Goal: Task Accomplishment & Management: Manage account settings

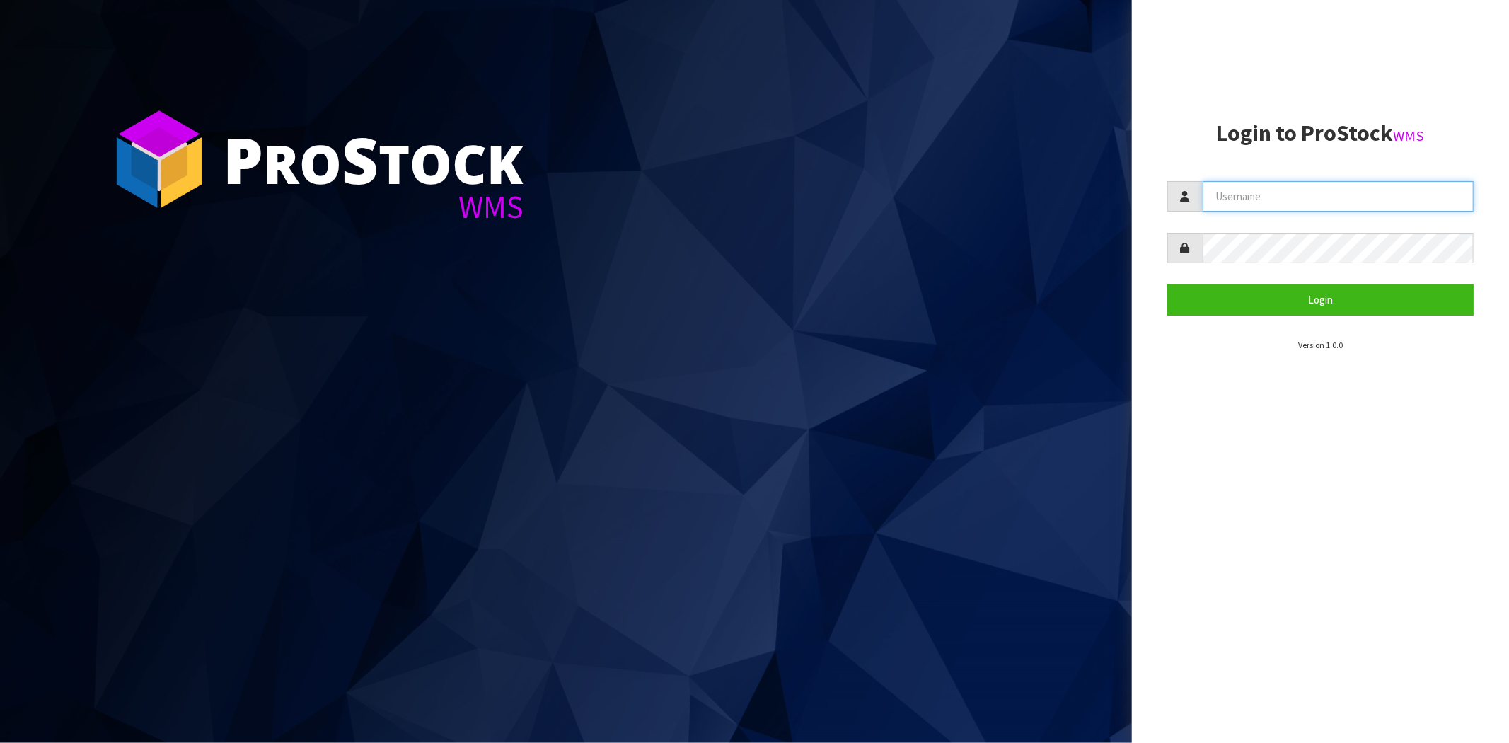
click at [1277, 181] on input "text" at bounding box center [1338, 196] width 271 height 30
type input "[PERSON_NAME][EMAIL_ADDRESS][DOMAIN_NAME]"
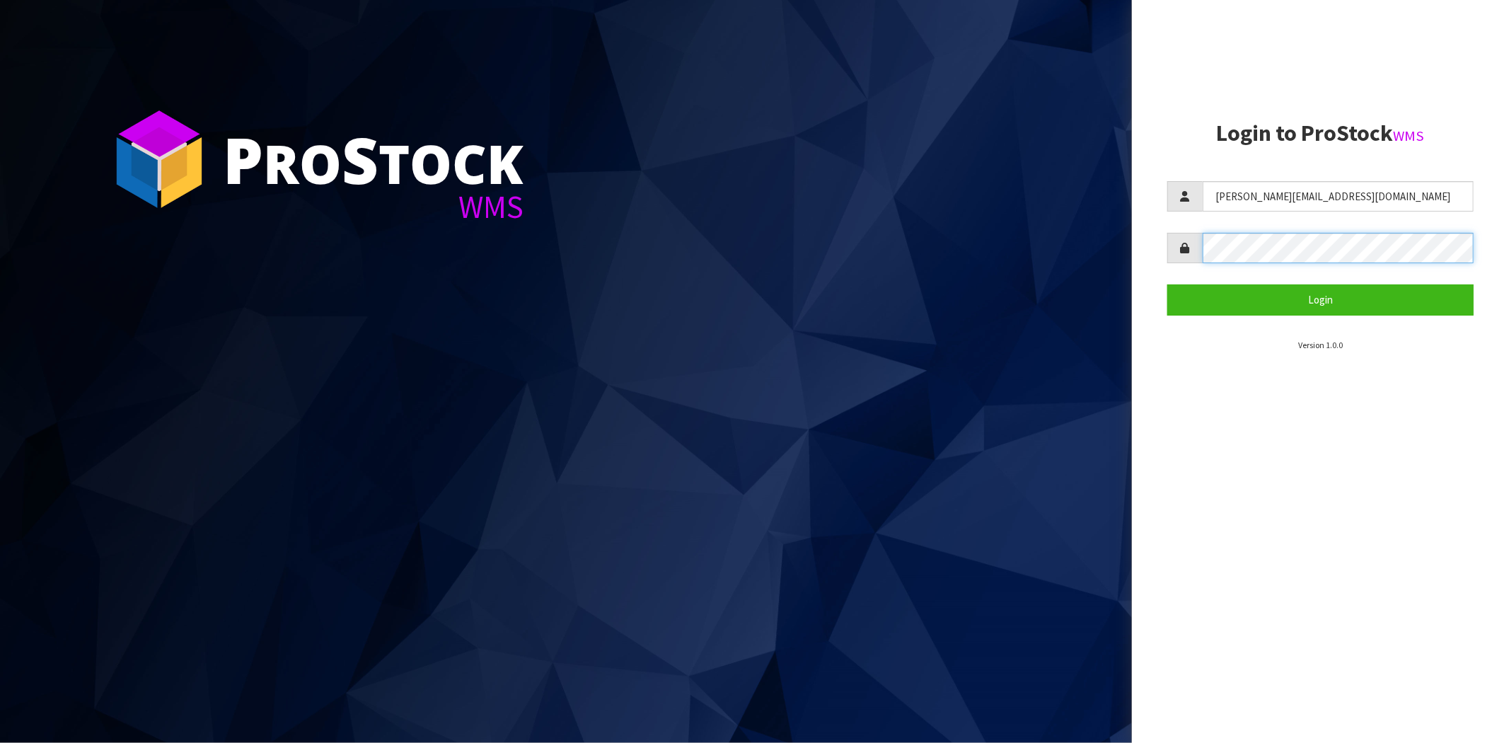
click at [1168, 284] on button "Login" at bounding box center [1321, 299] width 306 height 30
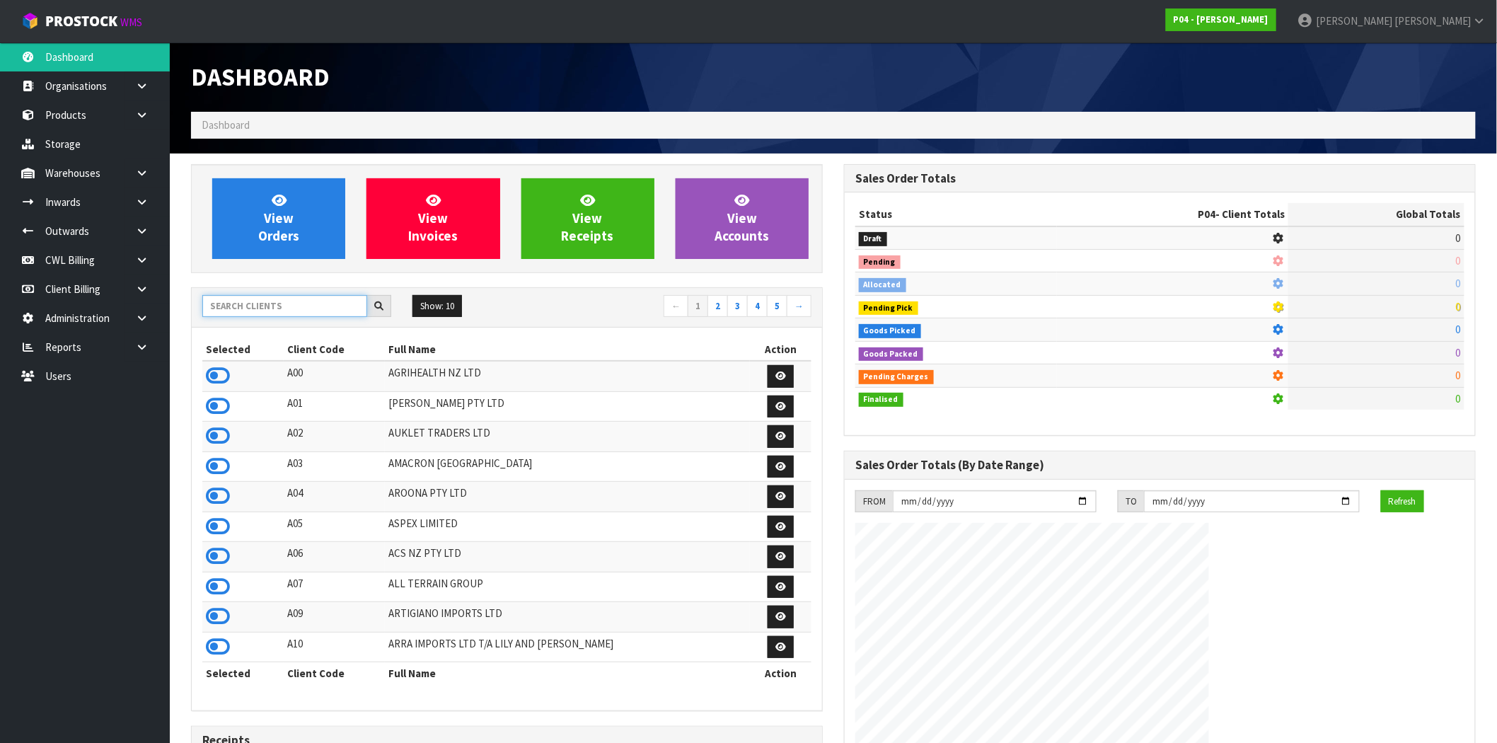
click at [255, 307] on input "text" at bounding box center [284, 306] width 165 height 22
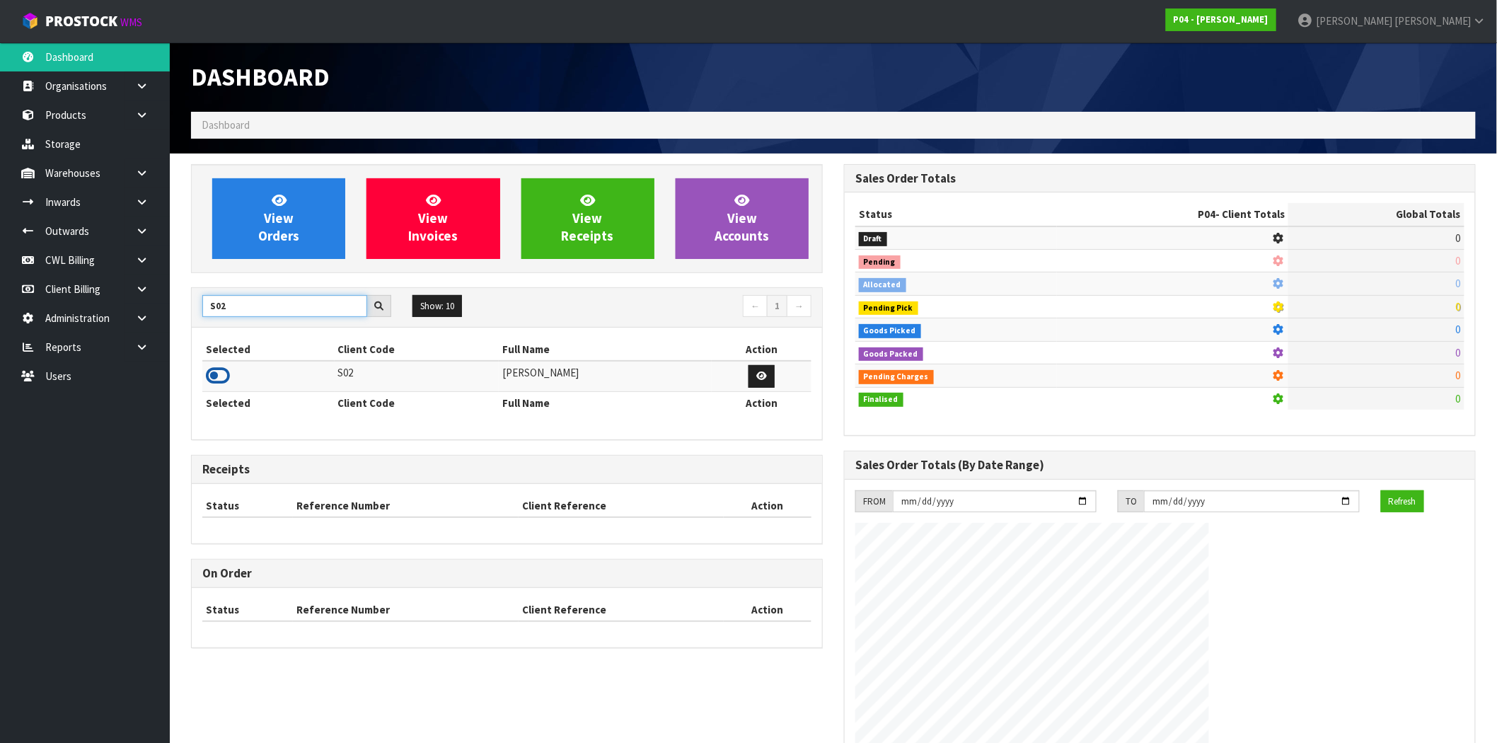
type input "S02"
click at [218, 373] on icon at bounding box center [218, 375] width 24 height 21
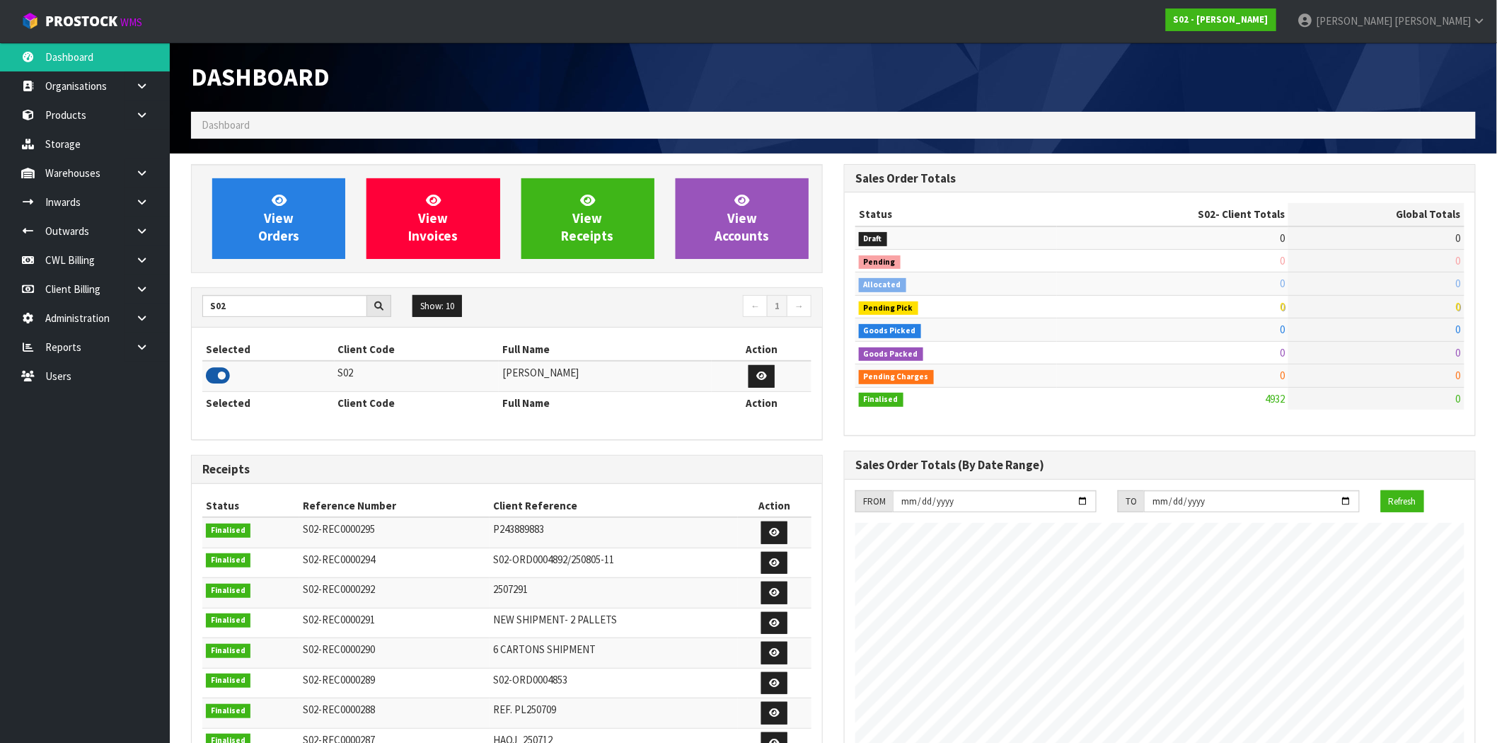
scroll to position [1050, 653]
click at [143, 226] on icon at bounding box center [141, 231] width 13 height 11
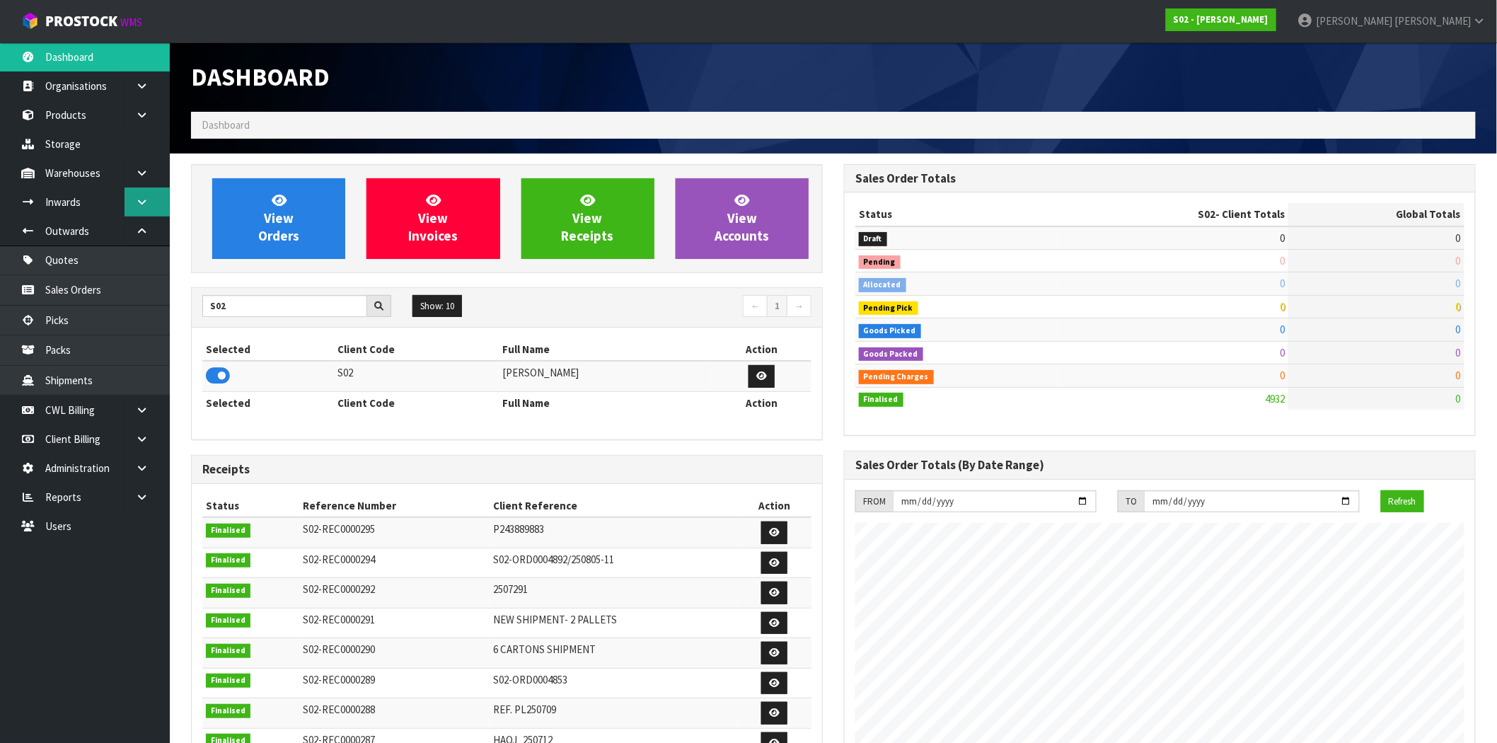
click at [145, 206] on icon at bounding box center [141, 202] width 13 height 11
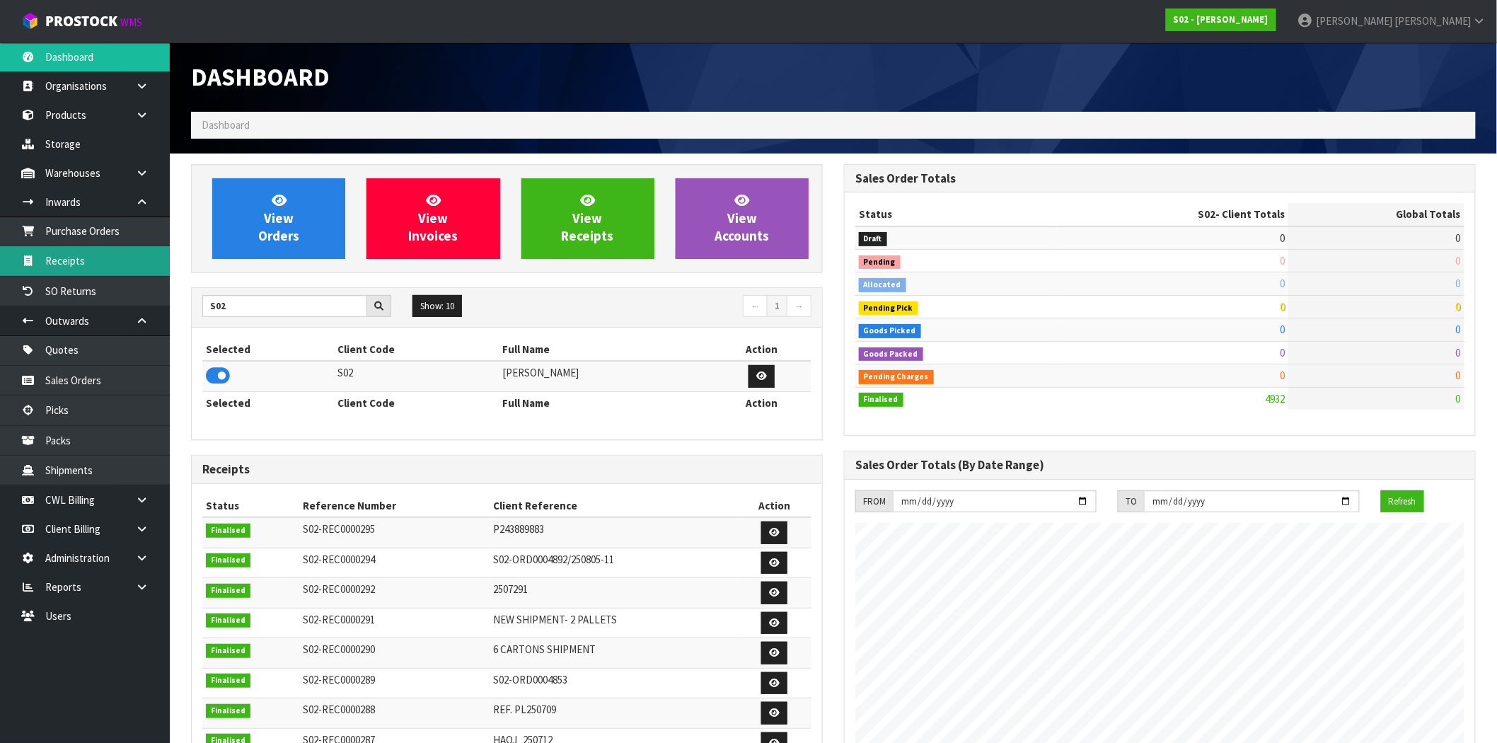
click at [81, 266] on link "Receipts" at bounding box center [85, 260] width 170 height 29
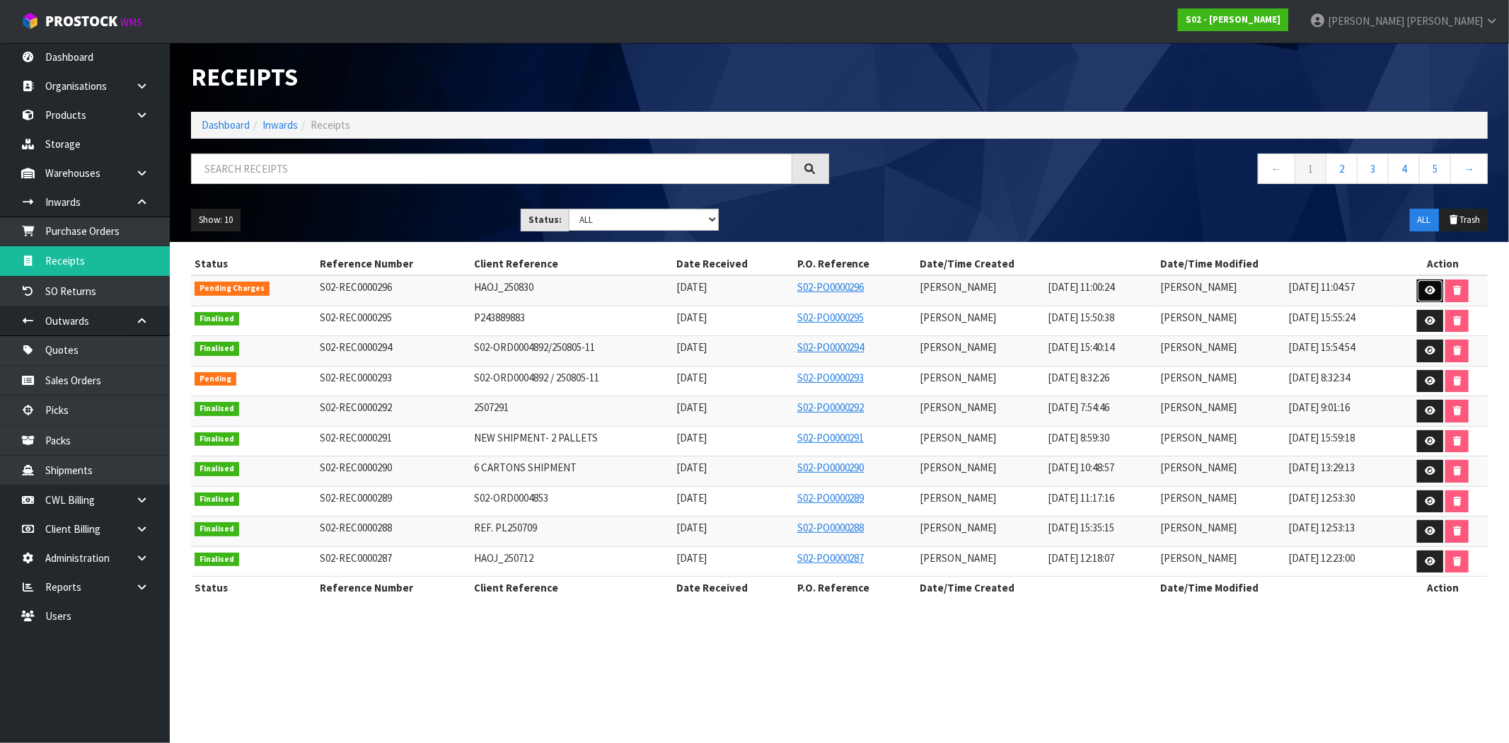
click at [1433, 285] on link at bounding box center [1430, 291] width 26 height 23
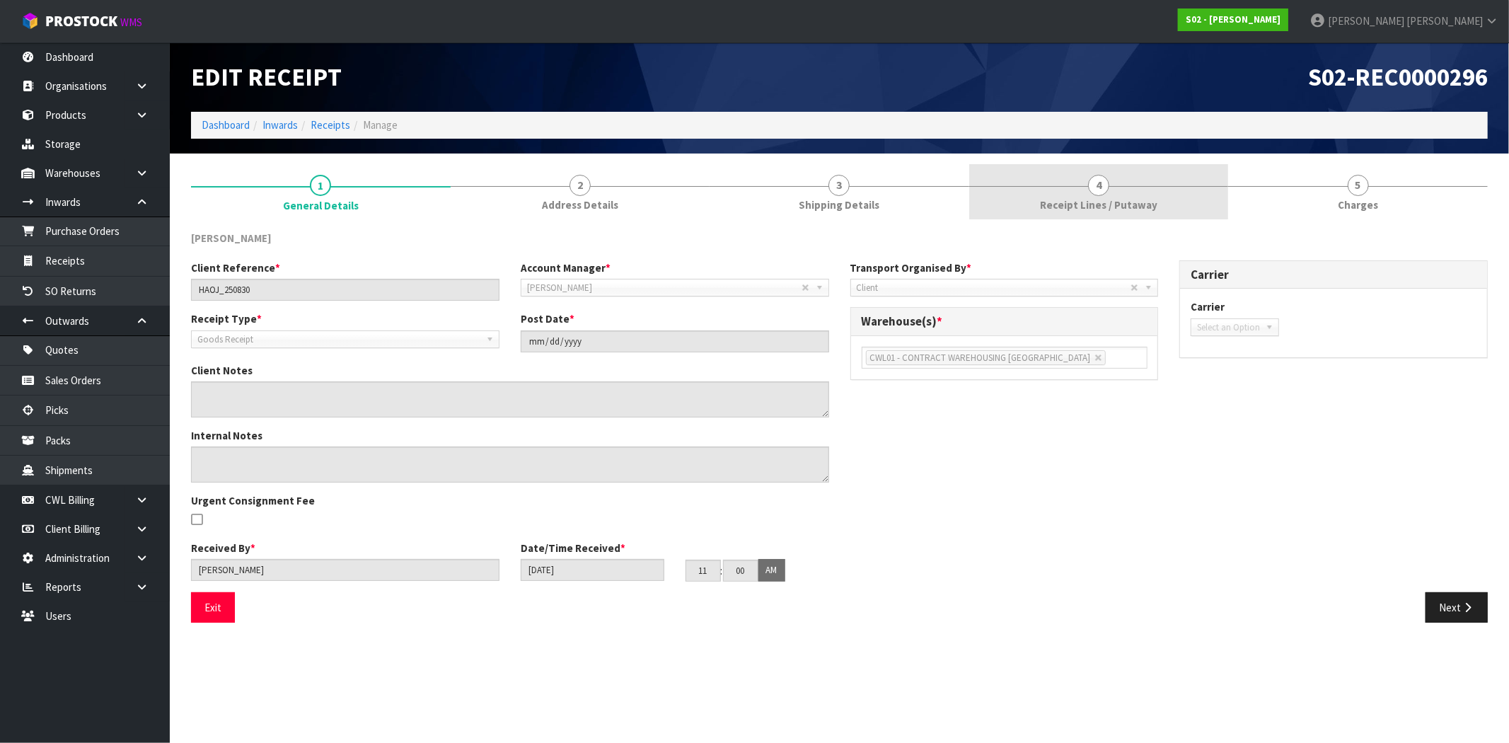
click at [1064, 207] on span "Receipt Lines / Putaway" at bounding box center [1098, 204] width 117 height 15
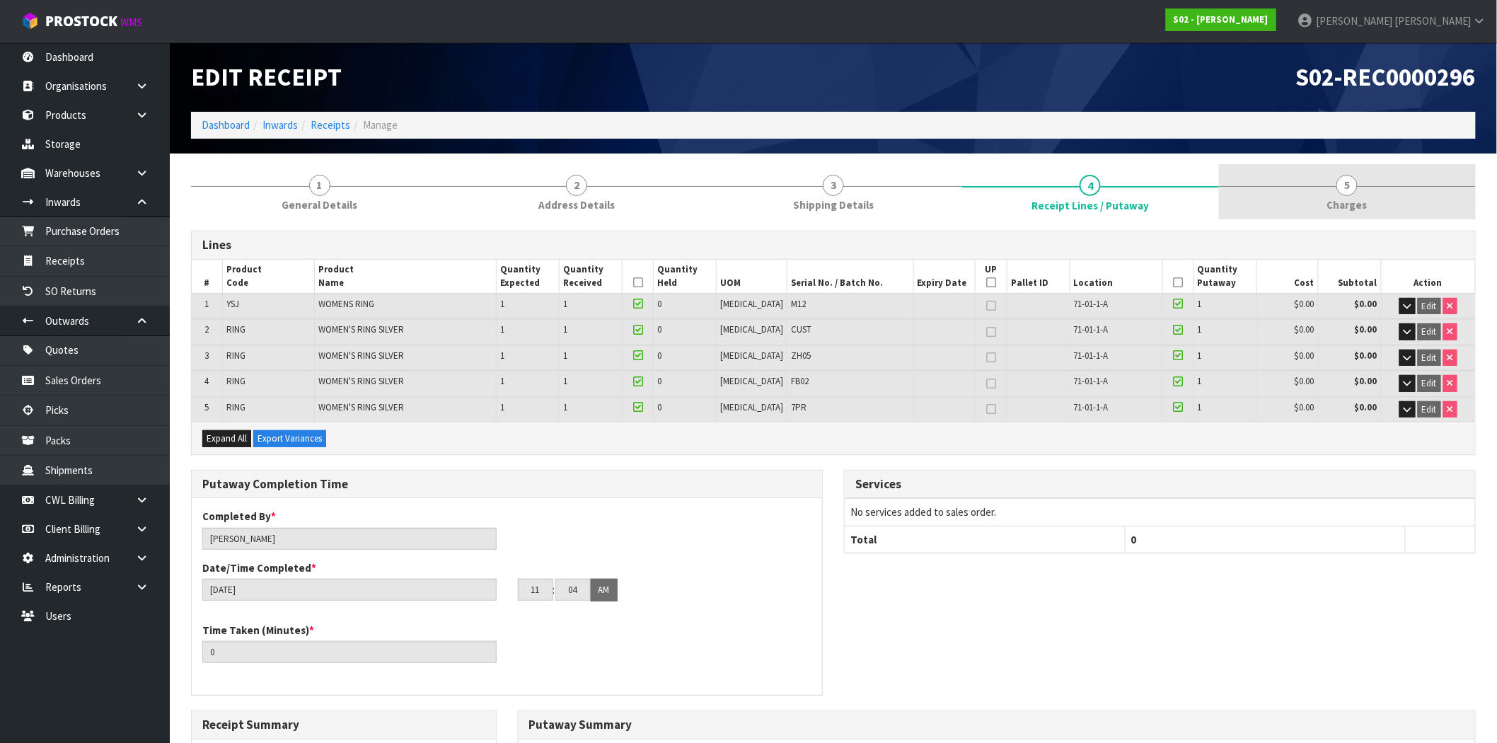
click at [1329, 208] on span "Charges" at bounding box center [1347, 204] width 40 height 15
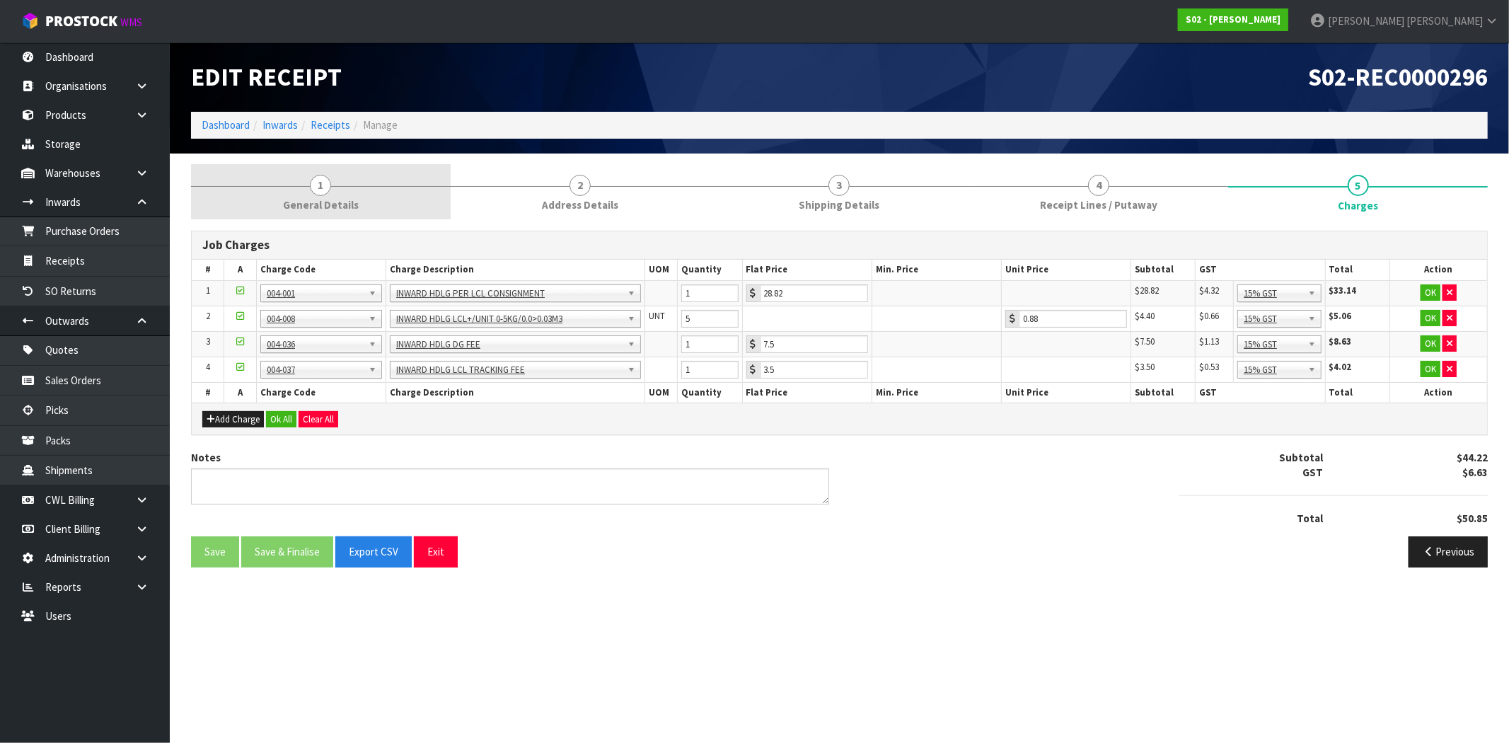
drag, startPoint x: 294, startPoint y: 195, endPoint x: 301, endPoint y: 190, distance: 9.6
click at [294, 195] on link "1 General Details" at bounding box center [321, 192] width 260 height 56
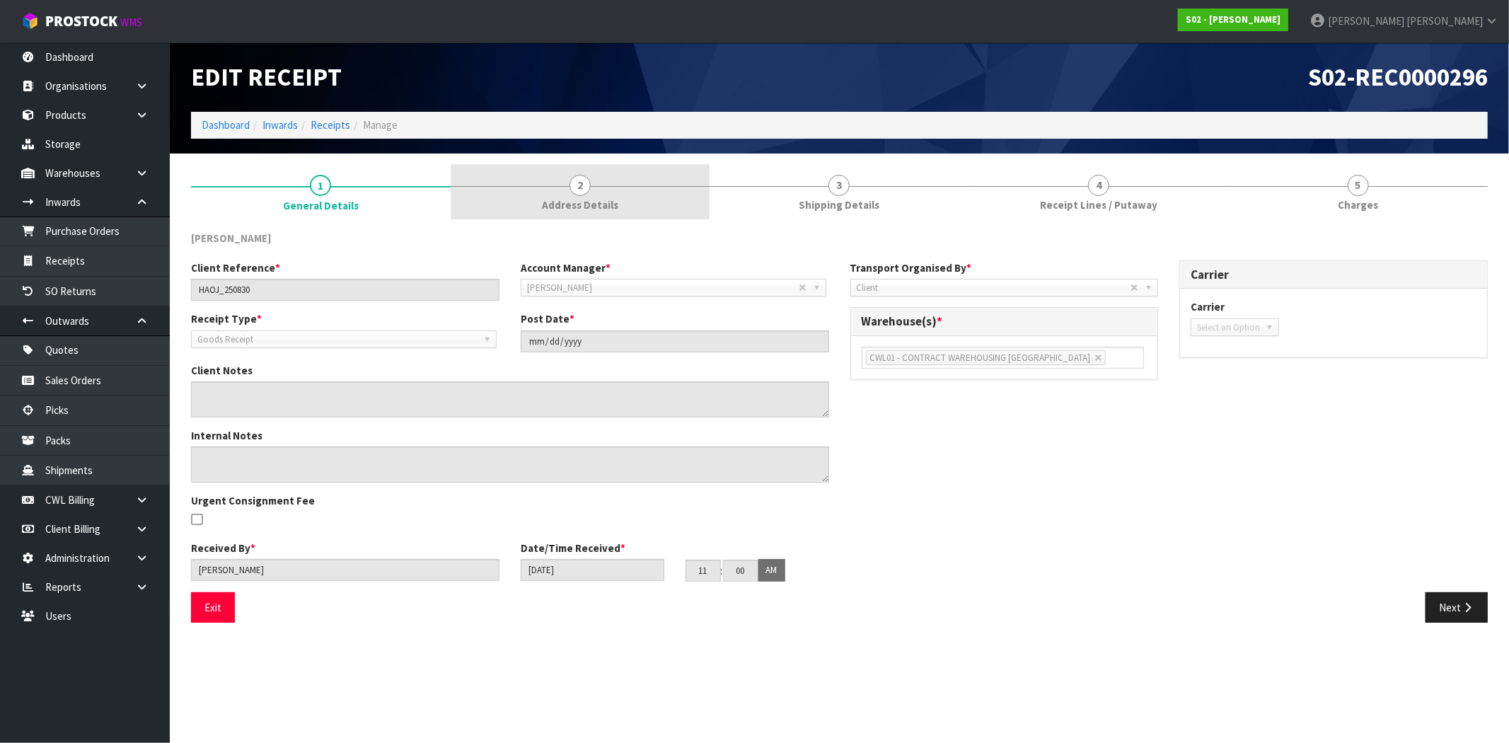
click at [545, 201] on span "Address Details" at bounding box center [580, 204] width 76 height 15
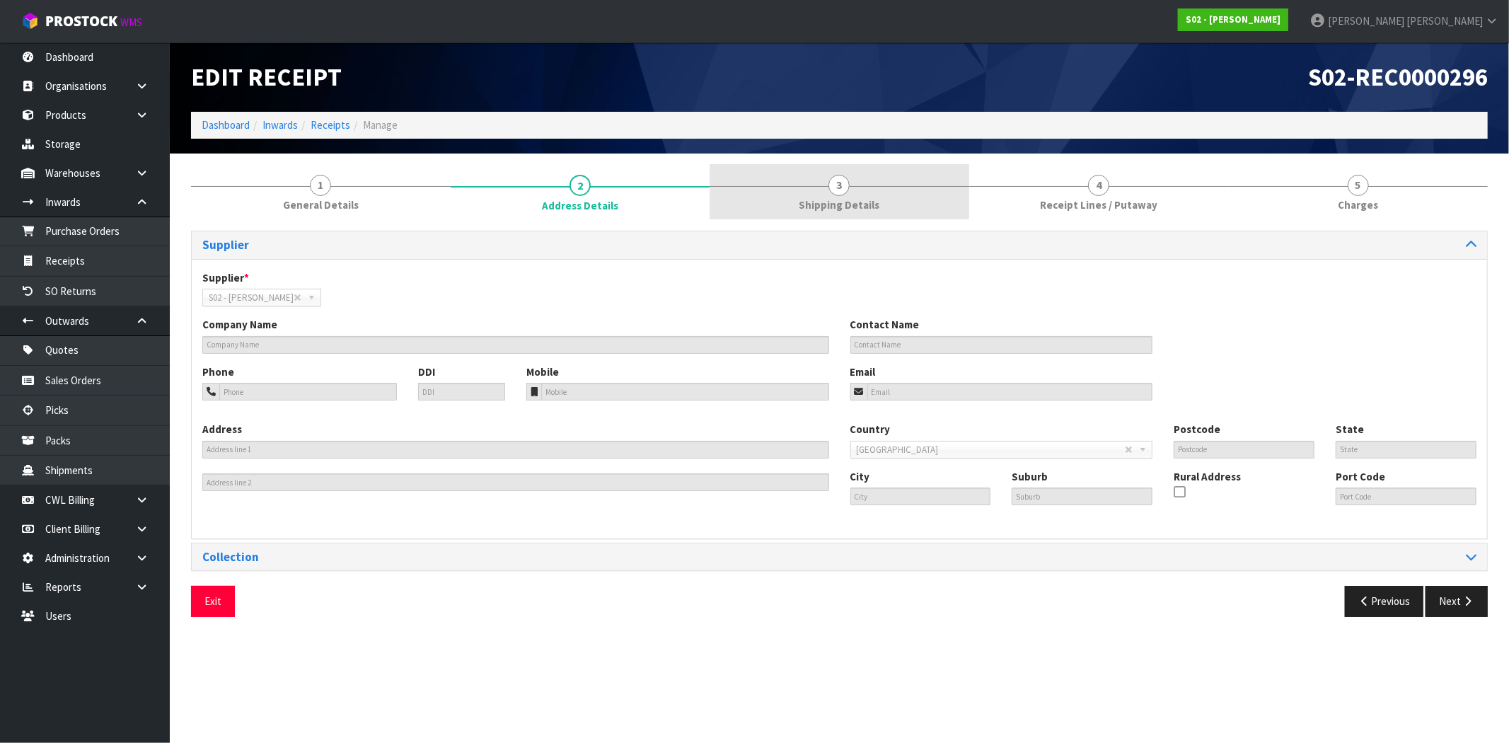
click at [815, 191] on link "3 Shipping Details" at bounding box center [840, 192] width 260 height 56
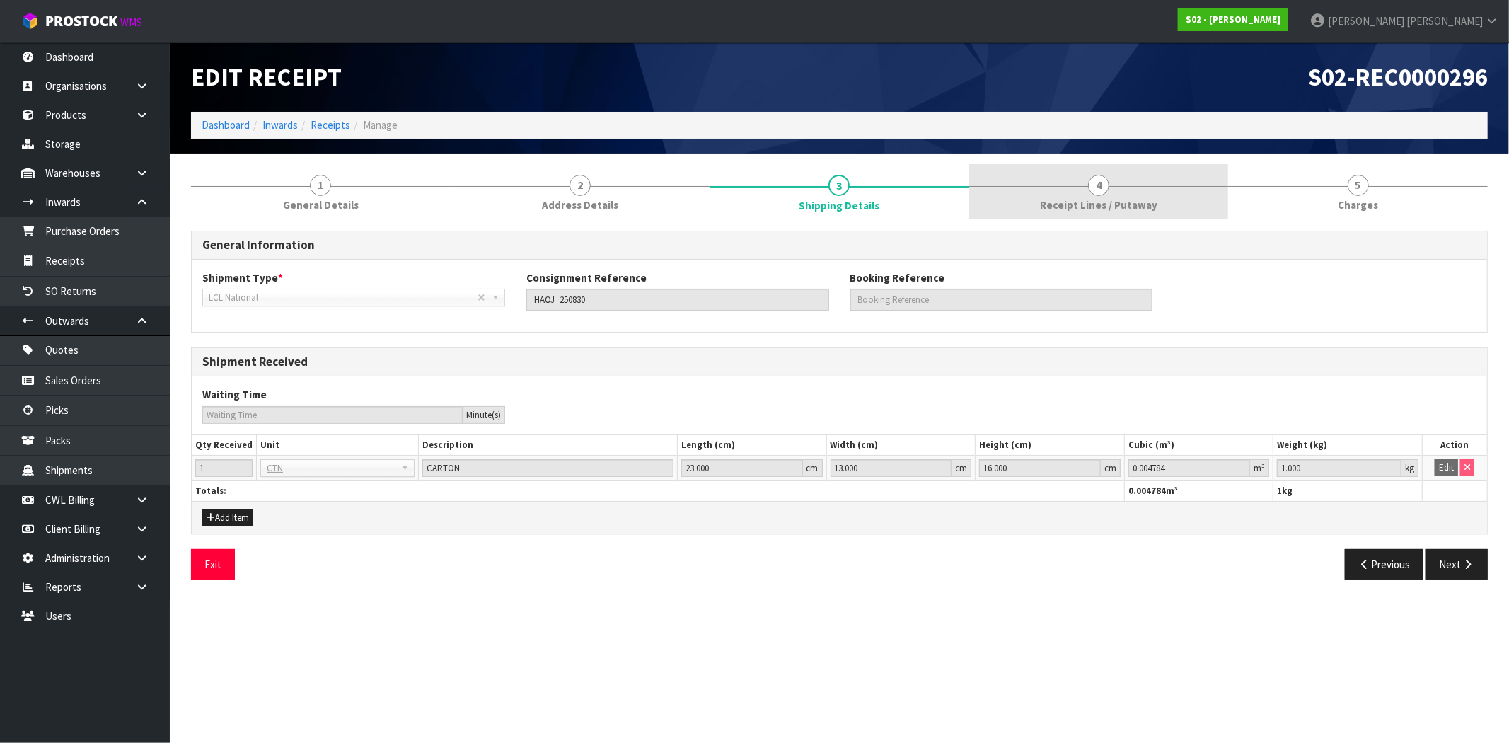
click at [1094, 195] on link "4 Receipt Lines / Putaway" at bounding box center [1099, 192] width 260 height 56
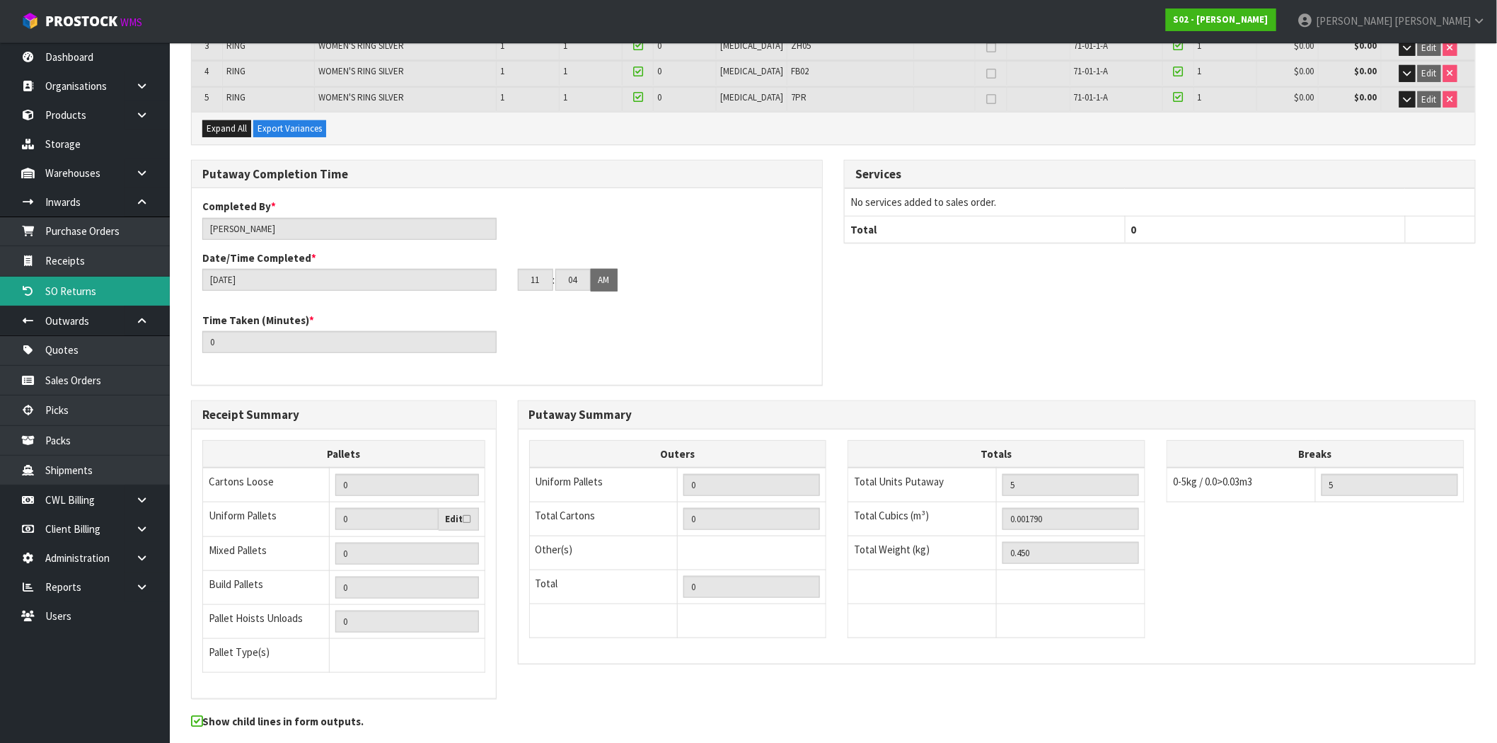
scroll to position [314, 0]
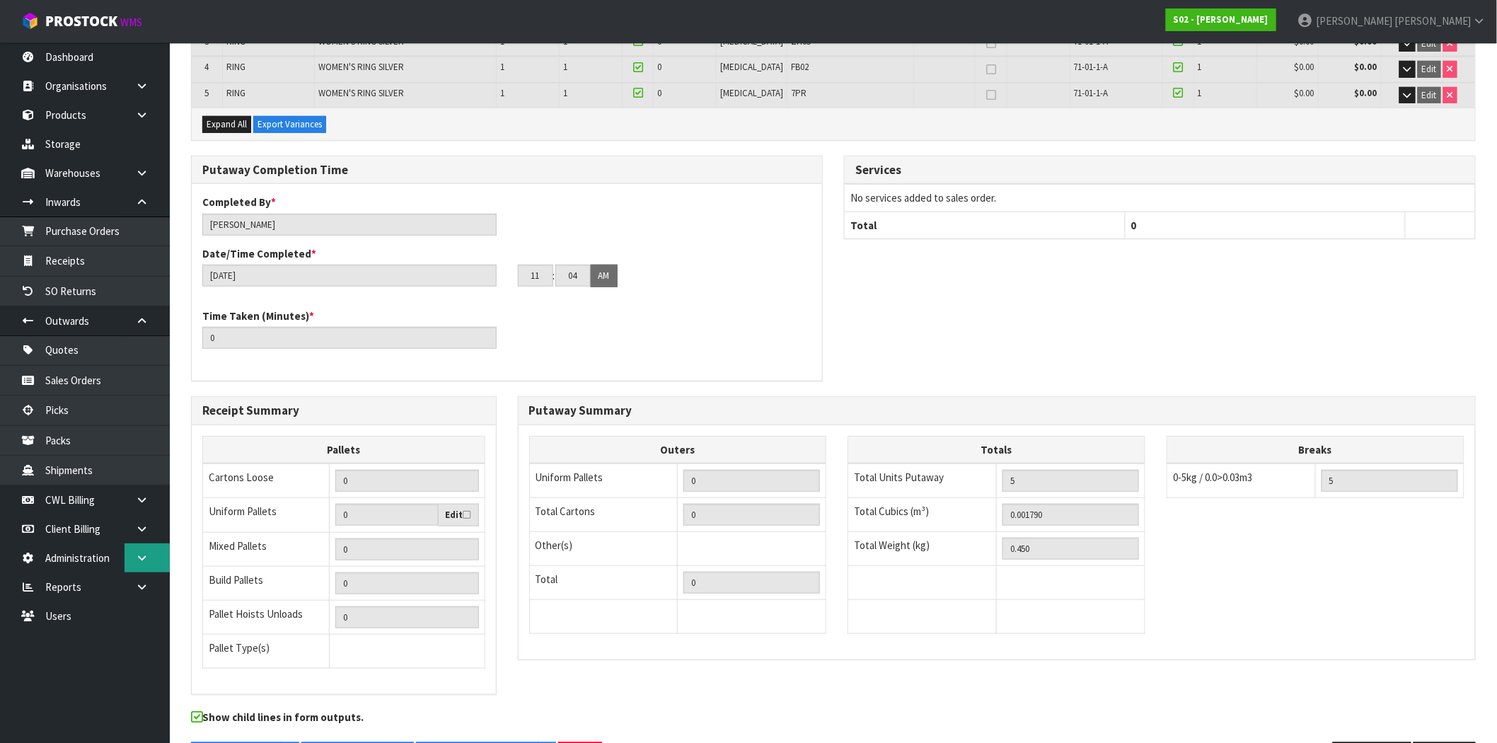
click at [130, 555] on link at bounding box center [147, 557] width 45 height 29
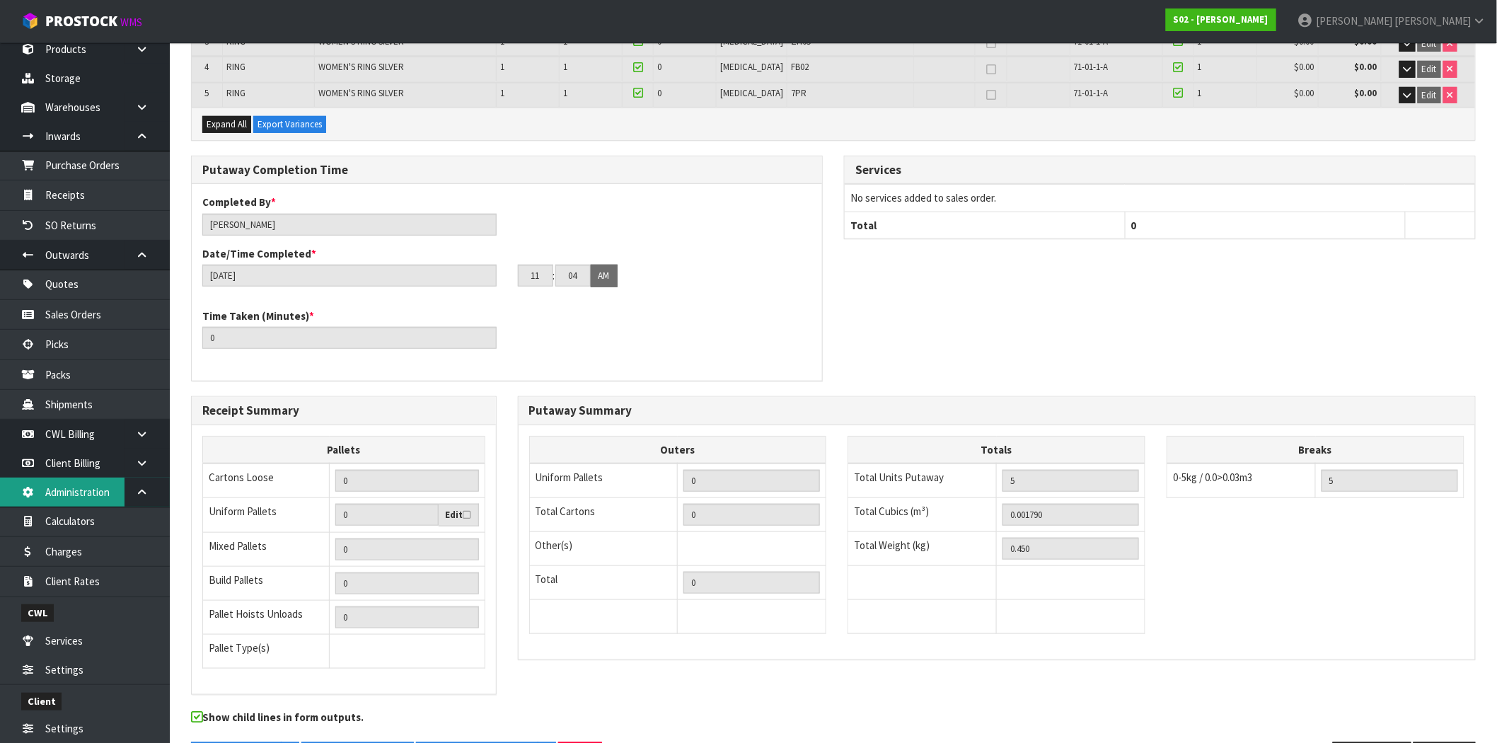
scroll to position [154, 0]
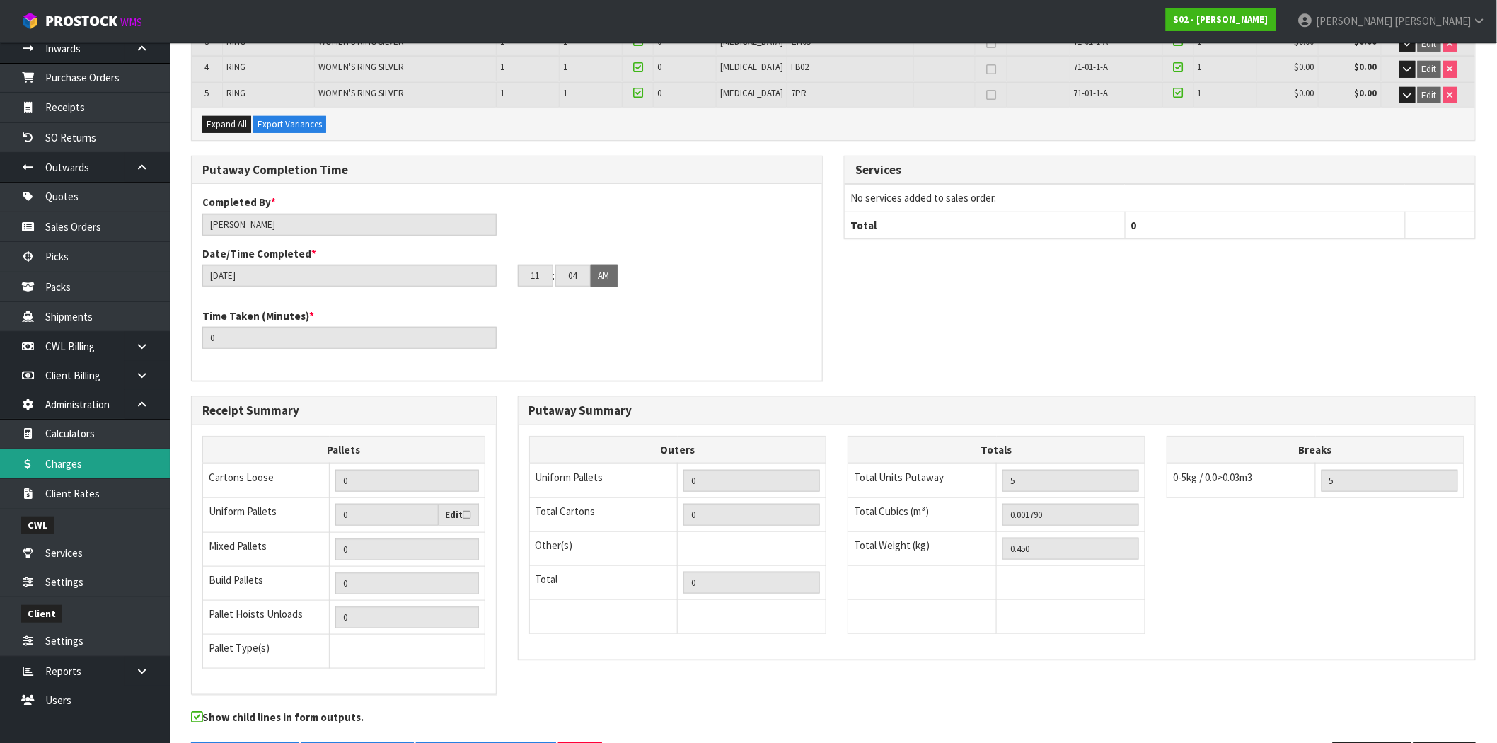
click at [106, 471] on link "Charges" at bounding box center [85, 463] width 170 height 29
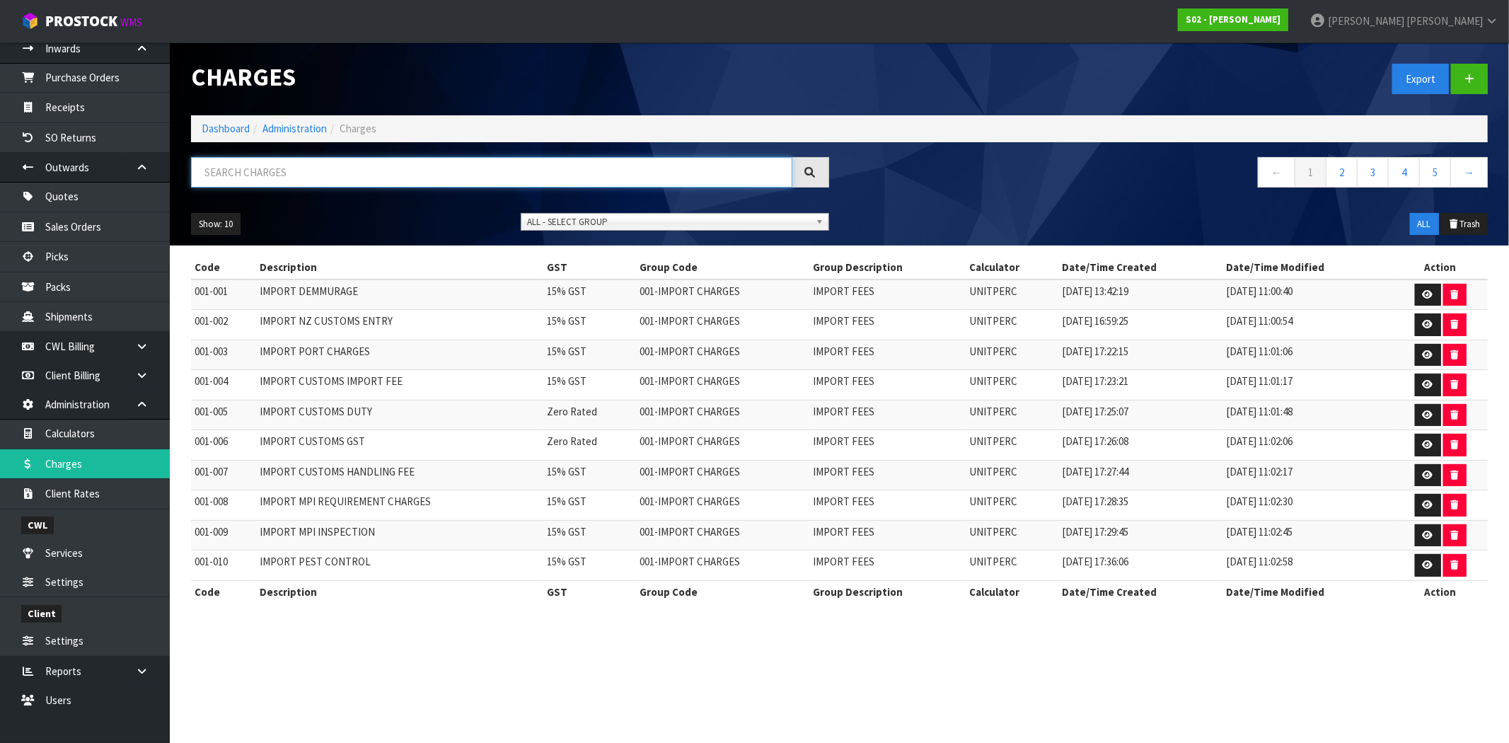
click at [306, 164] on input "text" at bounding box center [491, 172] width 601 height 30
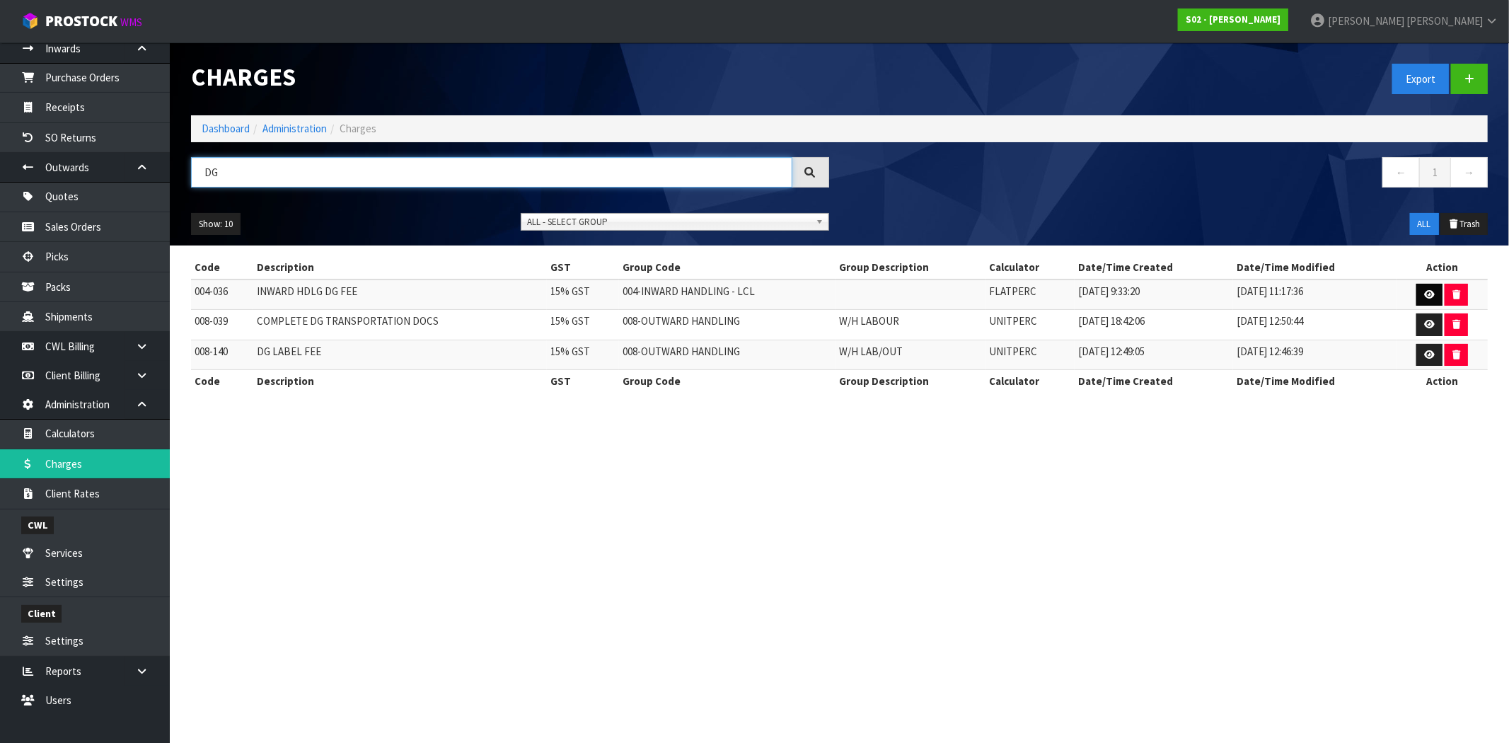
type input "DG"
click at [1424, 299] on link at bounding box center [1430, 295] width 26 height 23
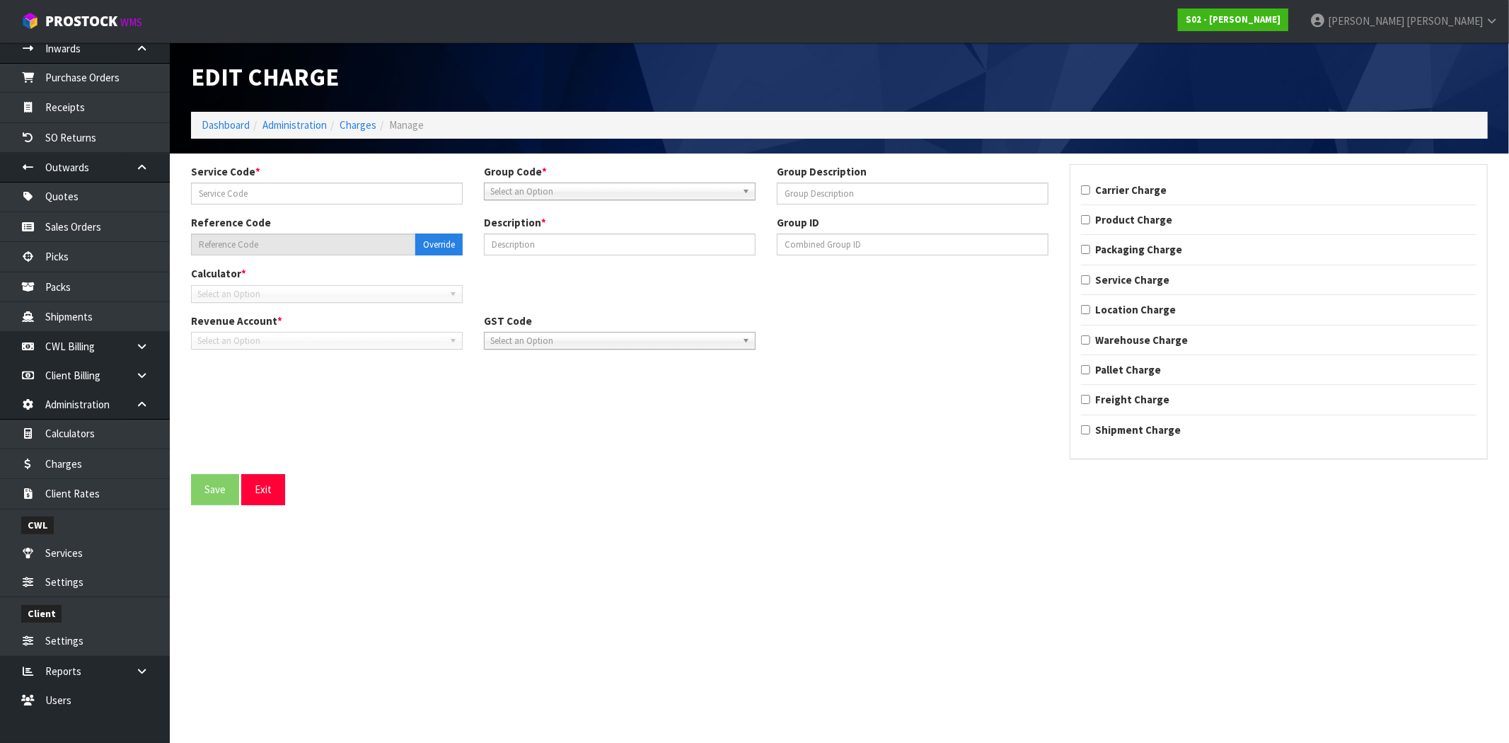
type input "036"
type input "004-036"
type input "INWARD HDLG DG FEE"
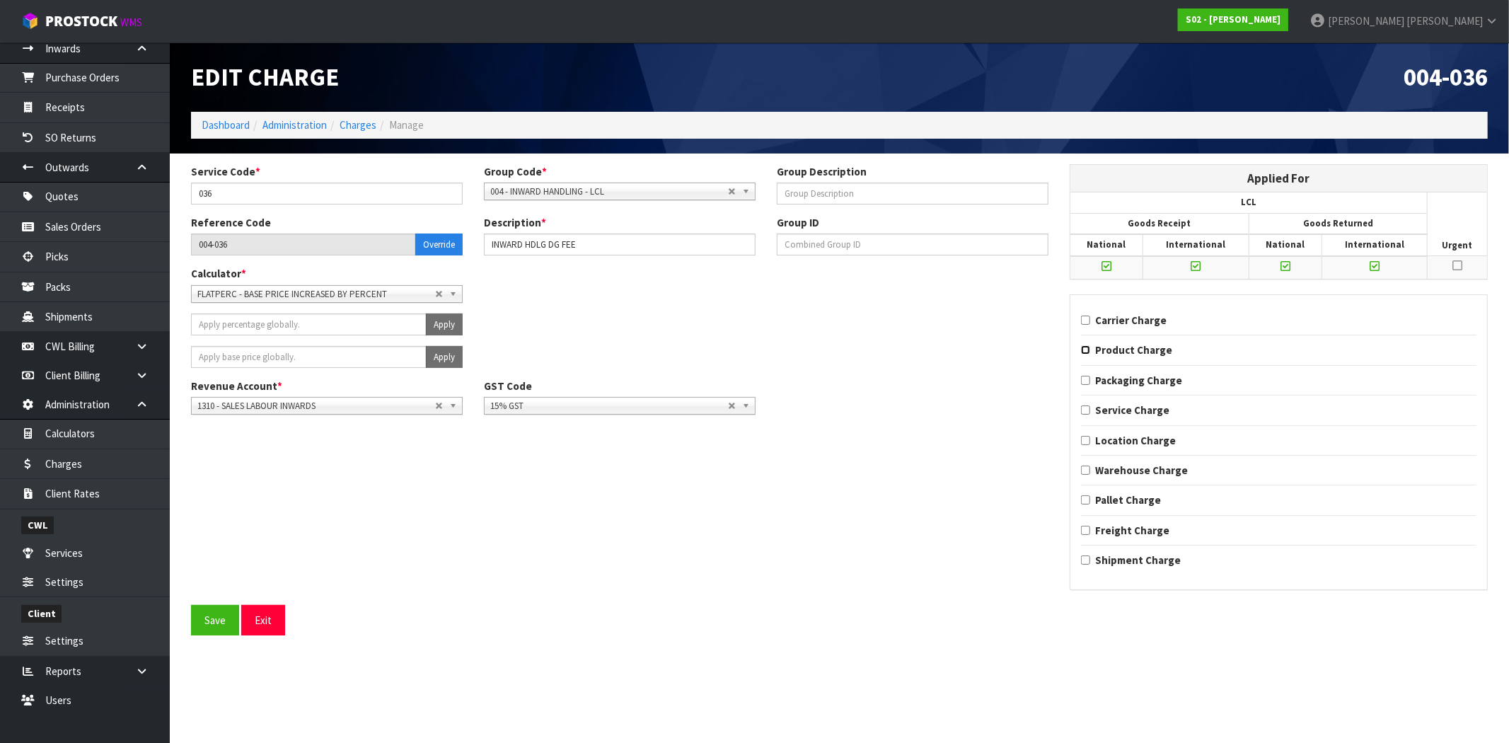
click at [1083, 350] on input "Product Charge" at bounding box center [1085, 349] width 9 height 9
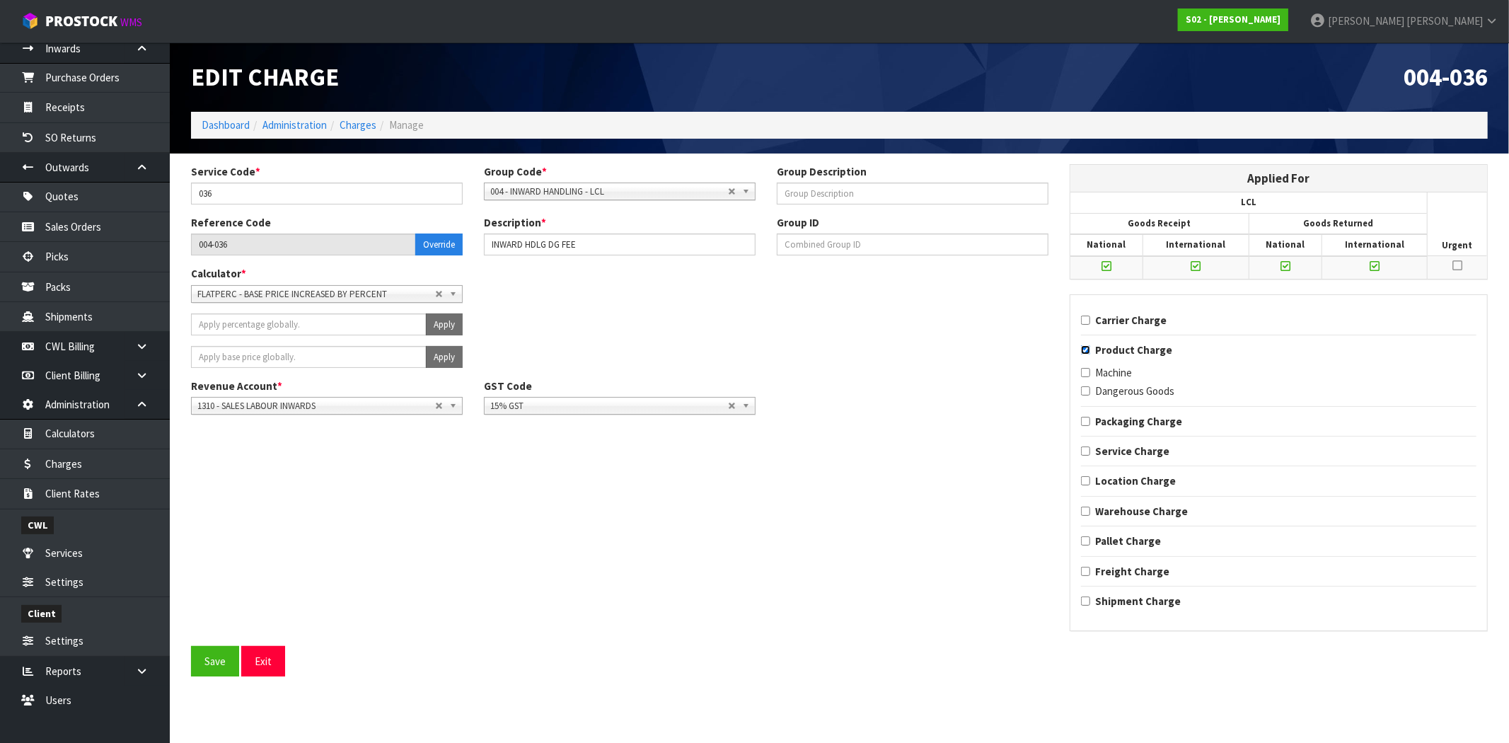
click at [1085, 350] on input "Product Charge" at bounding box center [1085, 349] width 9 height 9
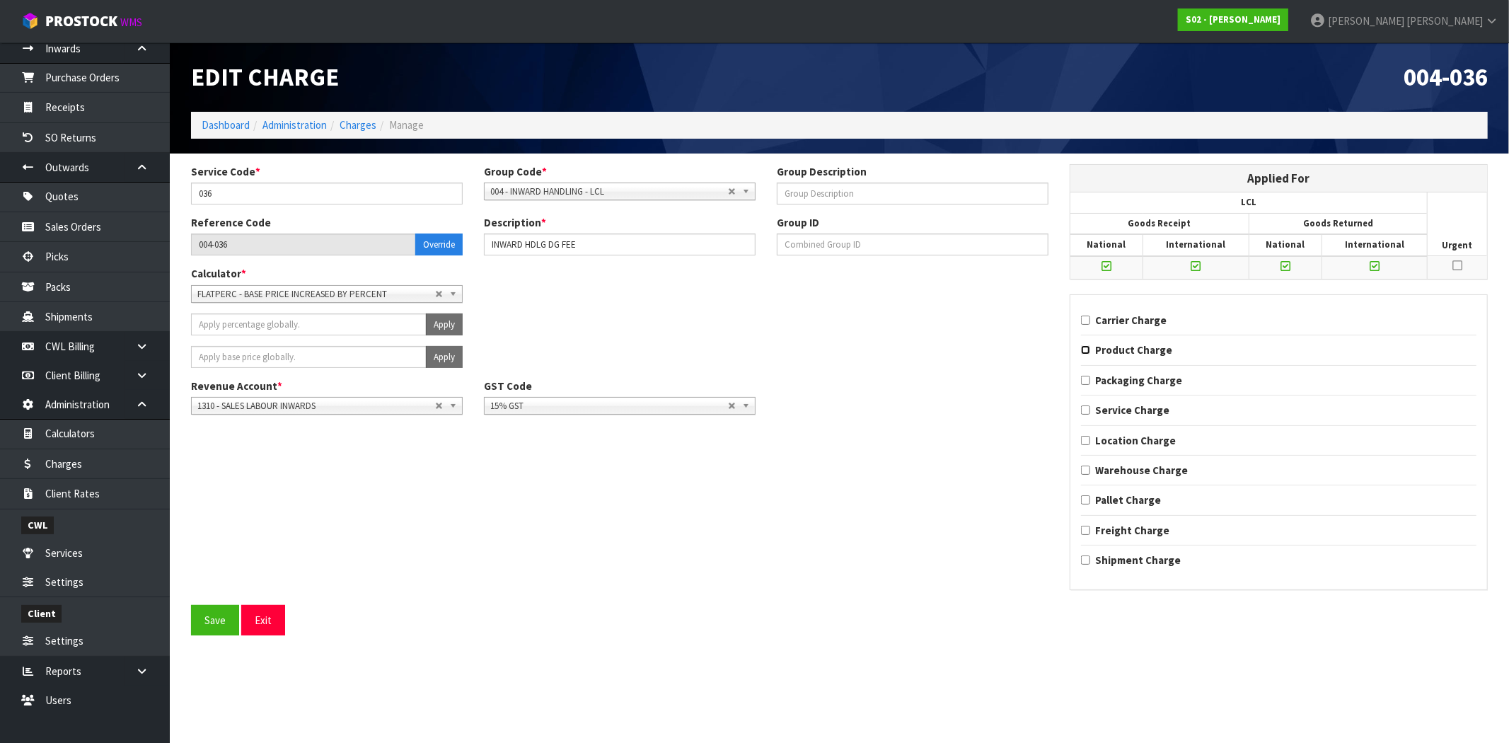
click at [1081, 350] on input "Product Charge" at bounding box center [1085, 349] width 9 height 9
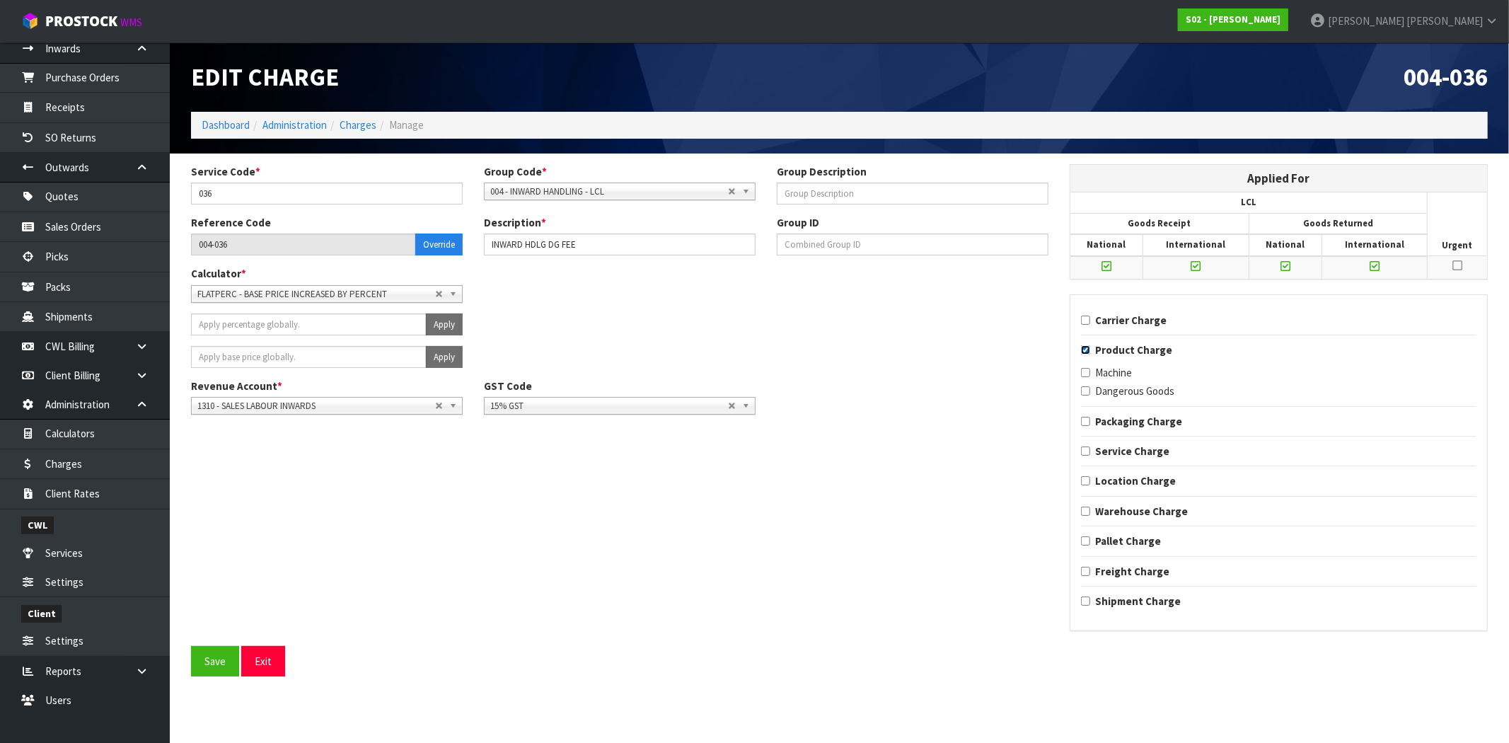
click at [1087, 350] on input "Product Charge" at bounding box center [1085, 349] width 9 height 9
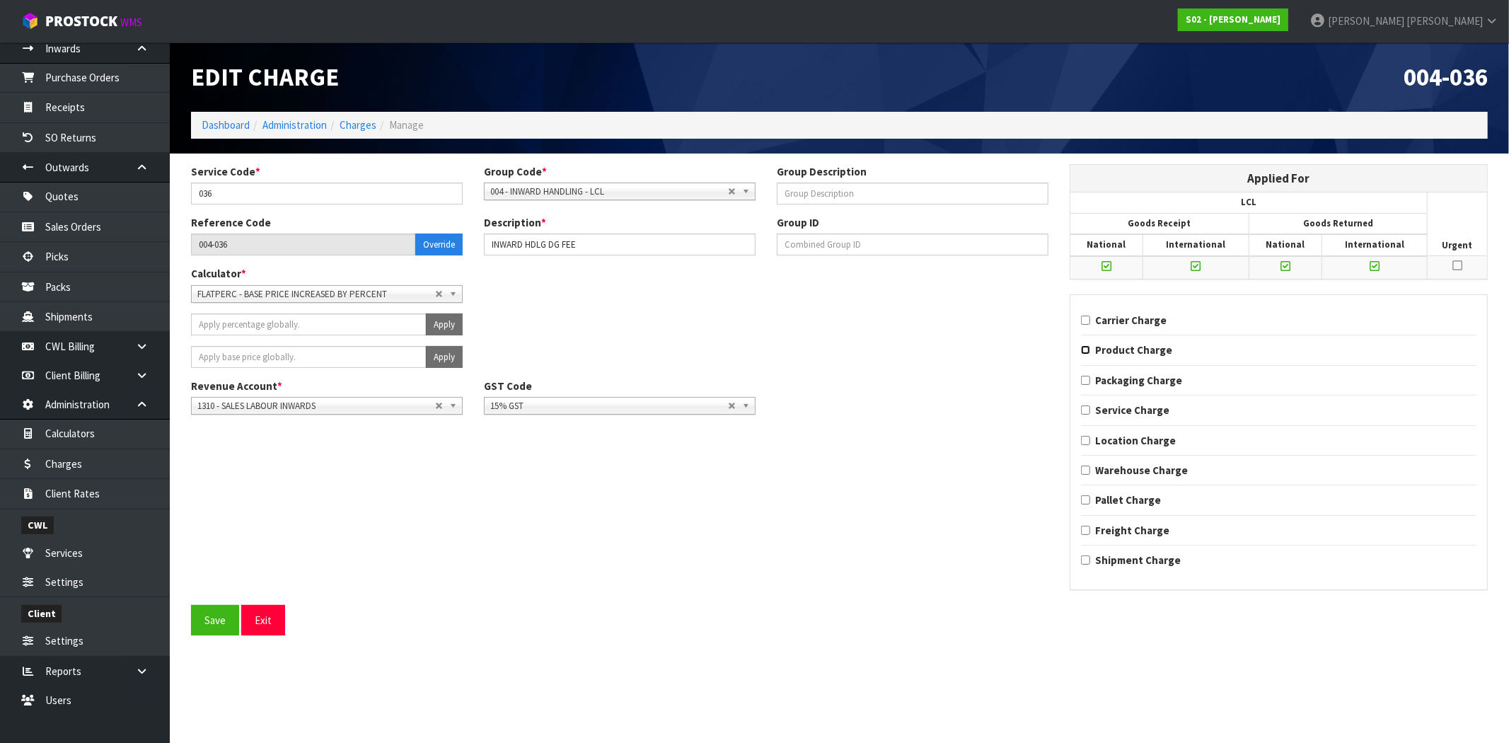
click at [1085, 351] on input "Product Charge" at bounding box center [1085, 349] width 9 height 9
checkbox input "true"
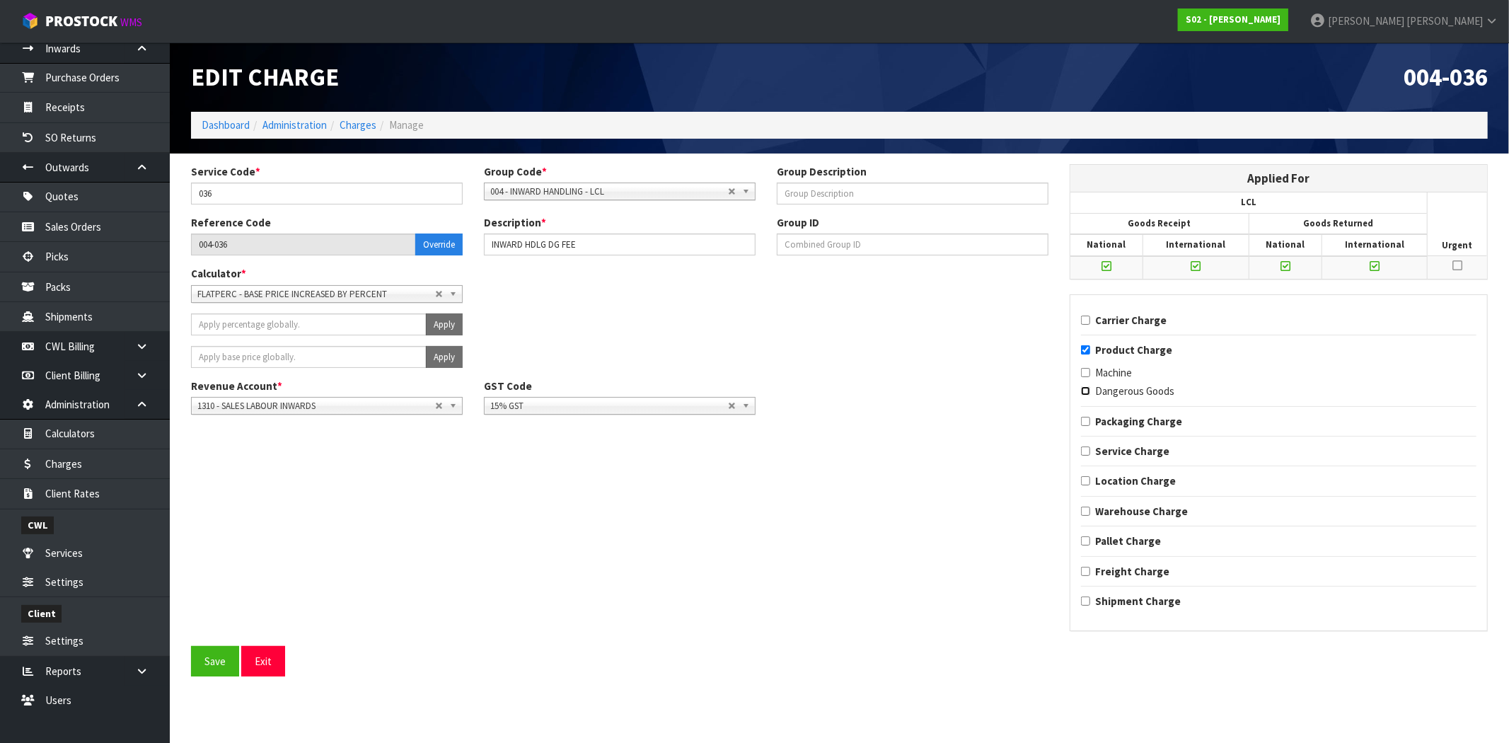
click at [1085, 393] on input "Dangerous Goods" at bounding box center [1085, 390] width 9 height 9
checkbox input "true"
click at [203, 669] on button "Save" at bounding box center [215, 661] width 48 height 30
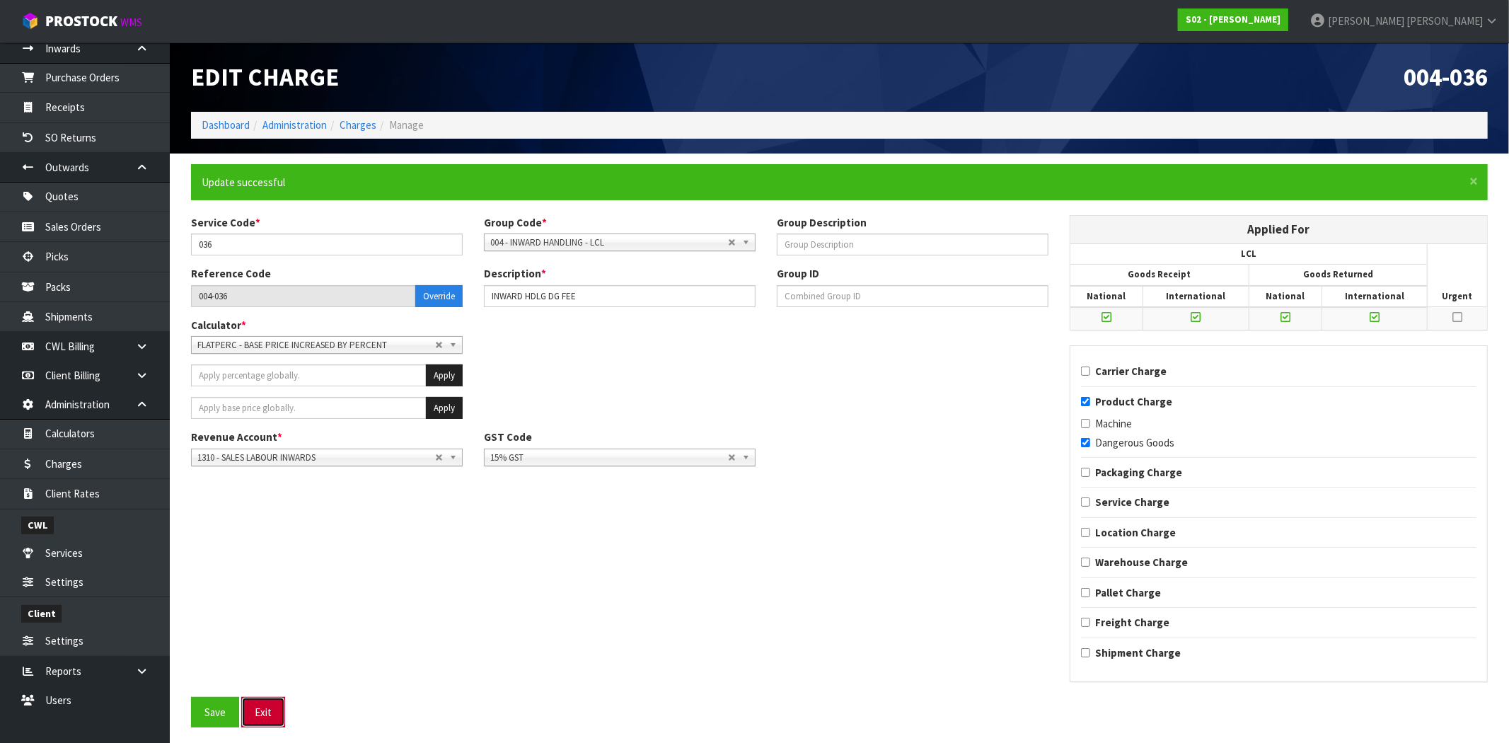
click at [255, 706] on button "Exit" at bounding box center [263, 712] width 44 height 30
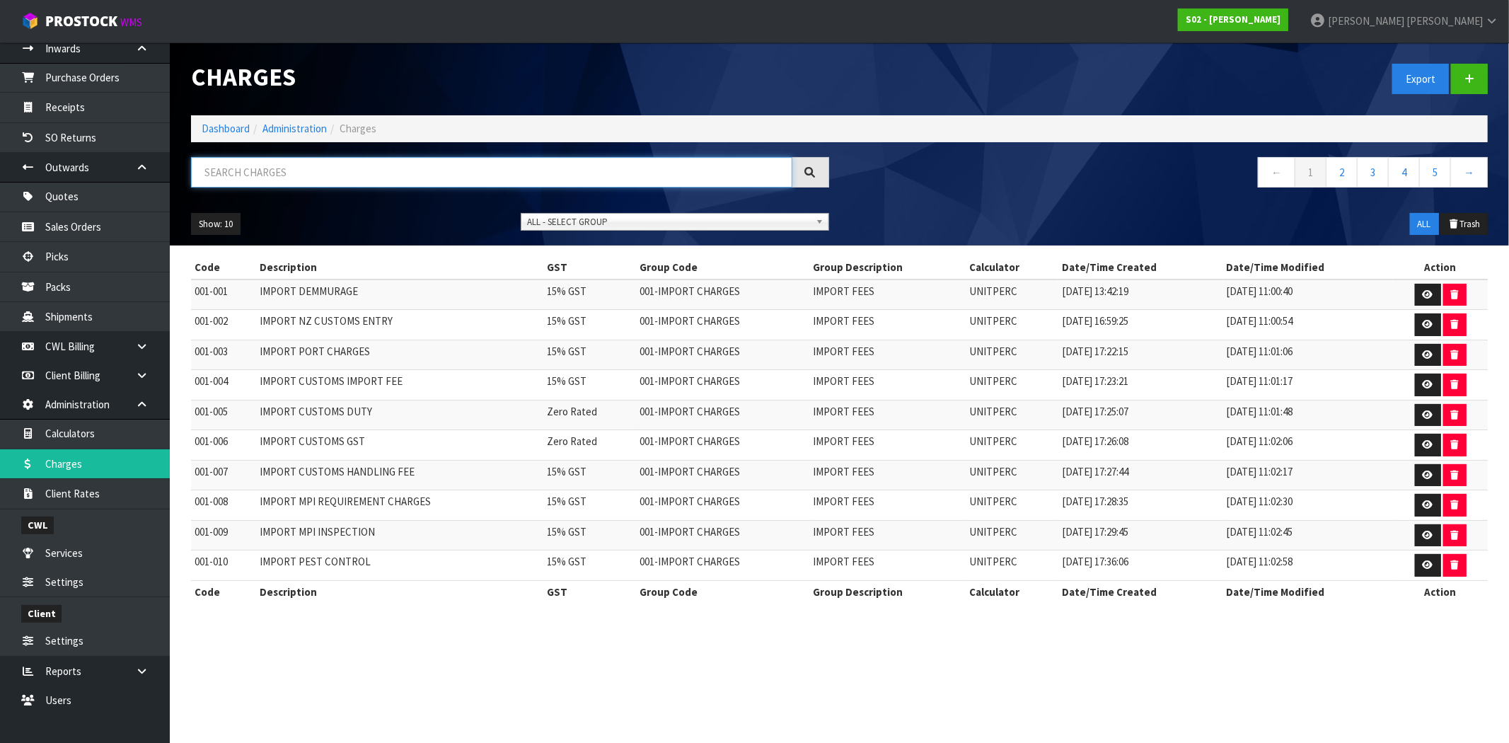
click at [350, 168] on input "text" at bounding box center [491, 172] width 601 height 30
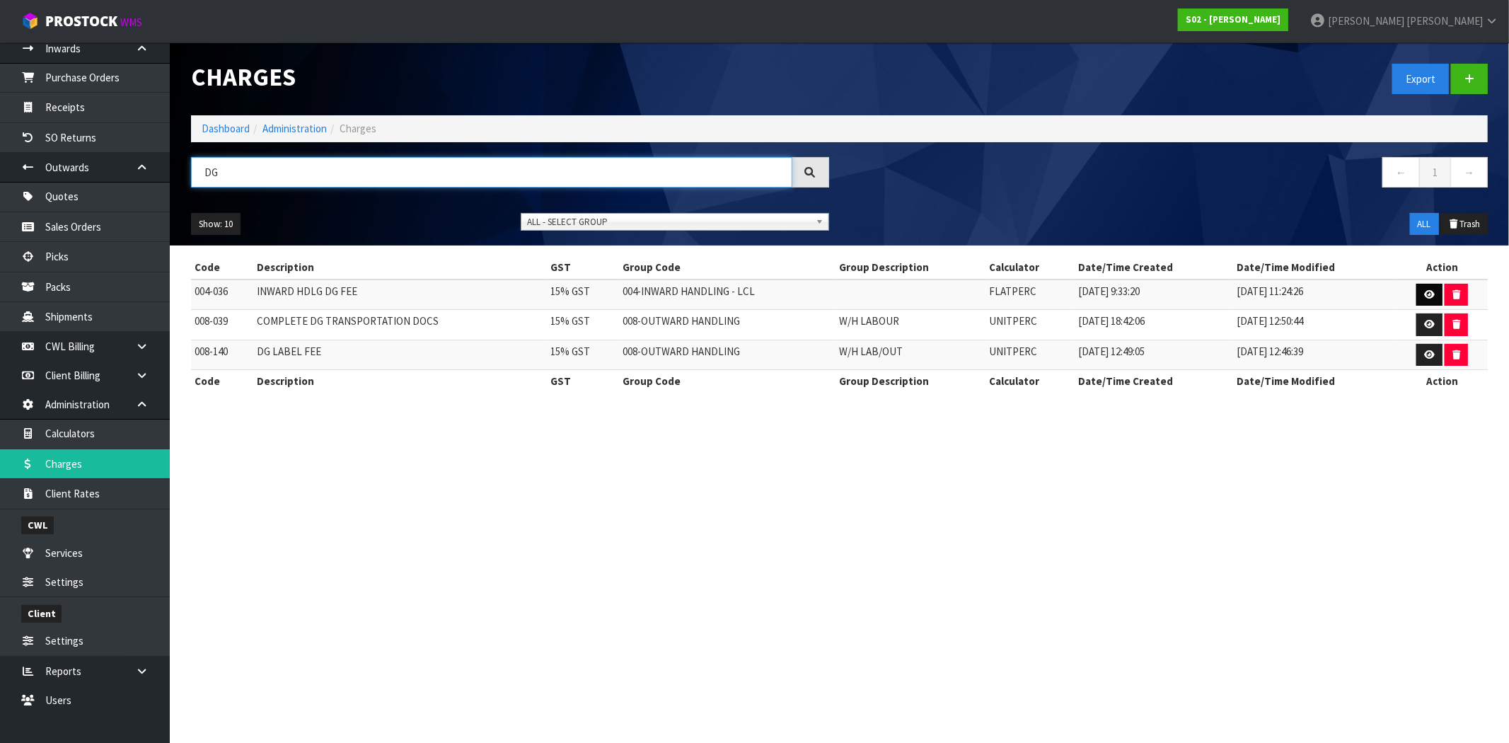
type input "DG"
drag, startPoint x: 1427, startPoint y: 293, endPoint x: 1405, endPoint y: 306, distance: 26.3
click at [1428, 293] on icon at bounding box center [1429, 294] width 11 height 9
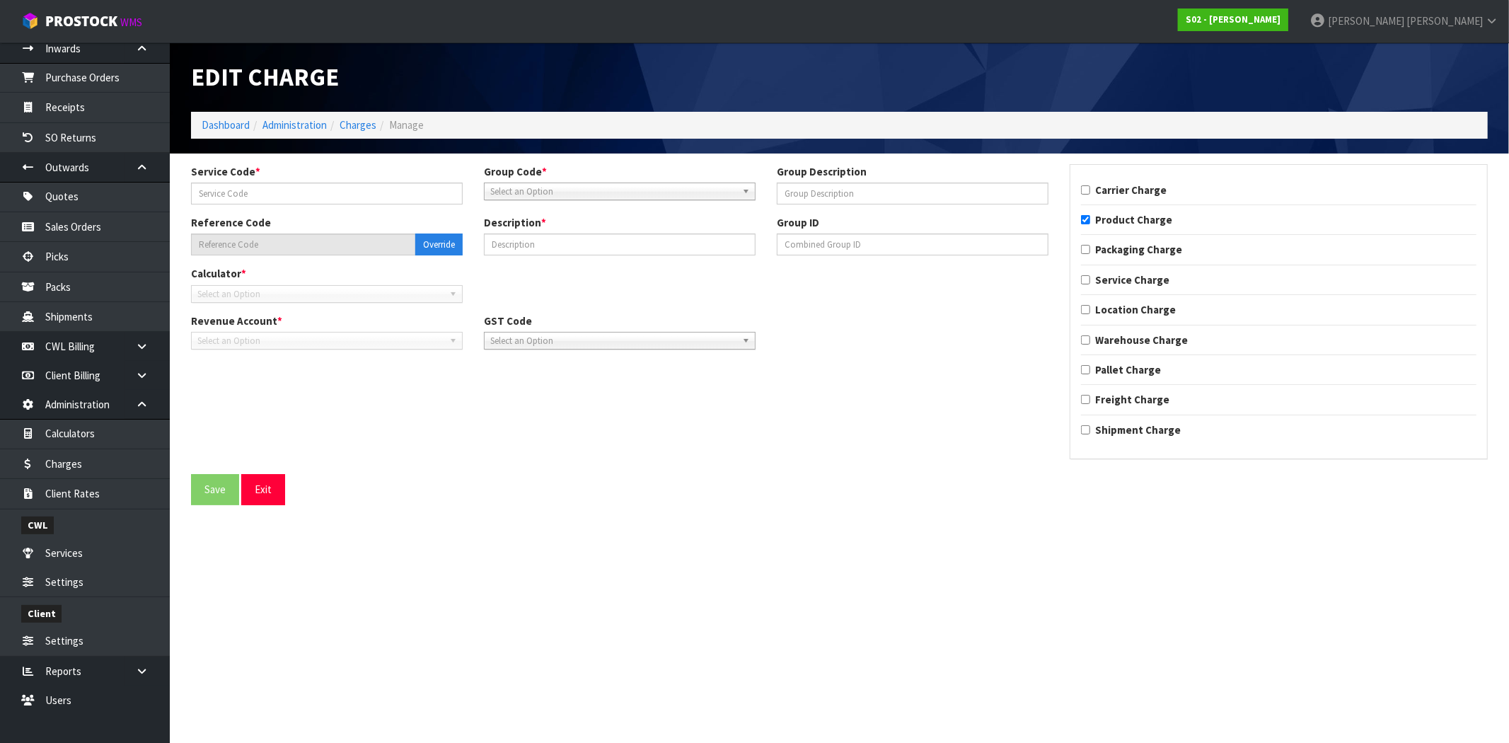
type input "036"
type input "004-036"
type input "INWARD HDLG DG FEE"
checkbox input "true"
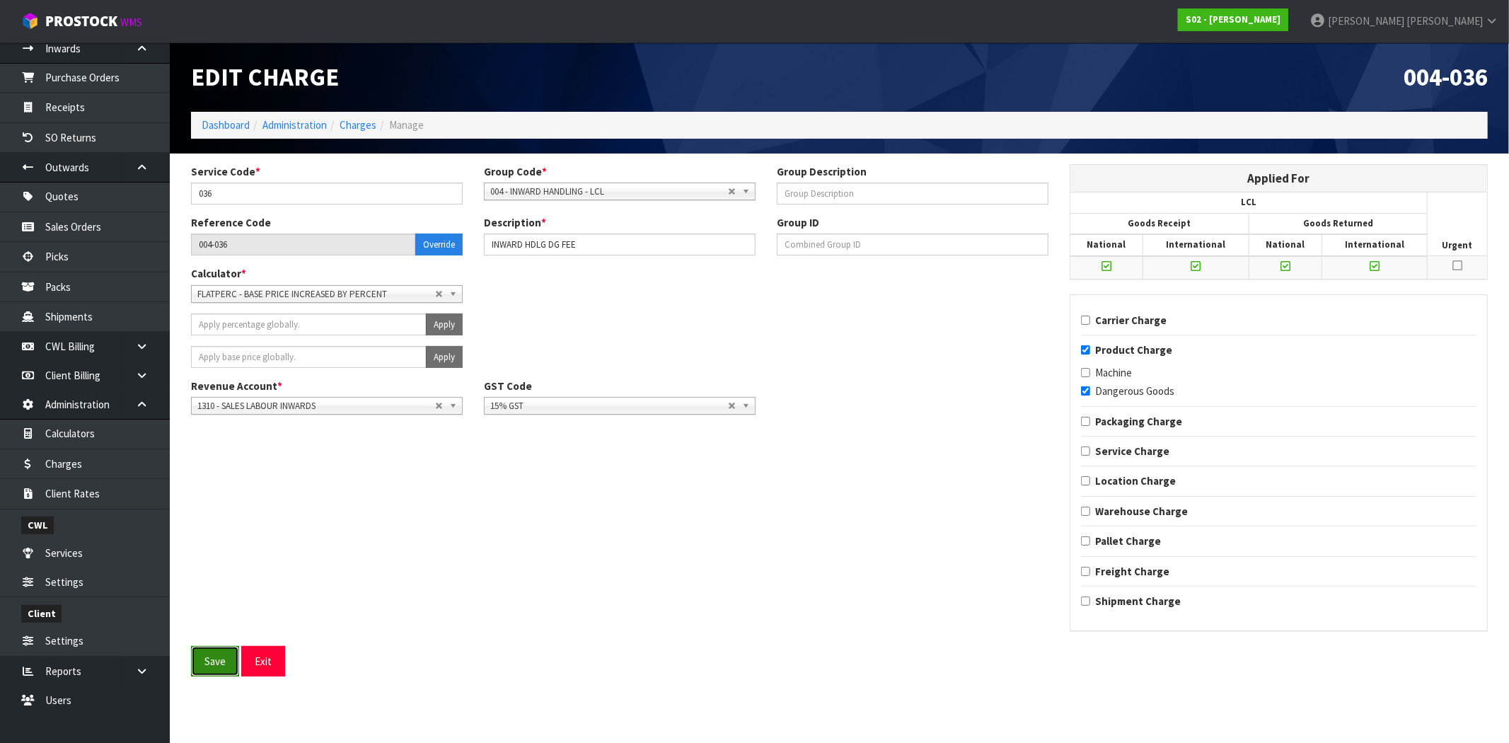
click at [224, 661] on button "Save" at bounding box center [215, 661] width 48 height 30
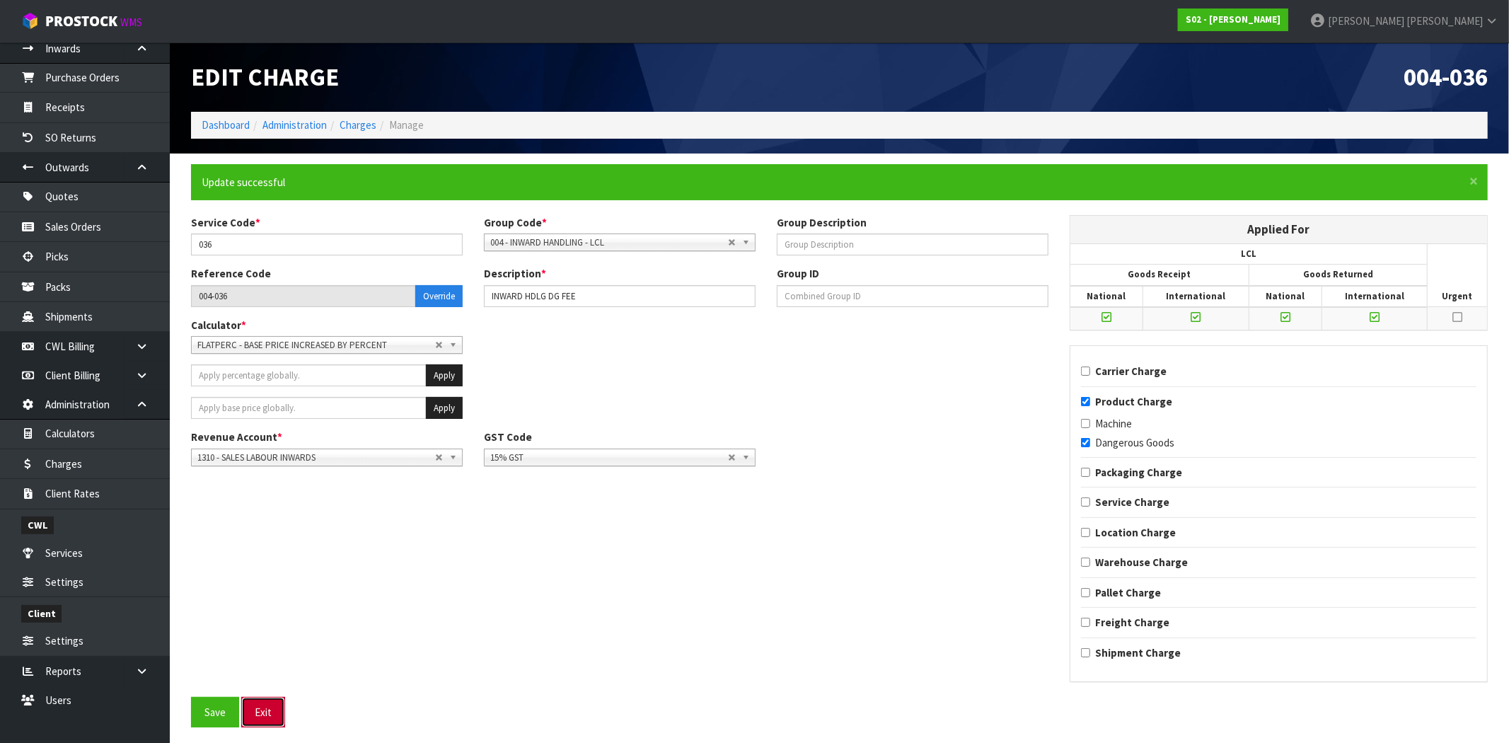
click at [253, 712] on button "Exit" at bounding box center [263, 712] width 44 height 30
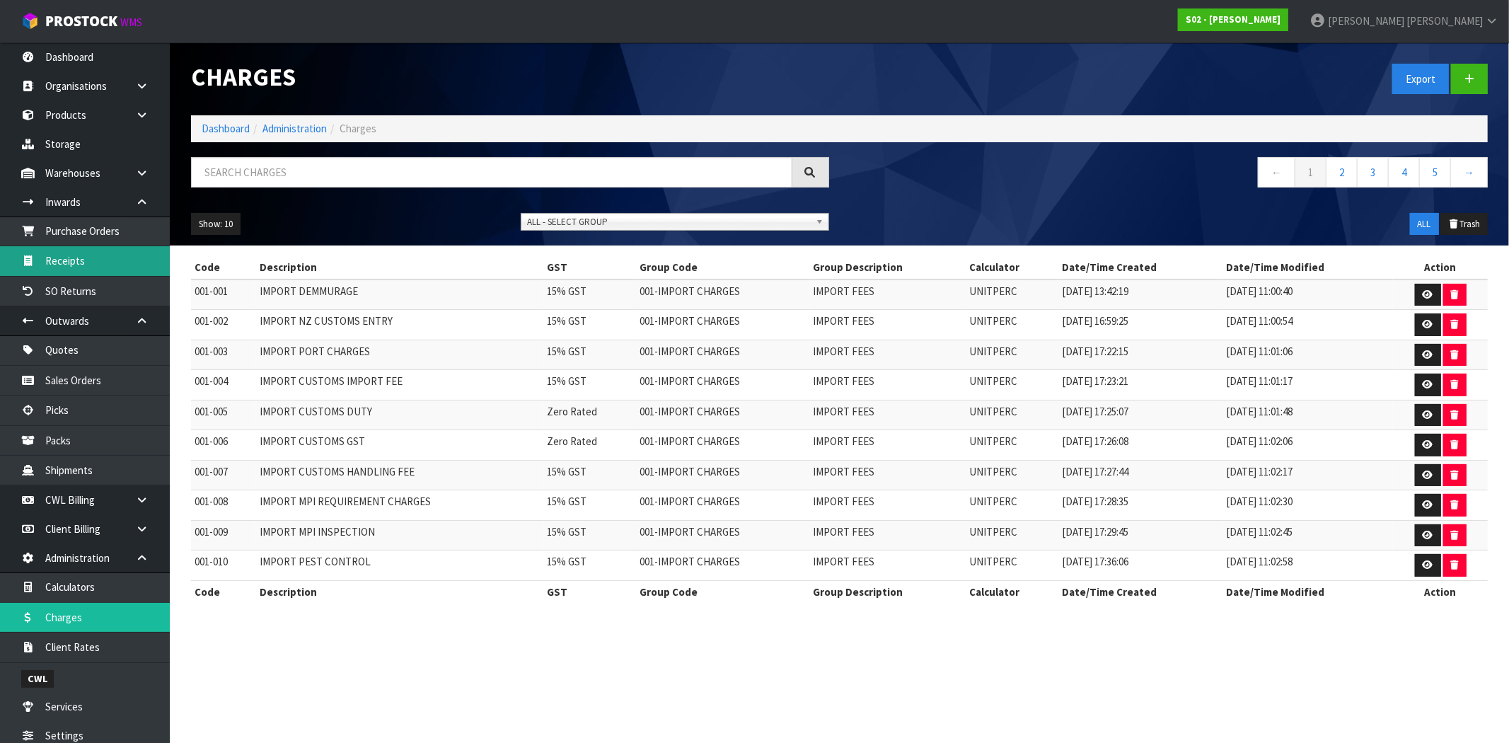
click at [76, 267] on link "Receipts" at bounding box center [85, 260] width 170 height 29
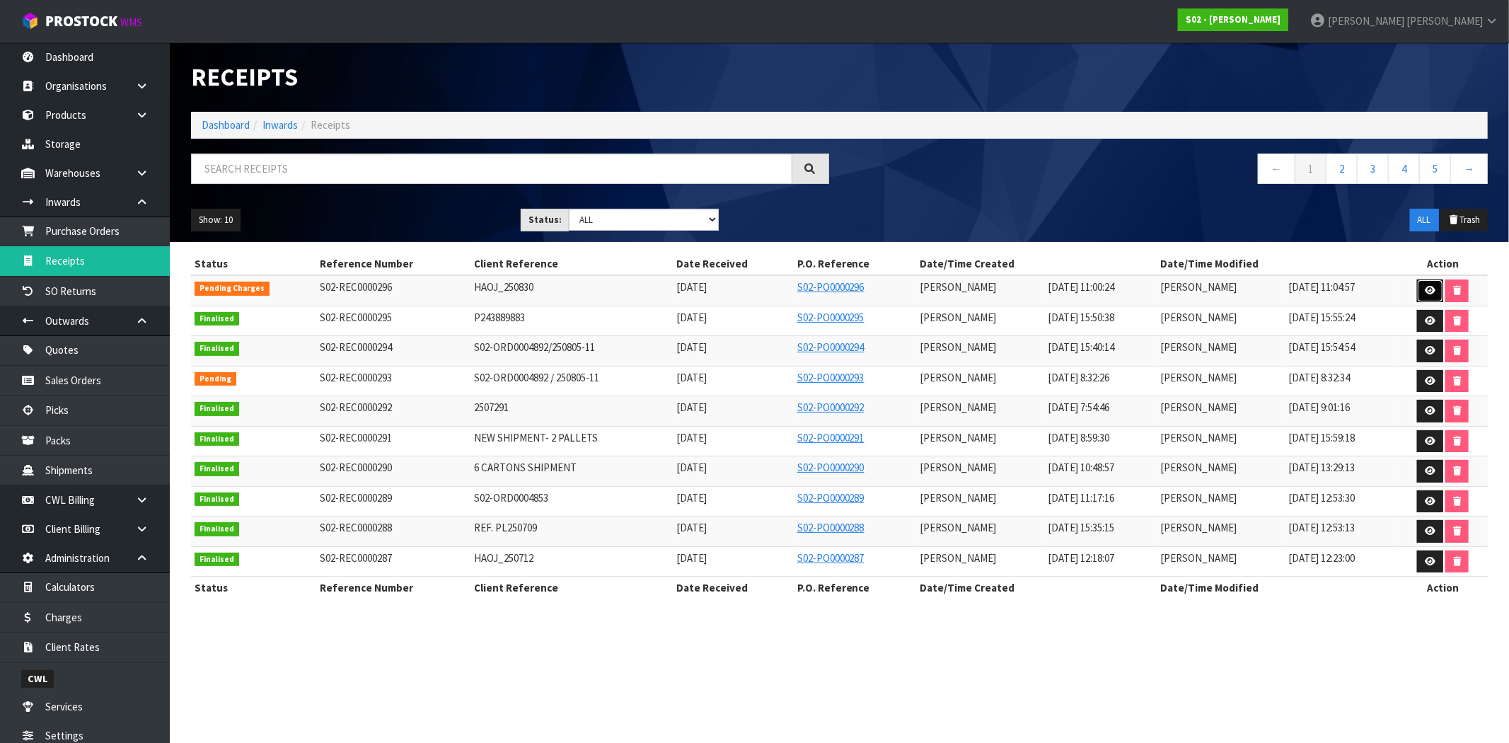
click at [1427, 291] on icon at bounding box center [1430, 290] width 11 height 9
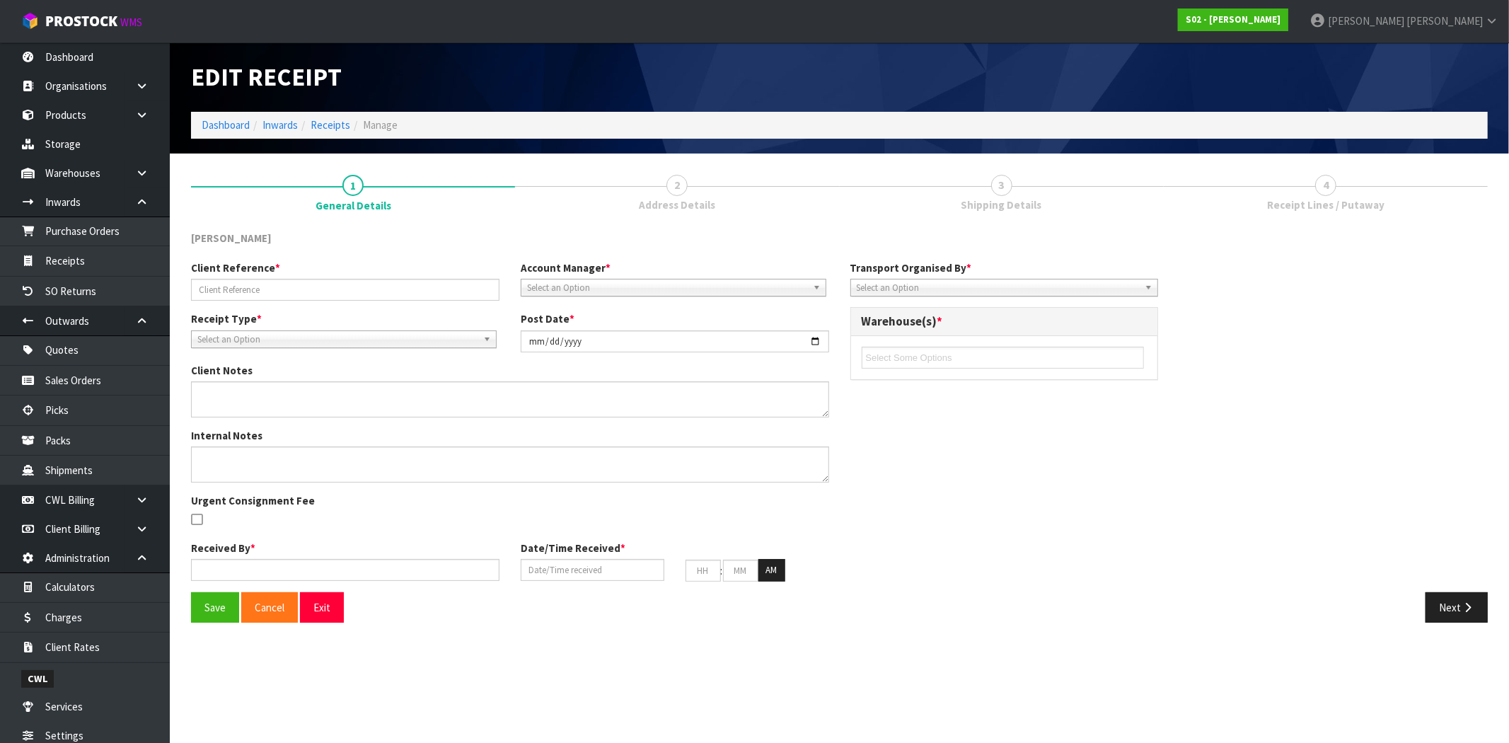
type input "HAOJ_250830"
type input "[DATE]"
type input "[PERSON_NAME]"
type input "[DATE]"
type input "11"
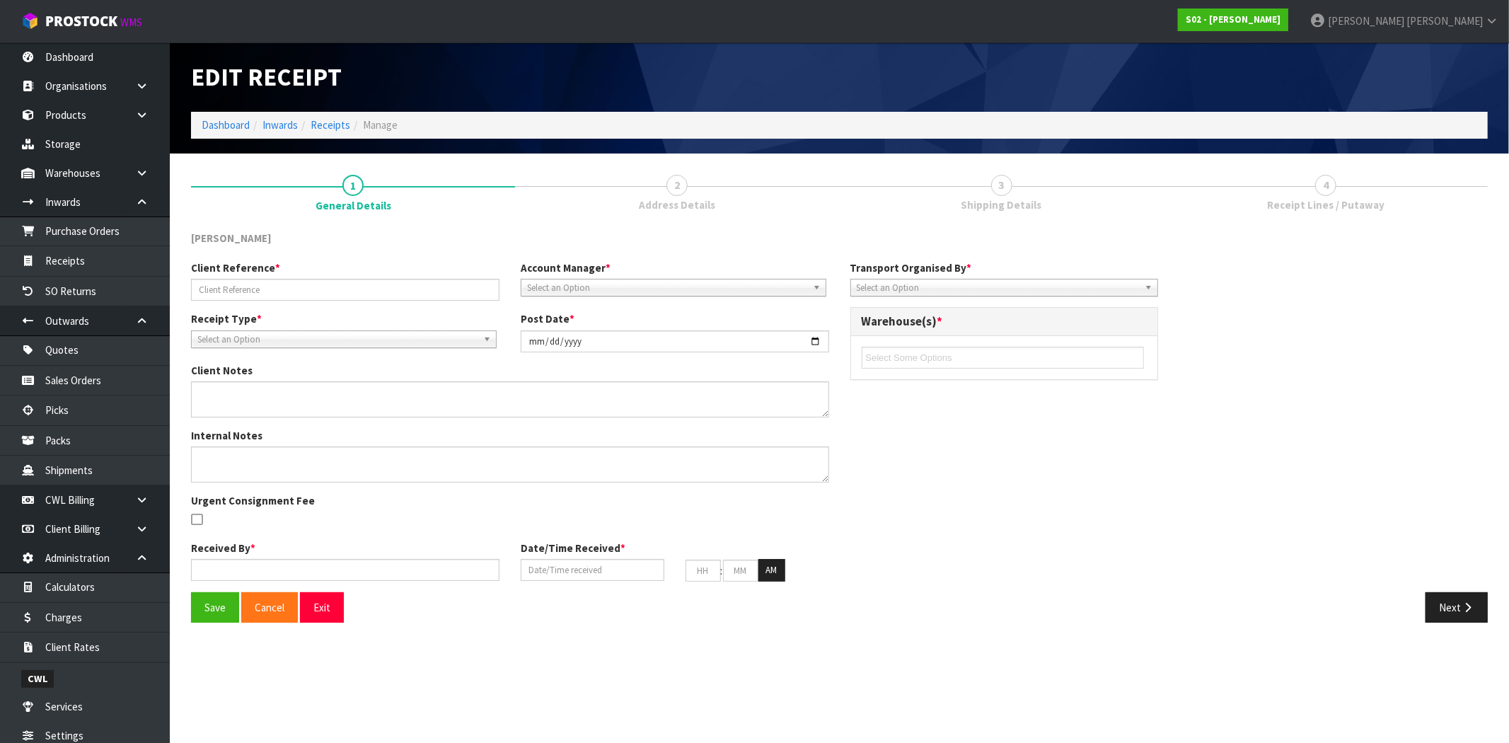
type input "00"
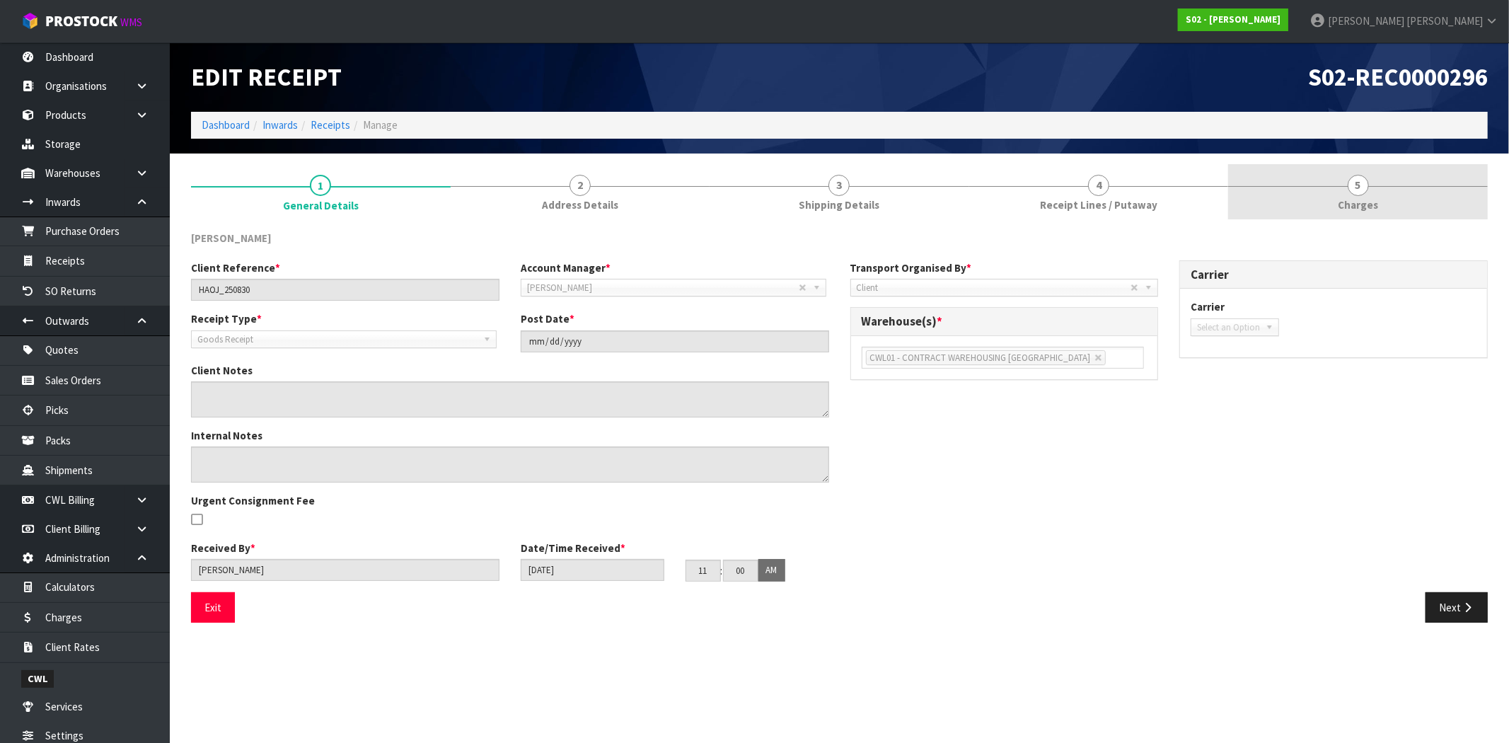
click at [1361, 196] on link "5 [GEOGRAPHIC_DATA]" at bounding box center [1358, 192] width 260 height 56
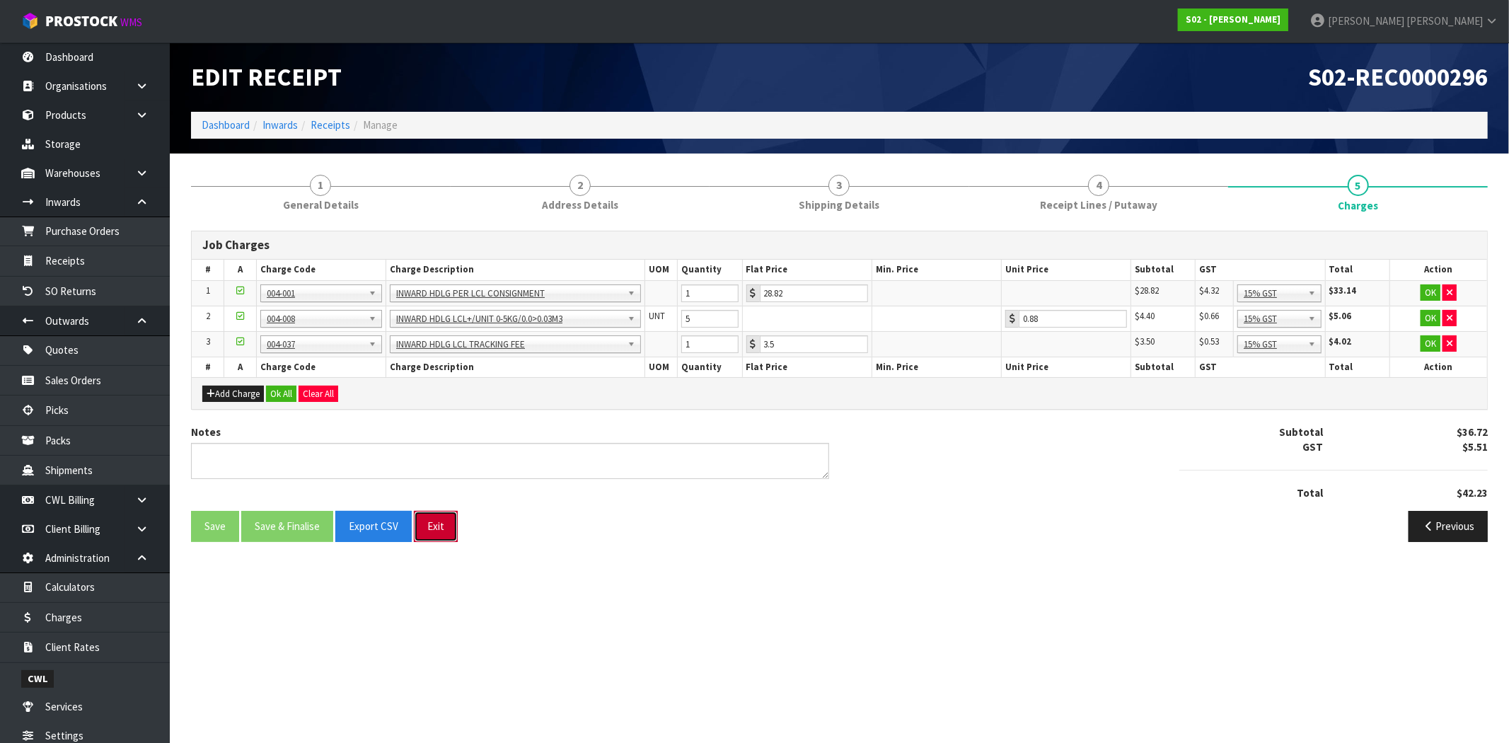
click at [439, 528] on button "Exit" at bounding box center [436, 526] width 44 height 30
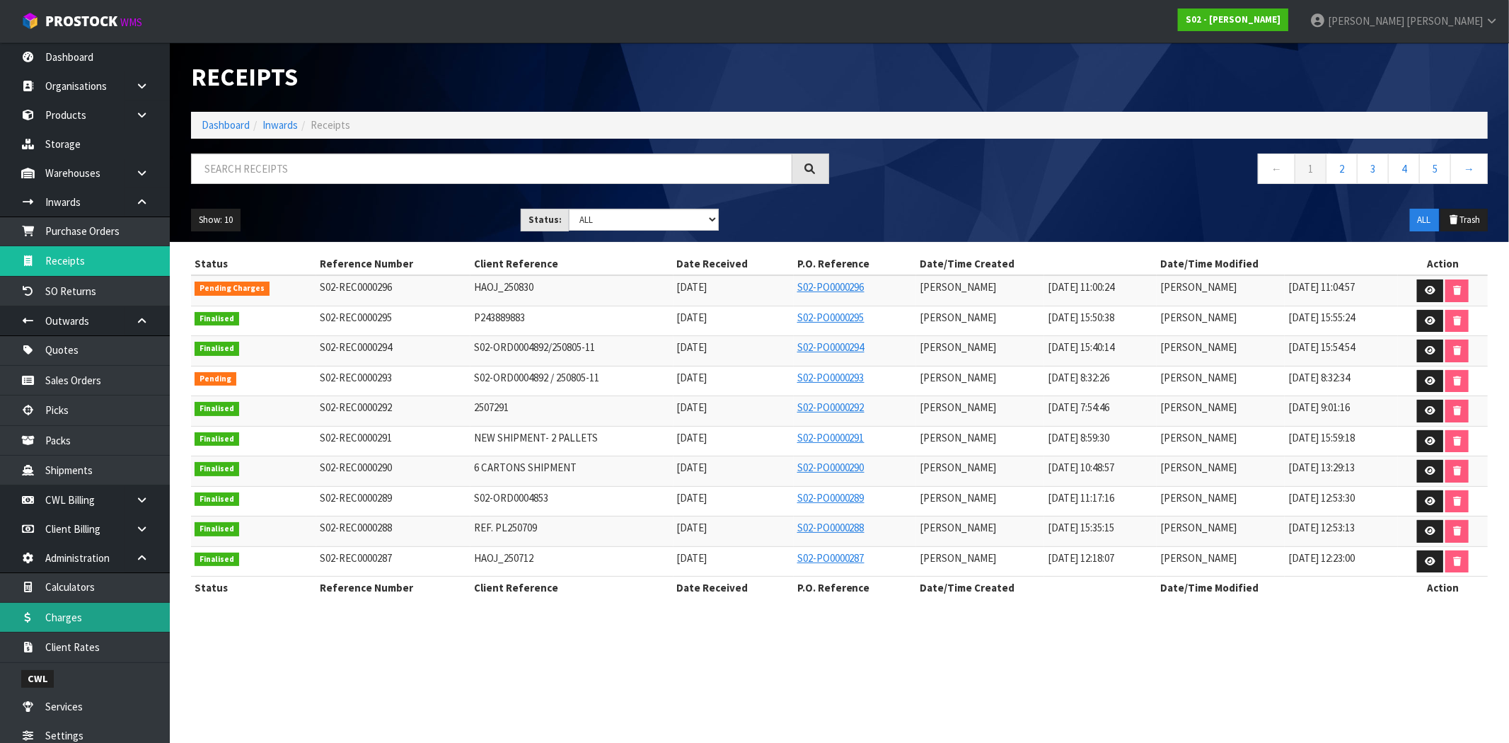
drag, startPoint x: 99, startPoint y: 614, endPoint x: 144, endPoint y: 612, distance: 45.3
click at [99, 614] on link "Charges" at bounding box center [85, 617] width 170 height 29
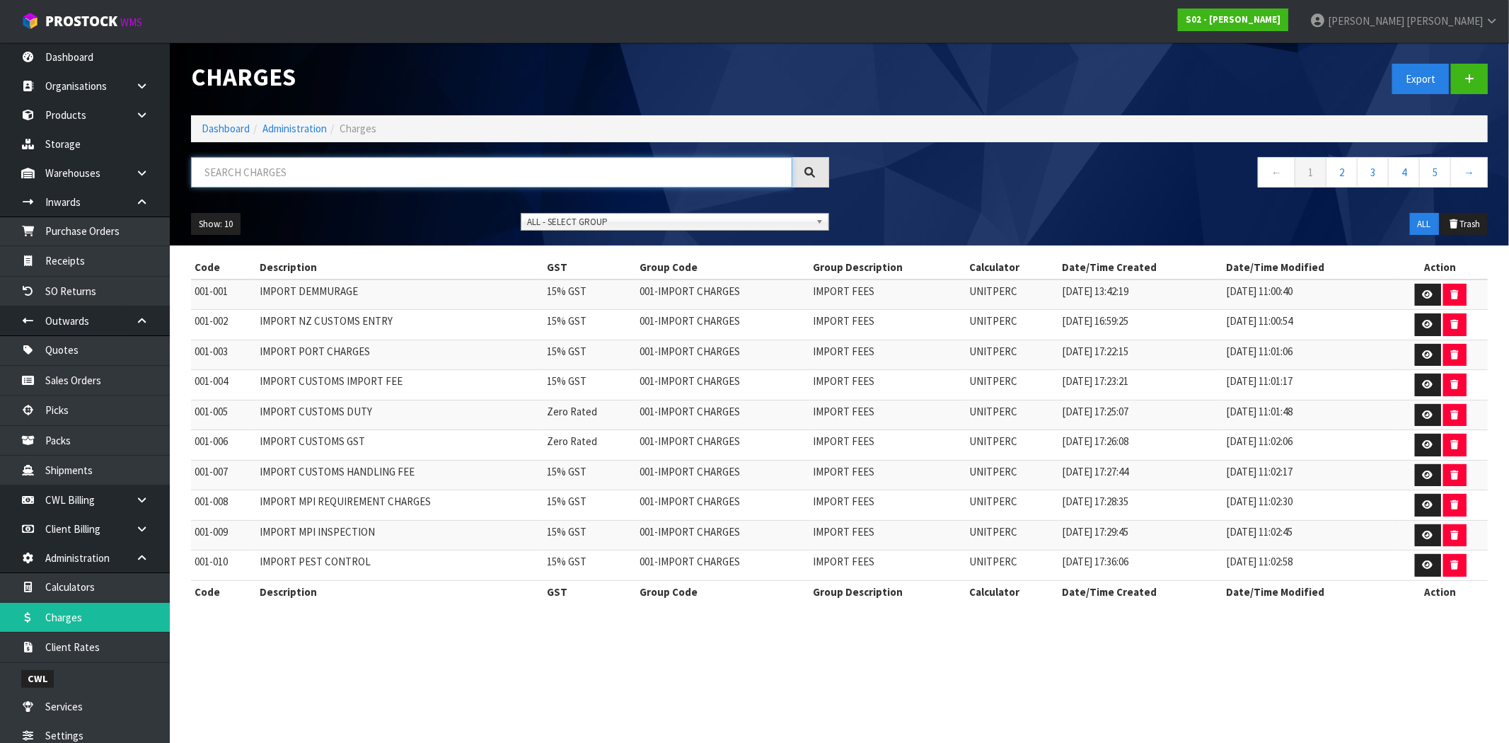
click at [286, 173] on input "text" at bounding box center [491, 172] width 601 height 30
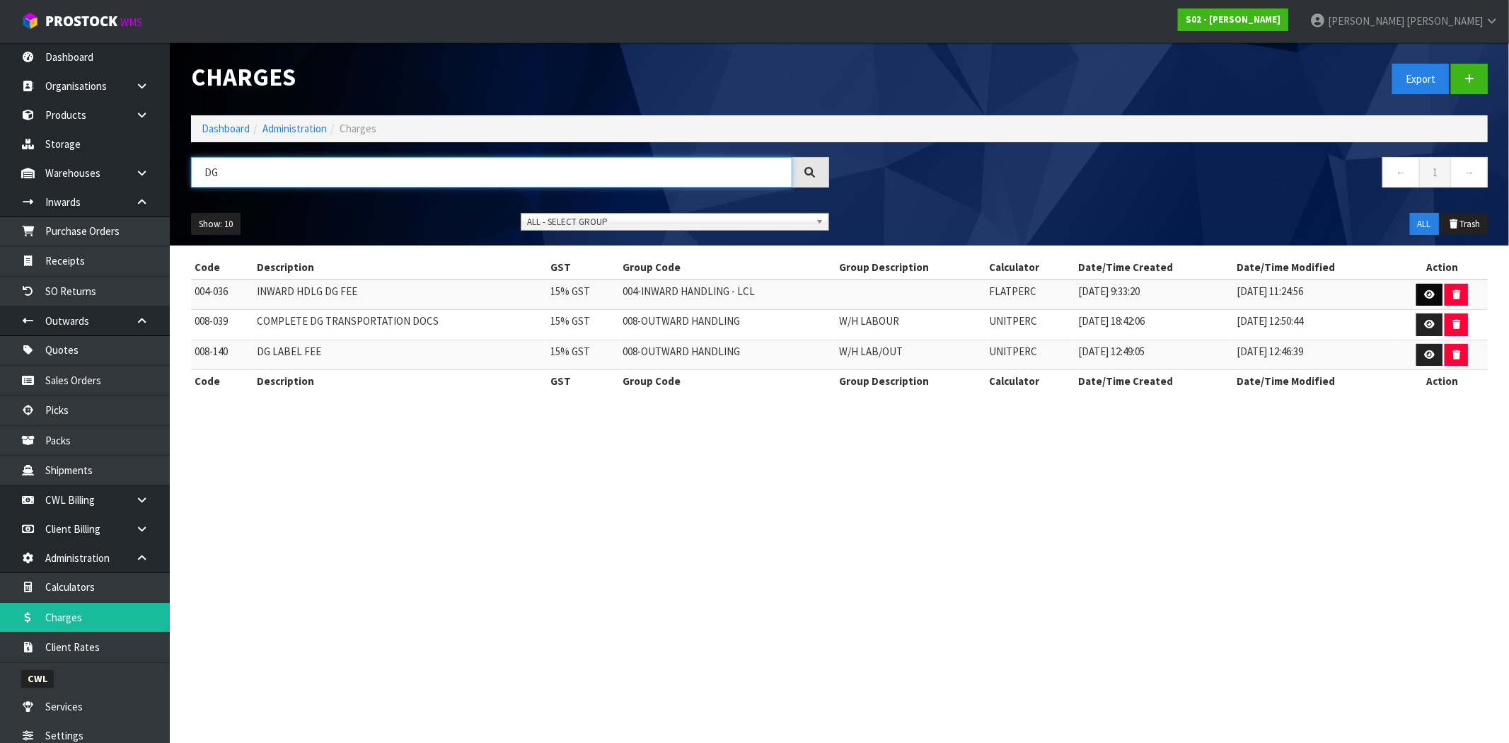
type input "DG"
click at [1434, 300] on link at bounding box center [1430, 295] width 26 height 23
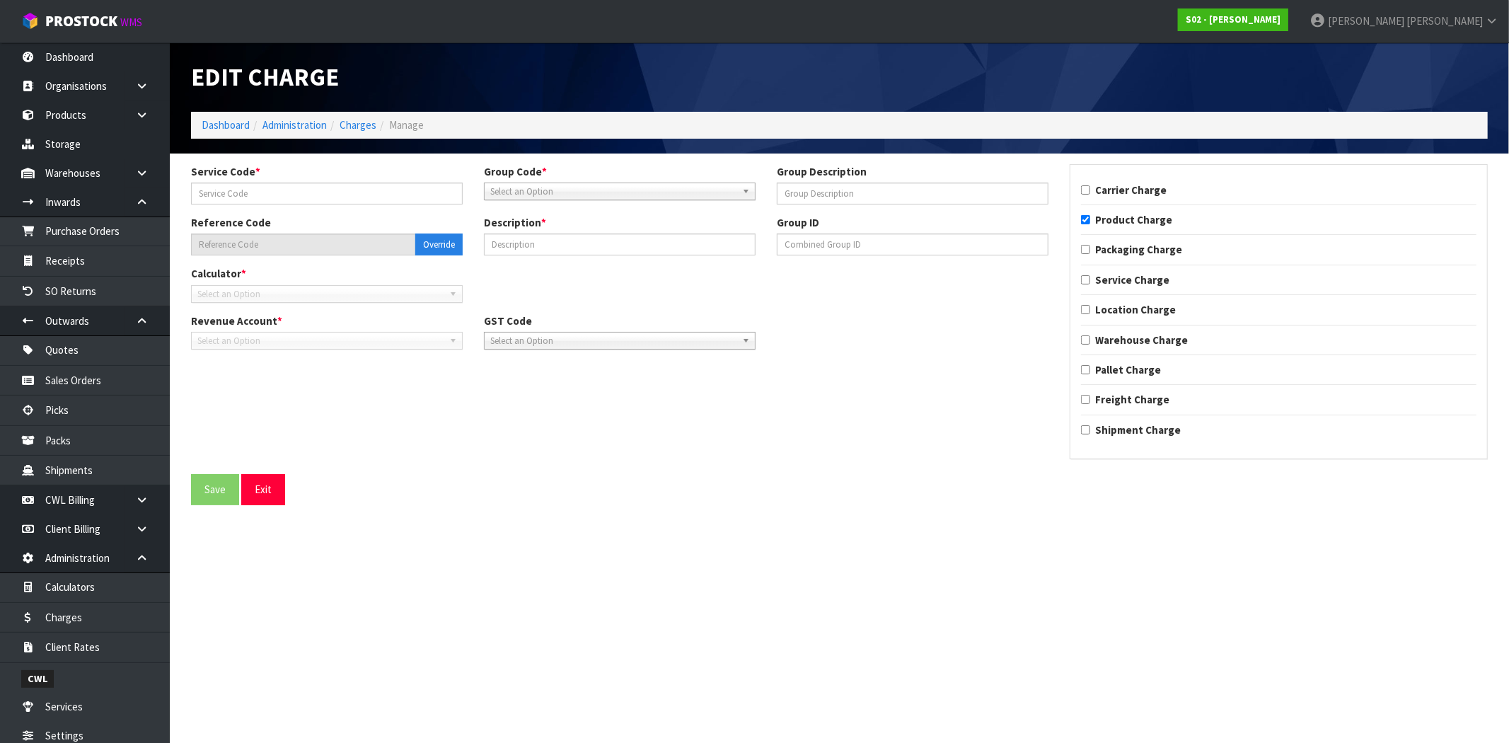
type input "036"
type input "004-036"
type input "INWARD HDLG DG FEE"
checkbox input "true"
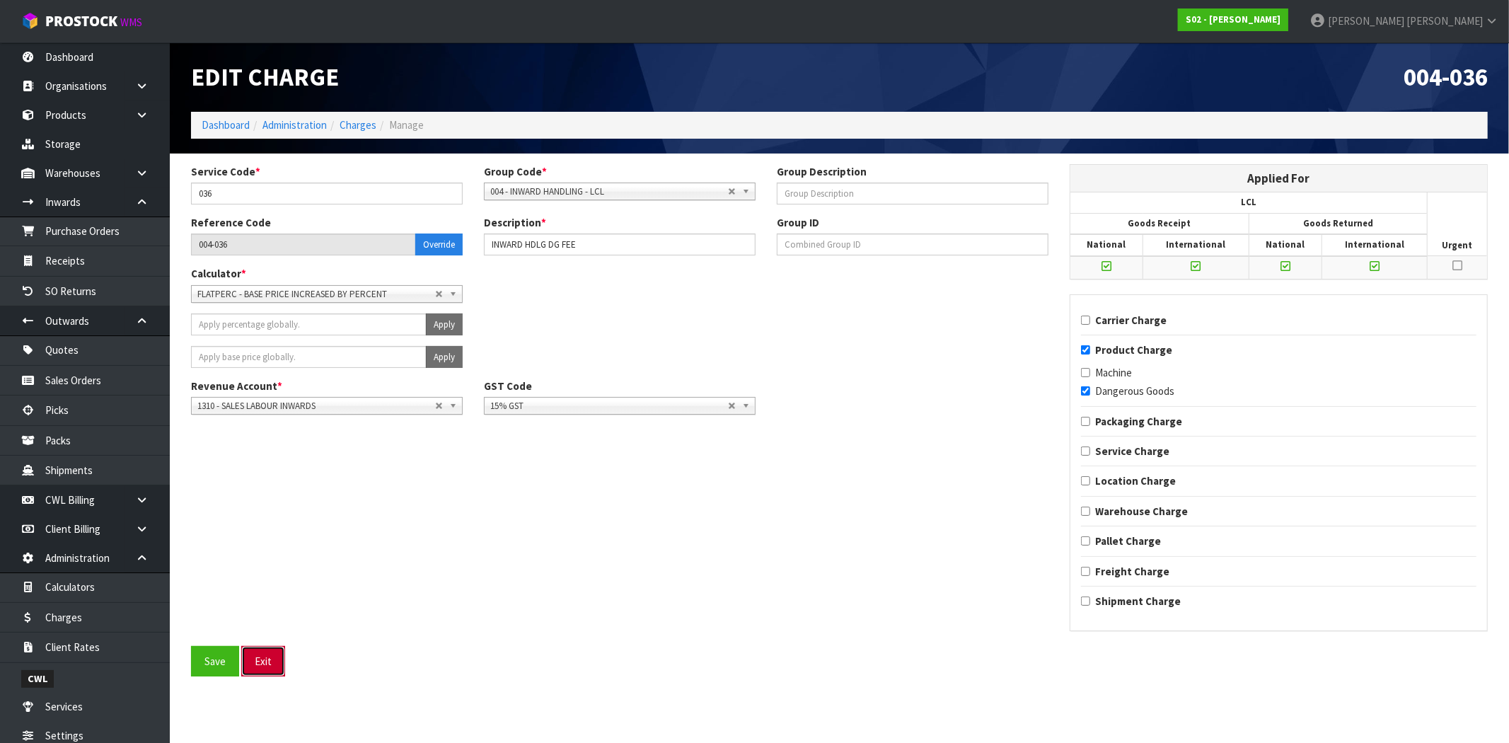
click at [272, 663] on button "Exit" at bounding box center [263, 661] width 44 height 30
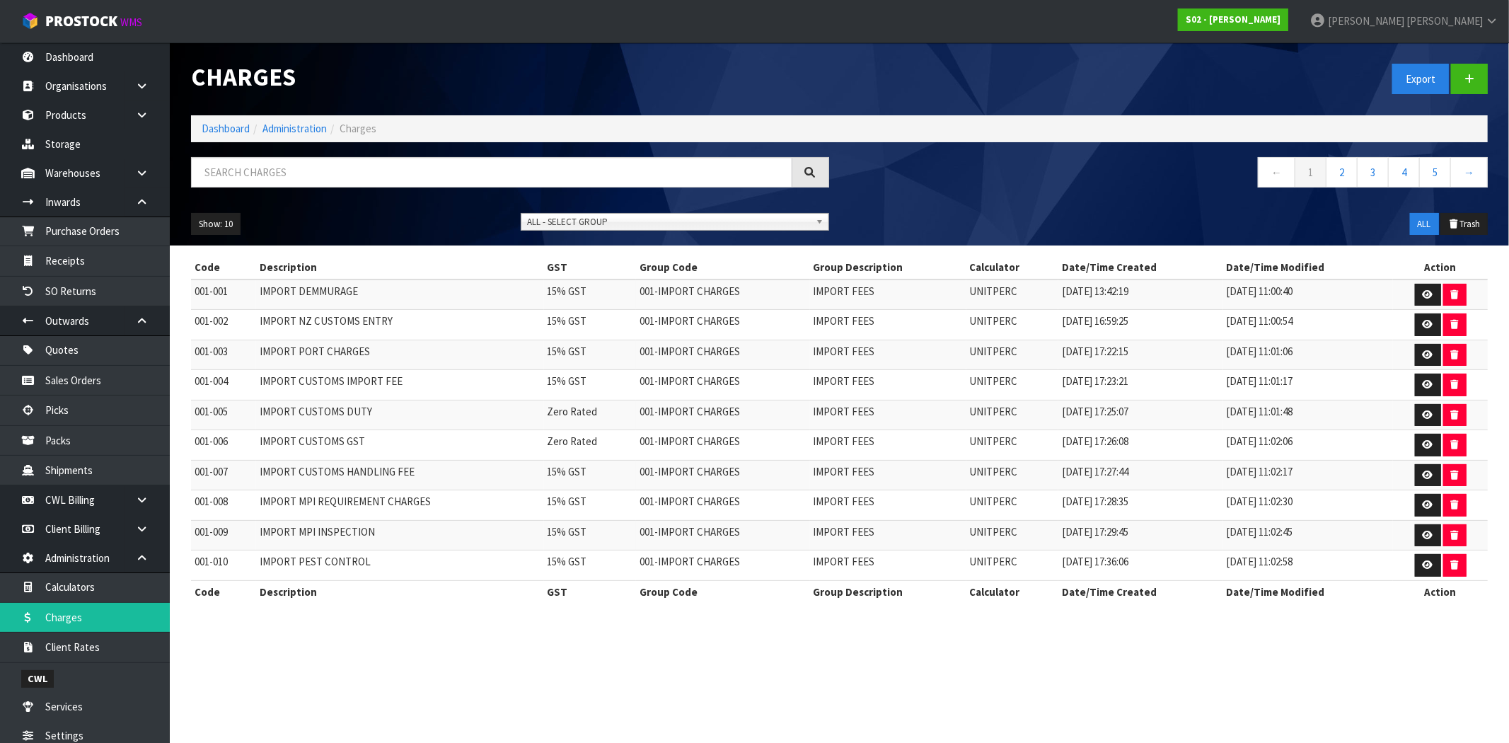
click at [549, 218] on span "ALL - SELECT GROUP" at bounding box center [668, 222] width 283 height 17
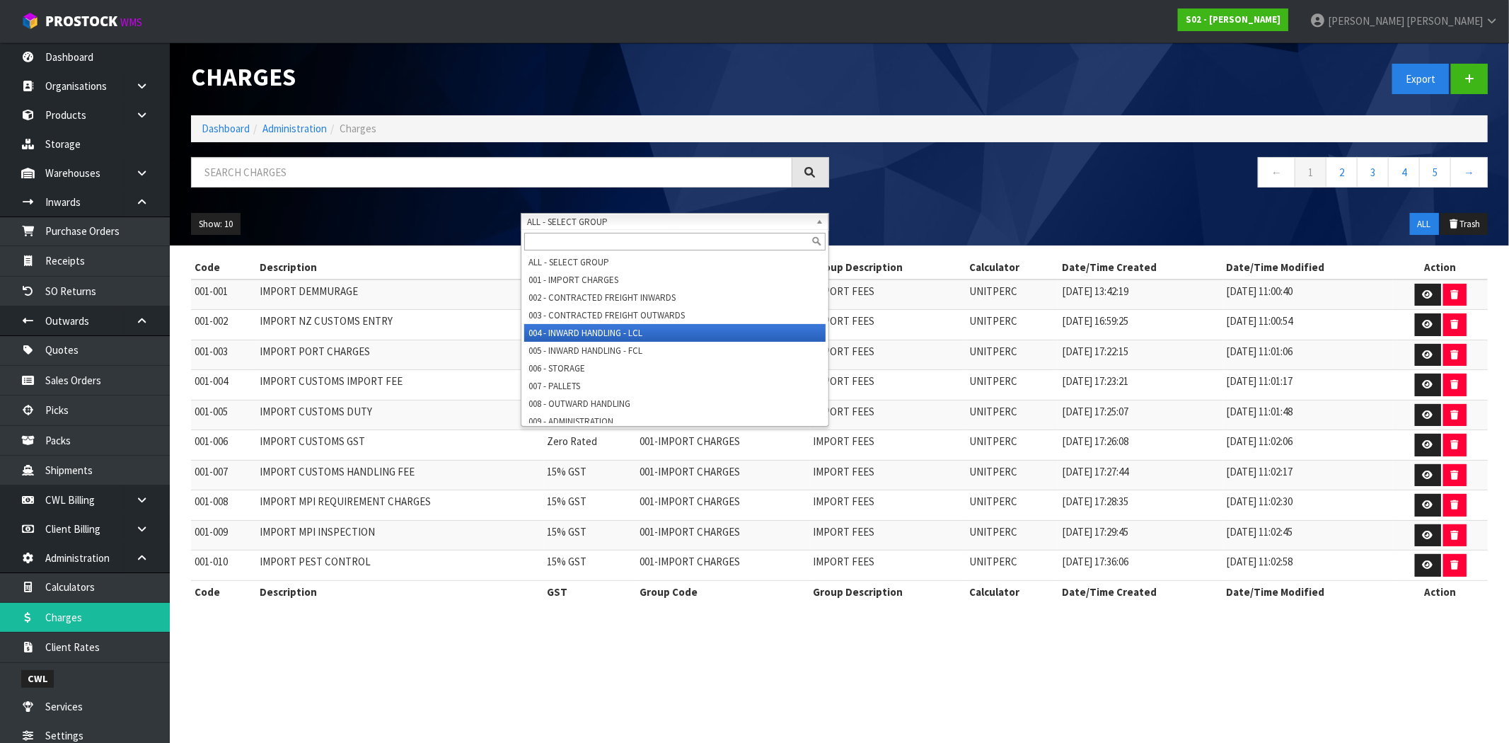
click at [573, 337] on li "004 - INWARD HANDLING - LCL" at bounding box center [674, 333] width 301 height 18
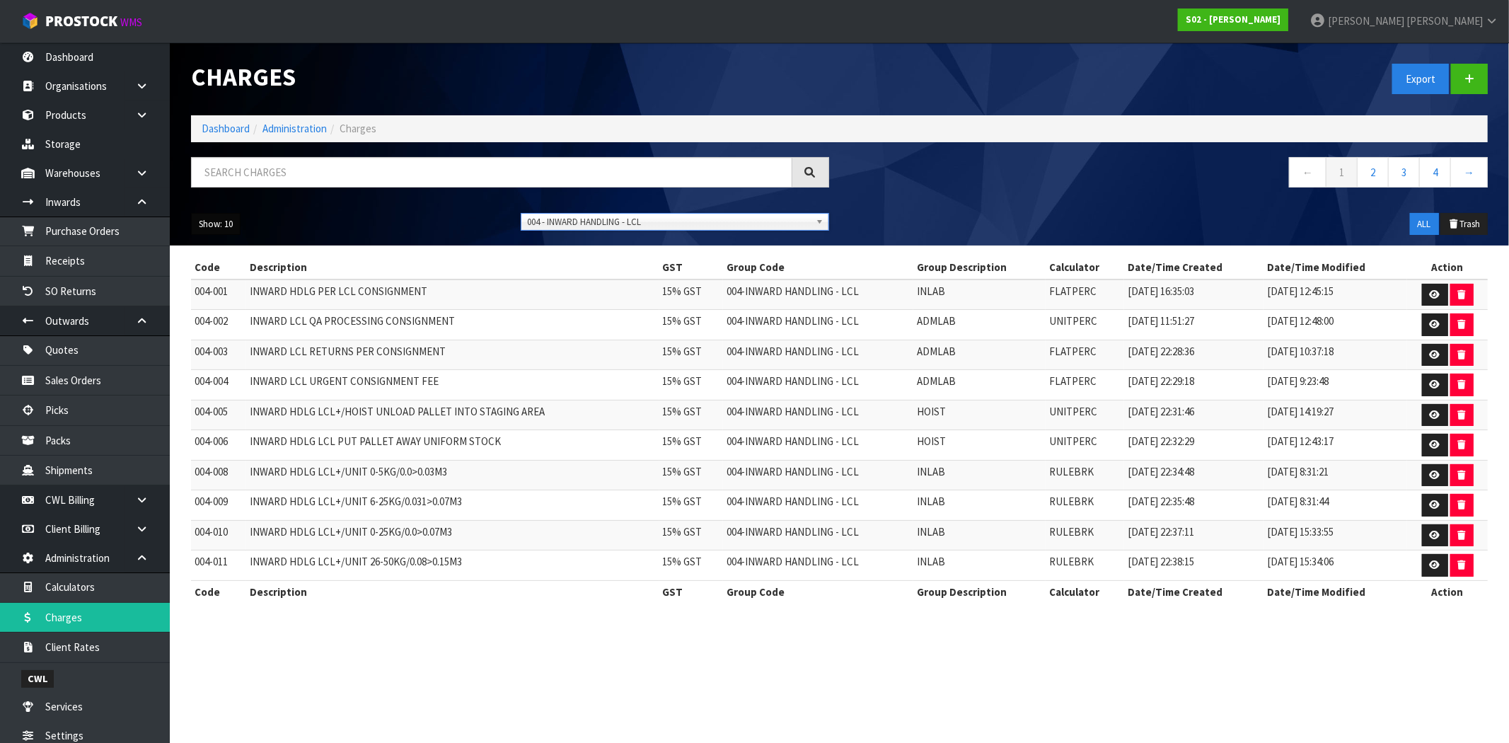
click at [224, 227] on button "Show: 10" at bounding box center [216, 224] width 50 height 23
drag, startPoint x: 238, startPoint y: 317, endPoint x: 250, endPoint y: 314, distance: 12.4
click at [238, 316] on link "50" at bounding box center [248, 308] width 112 height 19
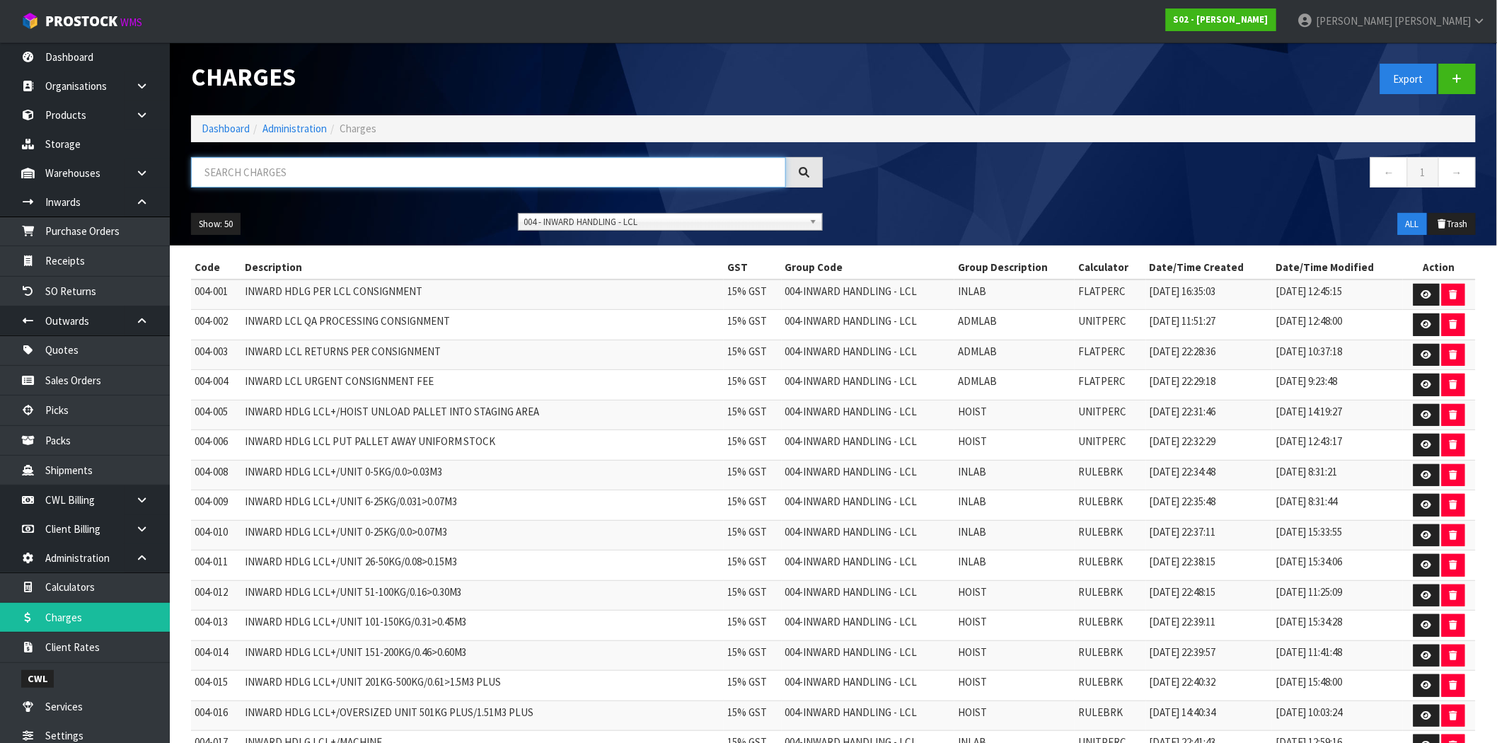
click at [388, 175] on input "text" at bounding box center [488, 172] width 595 height 30
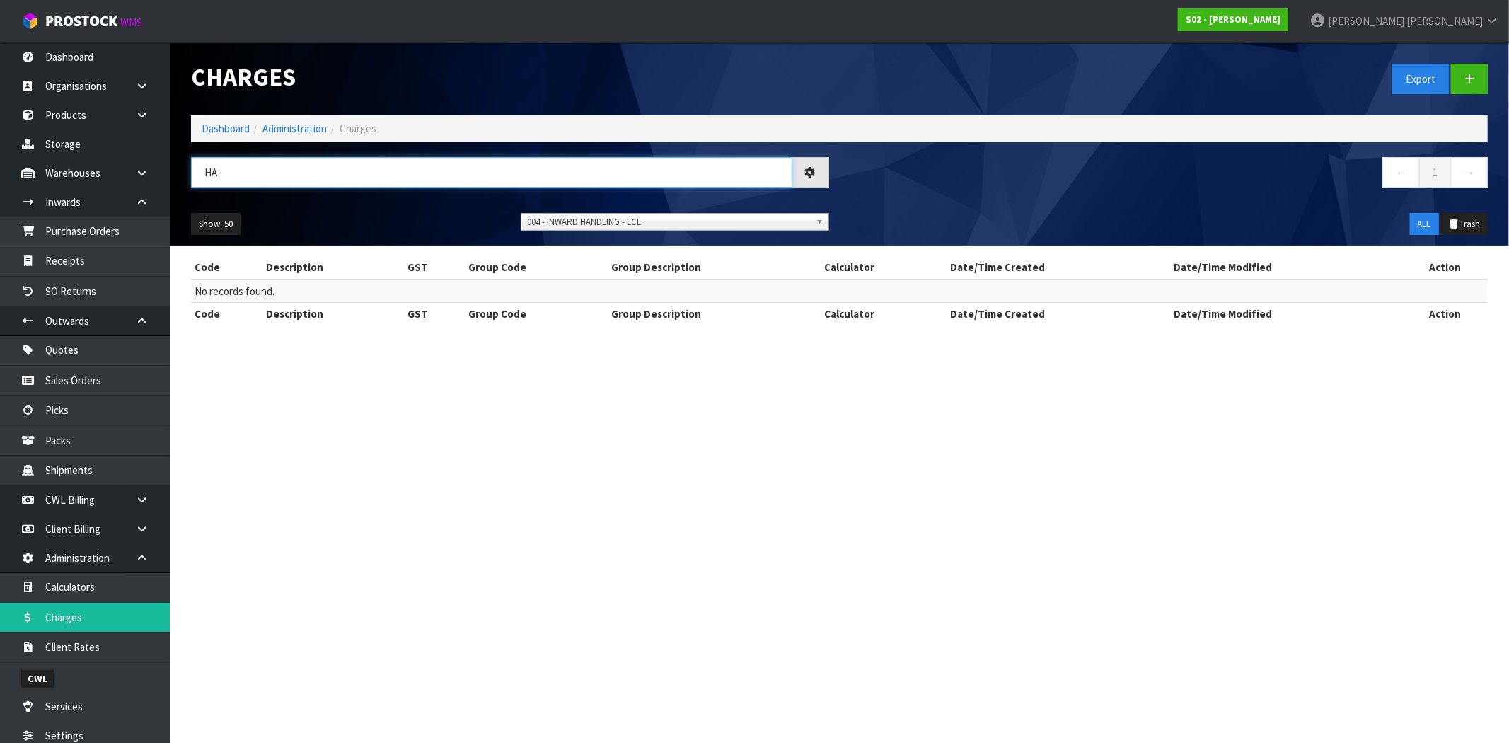
type input "H"
type input "I"
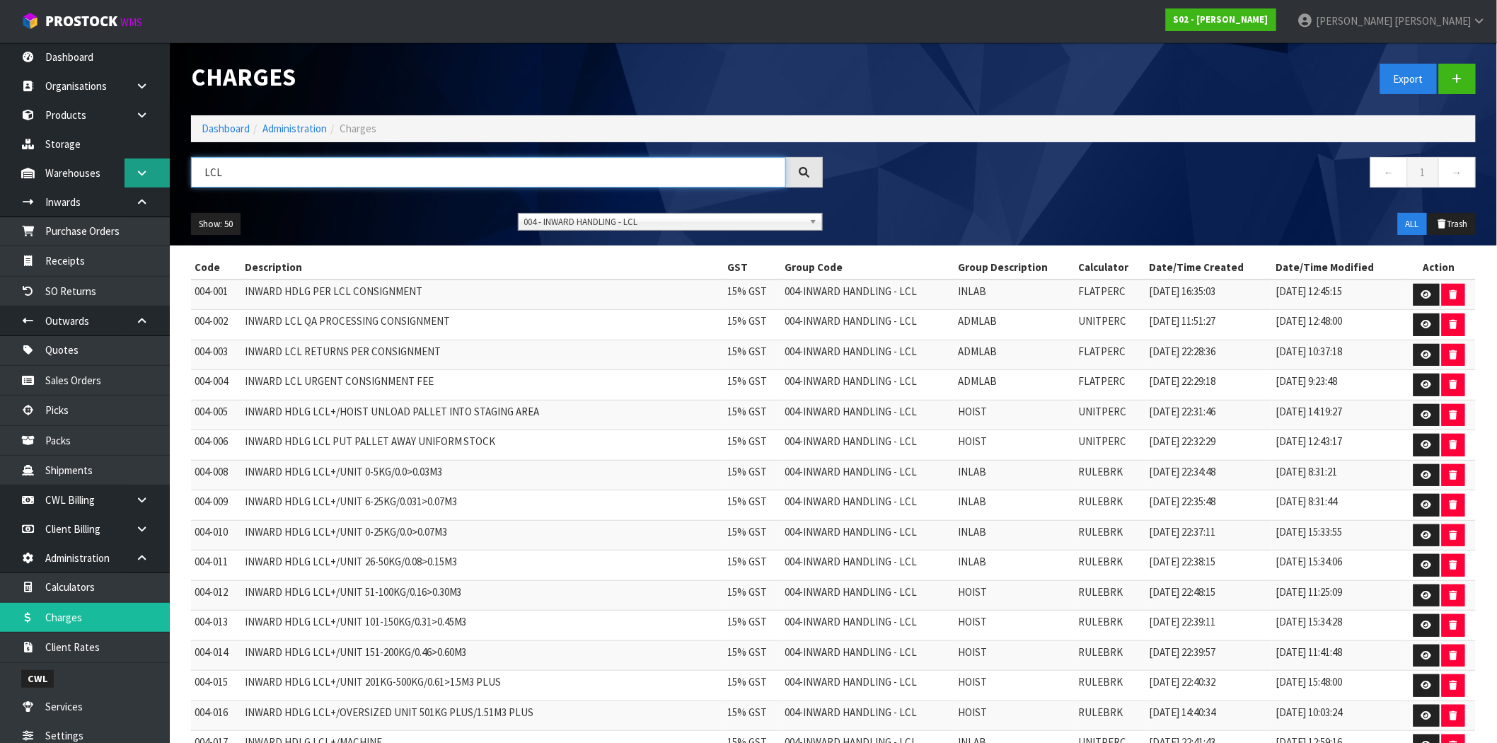
drag, startPoint x: 258, startPoint y: 180, endPoint x: 130, endPoint y: 183, distance: 127.4
click at [130, 183] on body "Toggle navigation ProStock WMS S02 - [PERSON_NAME] [PERSON_NAME] Logout Dashboa…" at bounding box center [748, 371] width 1497 height 743
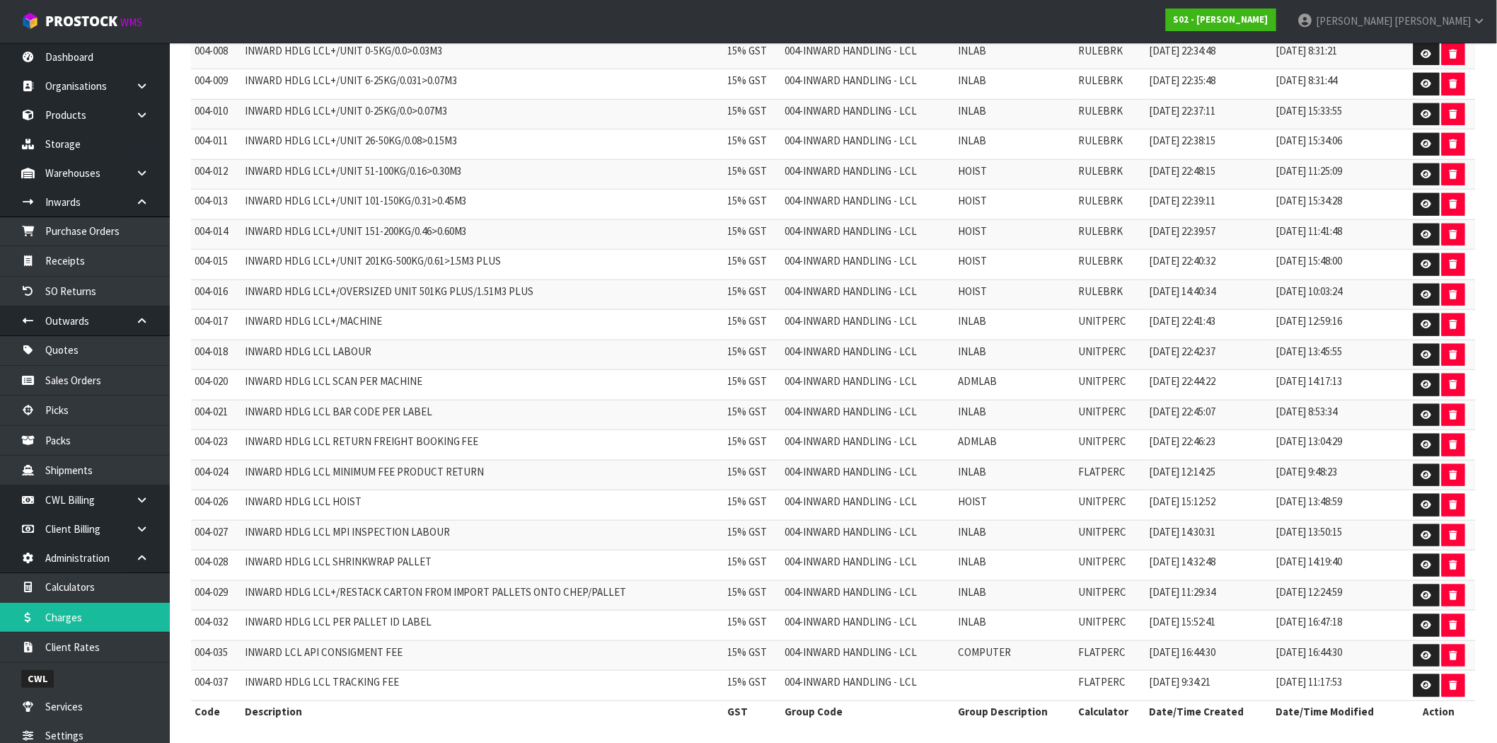
scroll to position [433, 0]
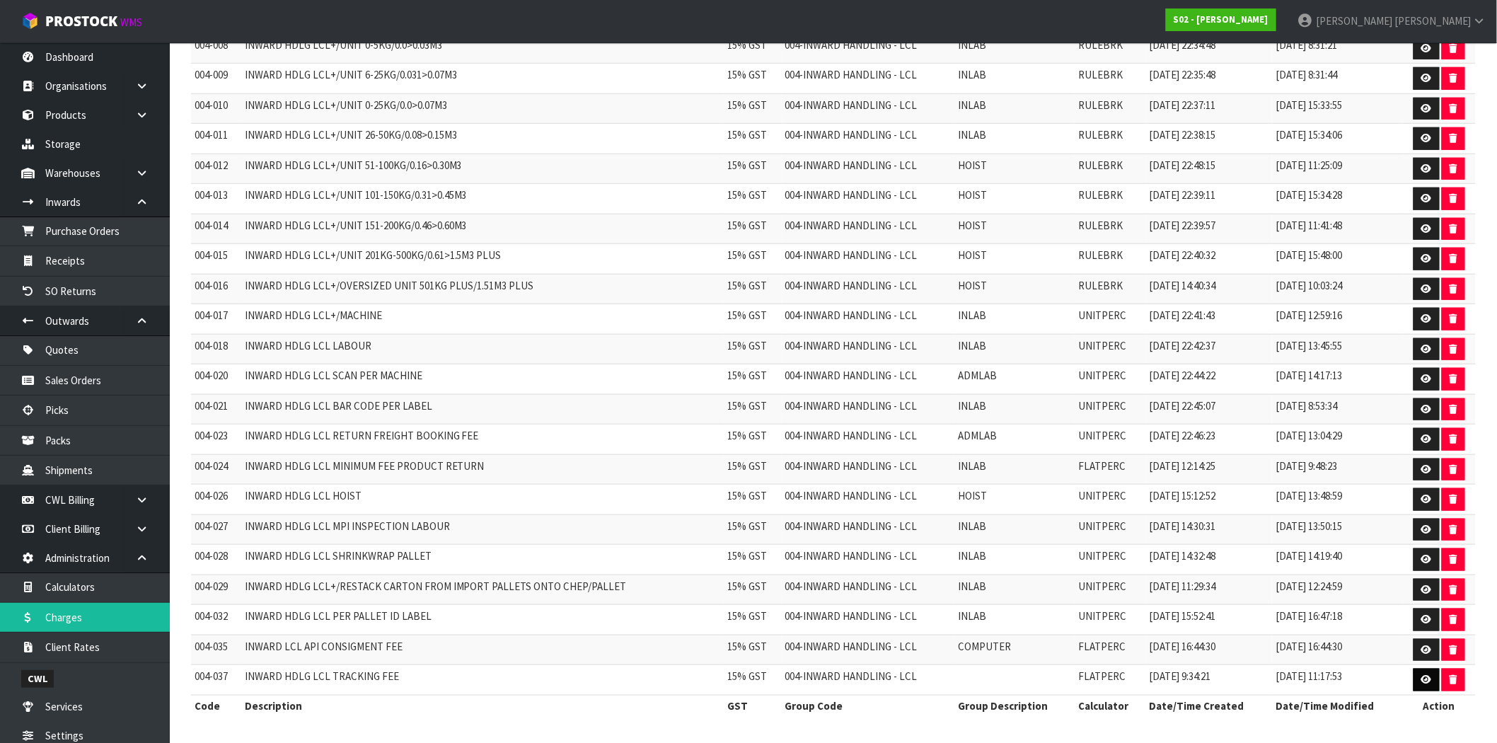
type input "LCL"
click at [1425, 681] on icon at bounding box center [1427, 679] width 11 height 9
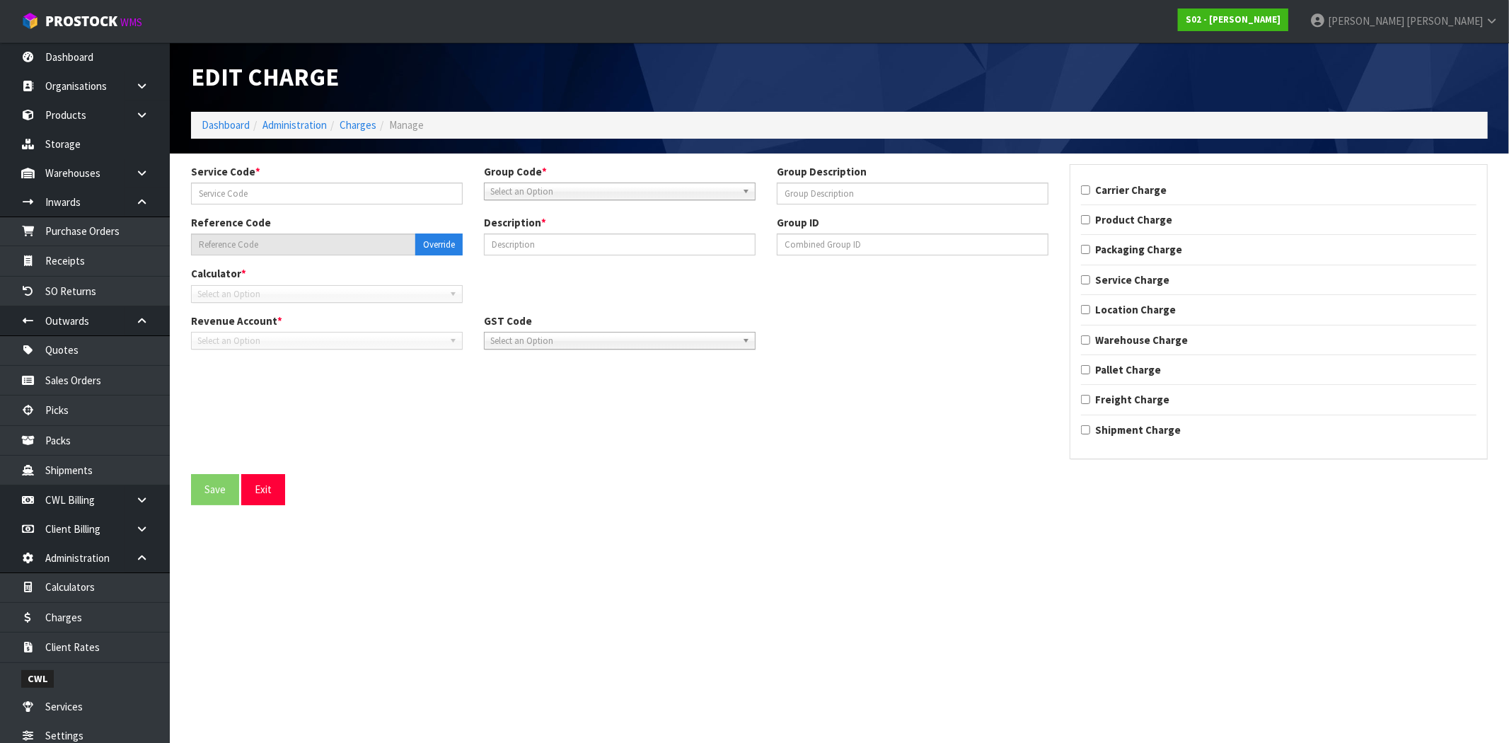
type input "037"
type input "004-037"
type input "INWARD HDLG LCL TRACKING FEE"
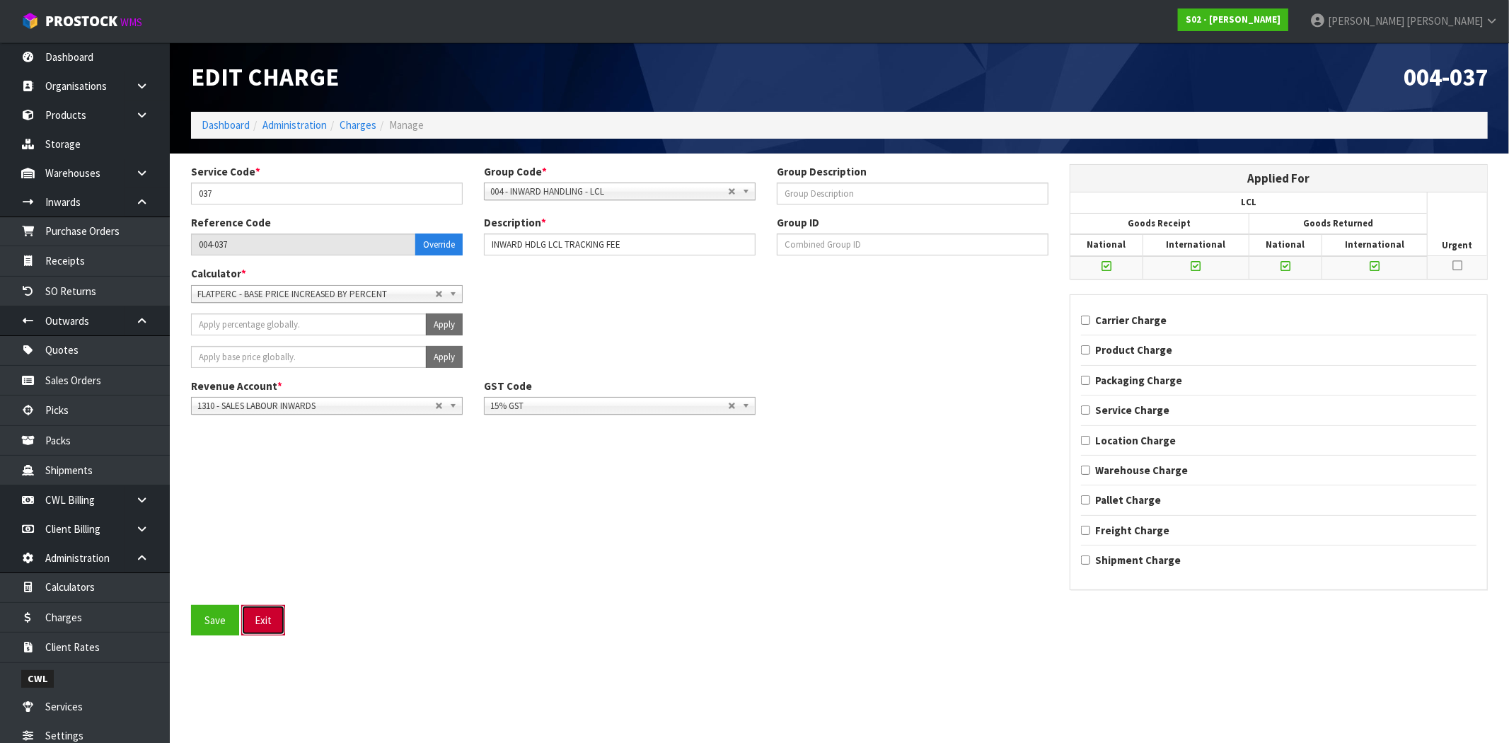
click at [278, 624] on button "Exit" at bounding box center [263, 620] width 44 height 30
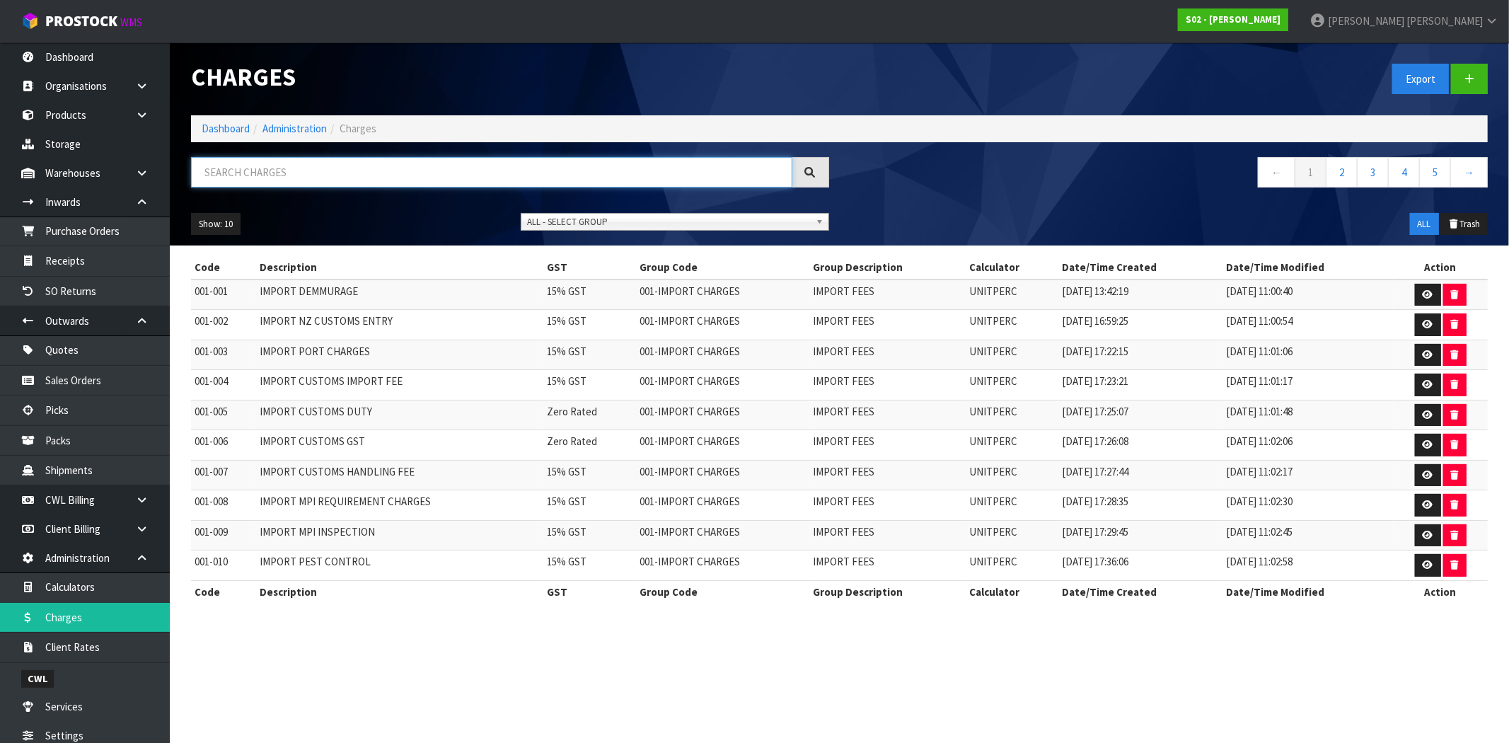
click at [374, 179] on input "text" at bounding box center [491, 172] width 601 height 30
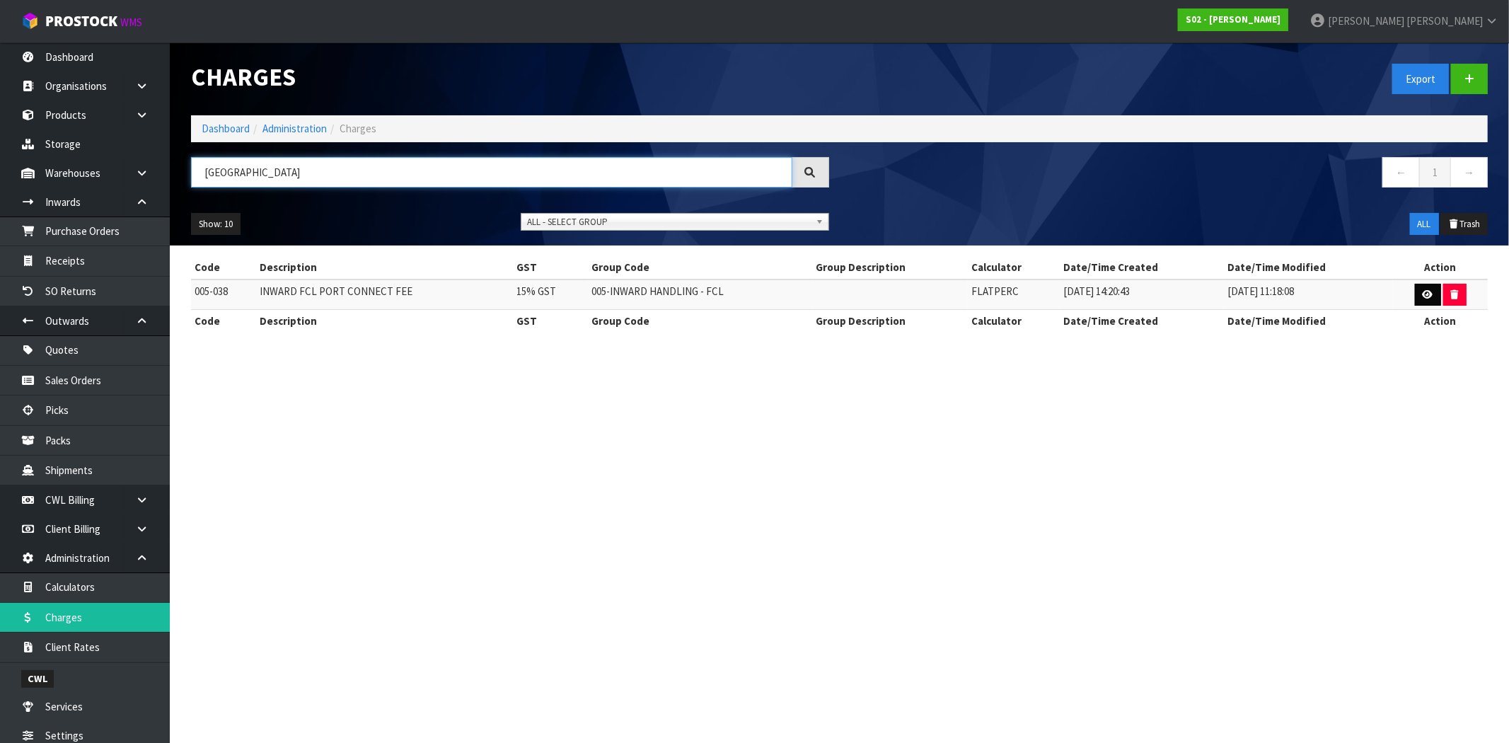
type input "[GEOGRAPHIC_DATA]"
click at [1431, 296] on icon at bounding box center [1428, 294] width 11 height 9
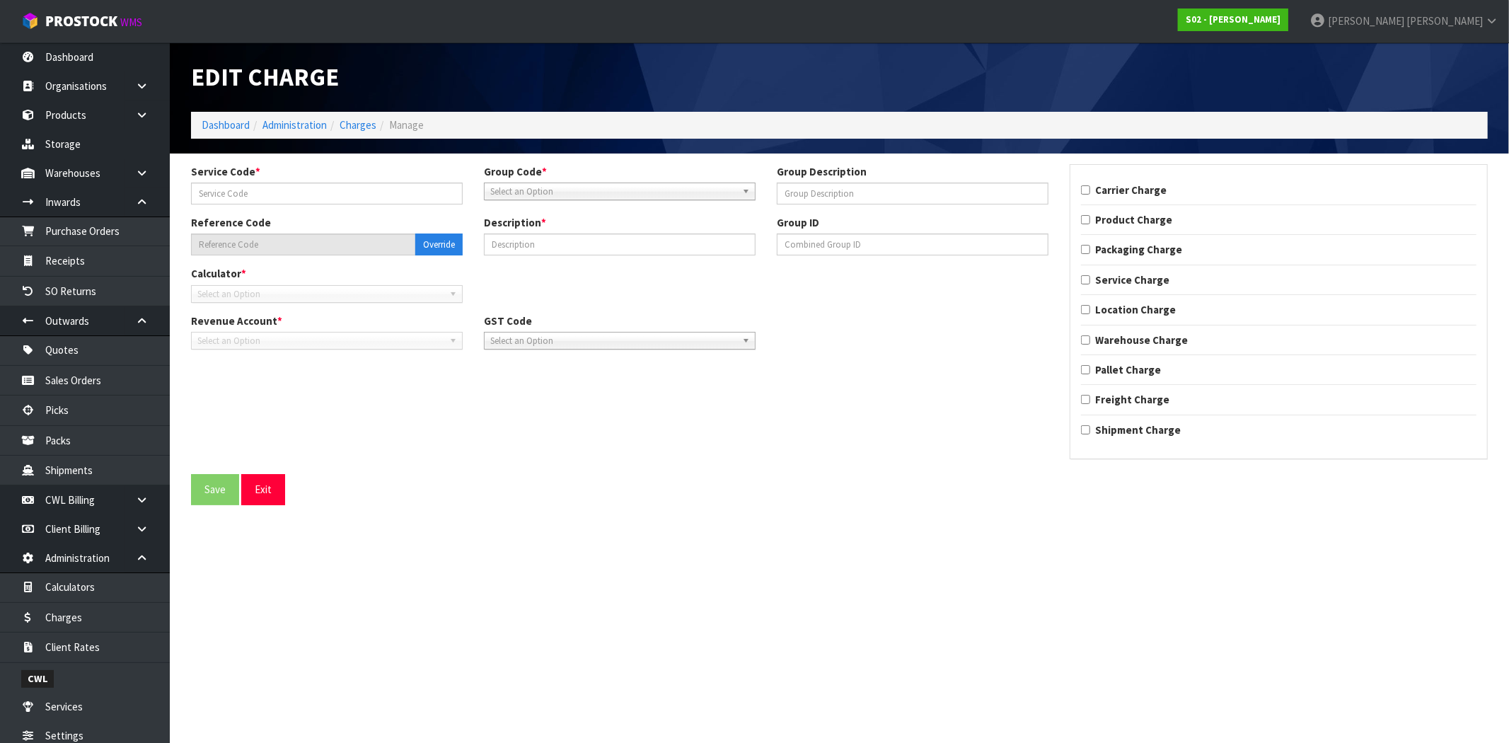
type input "038"
type input "005-038"
type input "INWARD FCL PORT CONNECT FEE"
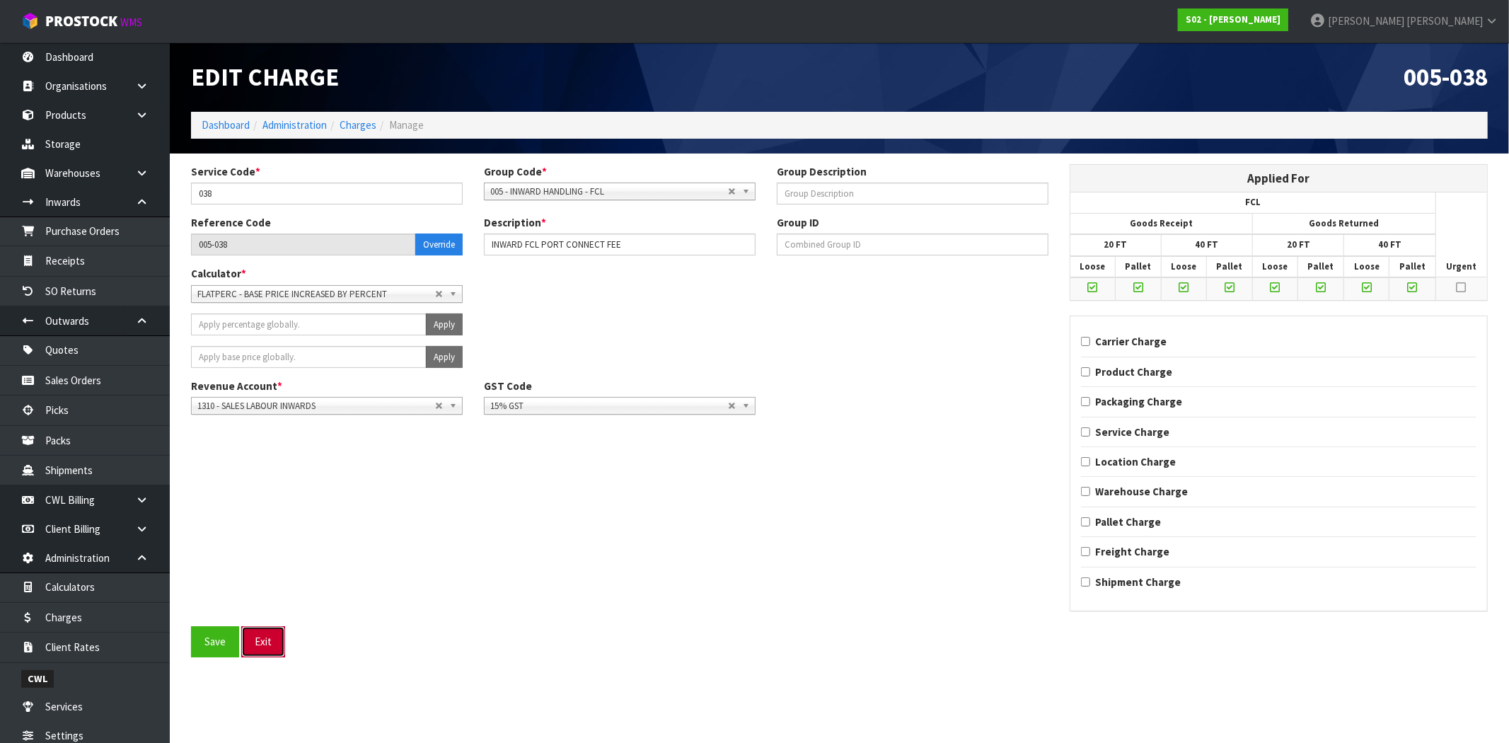
drag, startPoint x: 260, startPoint y: 638, endPoint x: 284, endPoint y: 628, distance: 25.1
click at [260, 638] on button "Exit" at bounding box center [263, 641] width 44 height 30
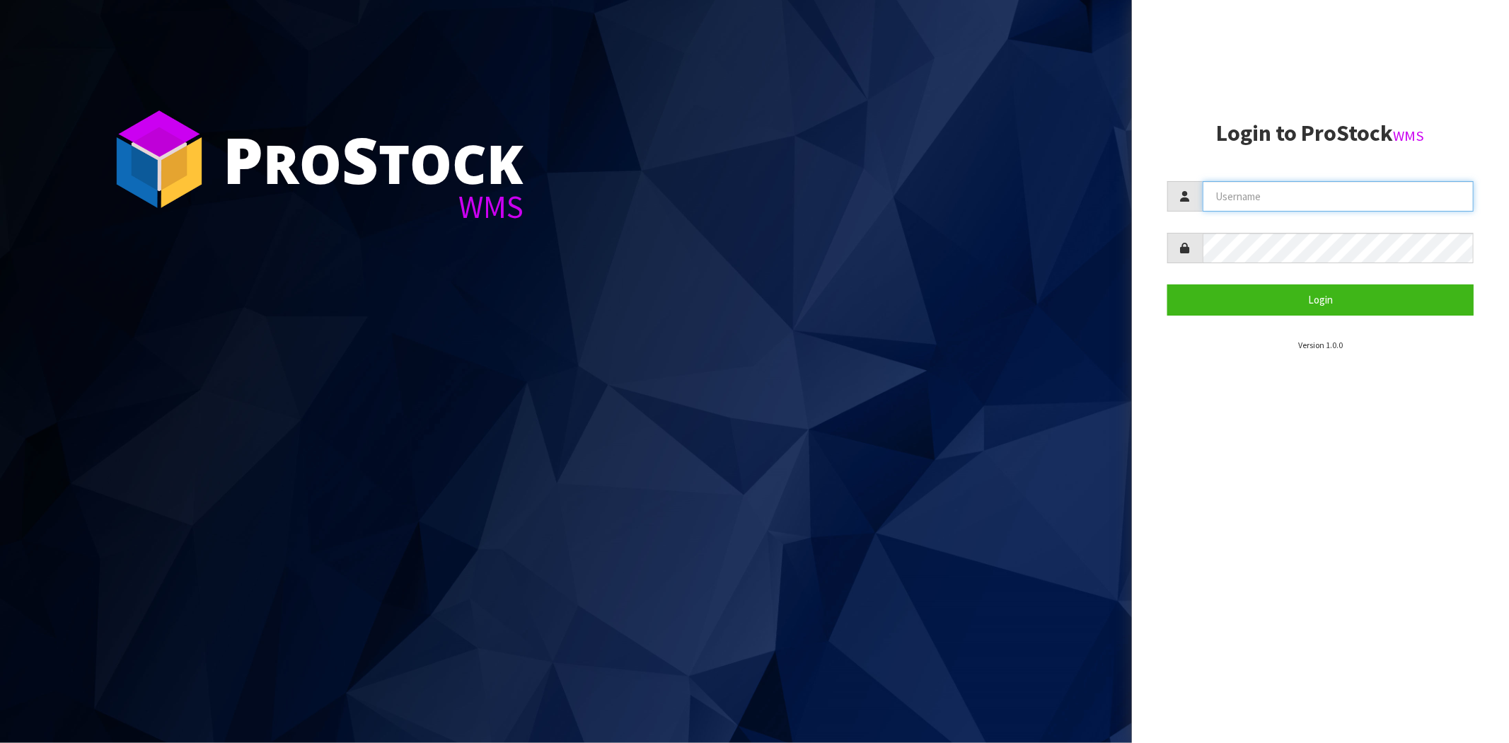
click at [1247, 193] on input "text" at bounding box center [1338, 196] width 271 height 30
type input "[PERSON_NAME][EMAIL_ADDRESS][DOMAIN_NAME]"
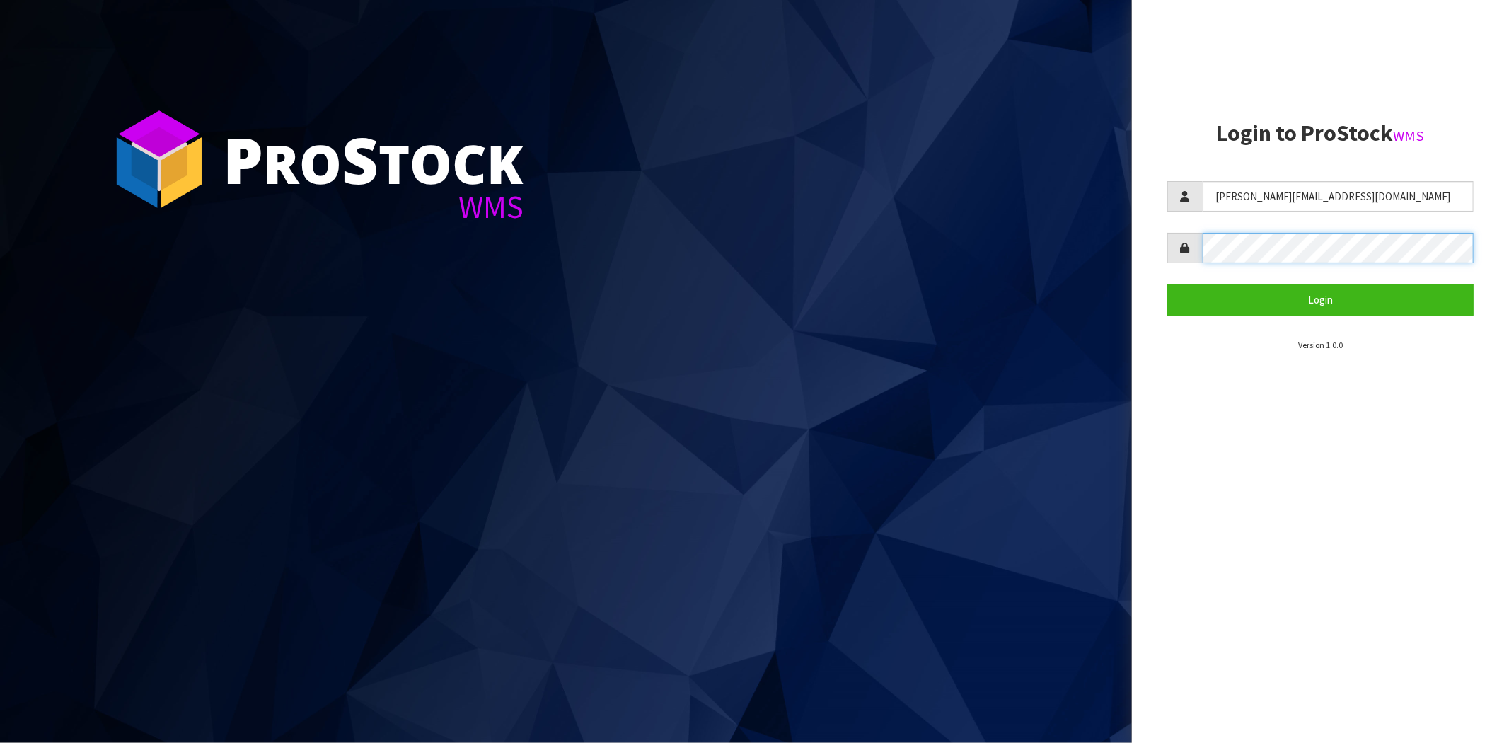
click at [1168, 284] on button "Login" at bounding box center [1321, 299] width 306 height 30
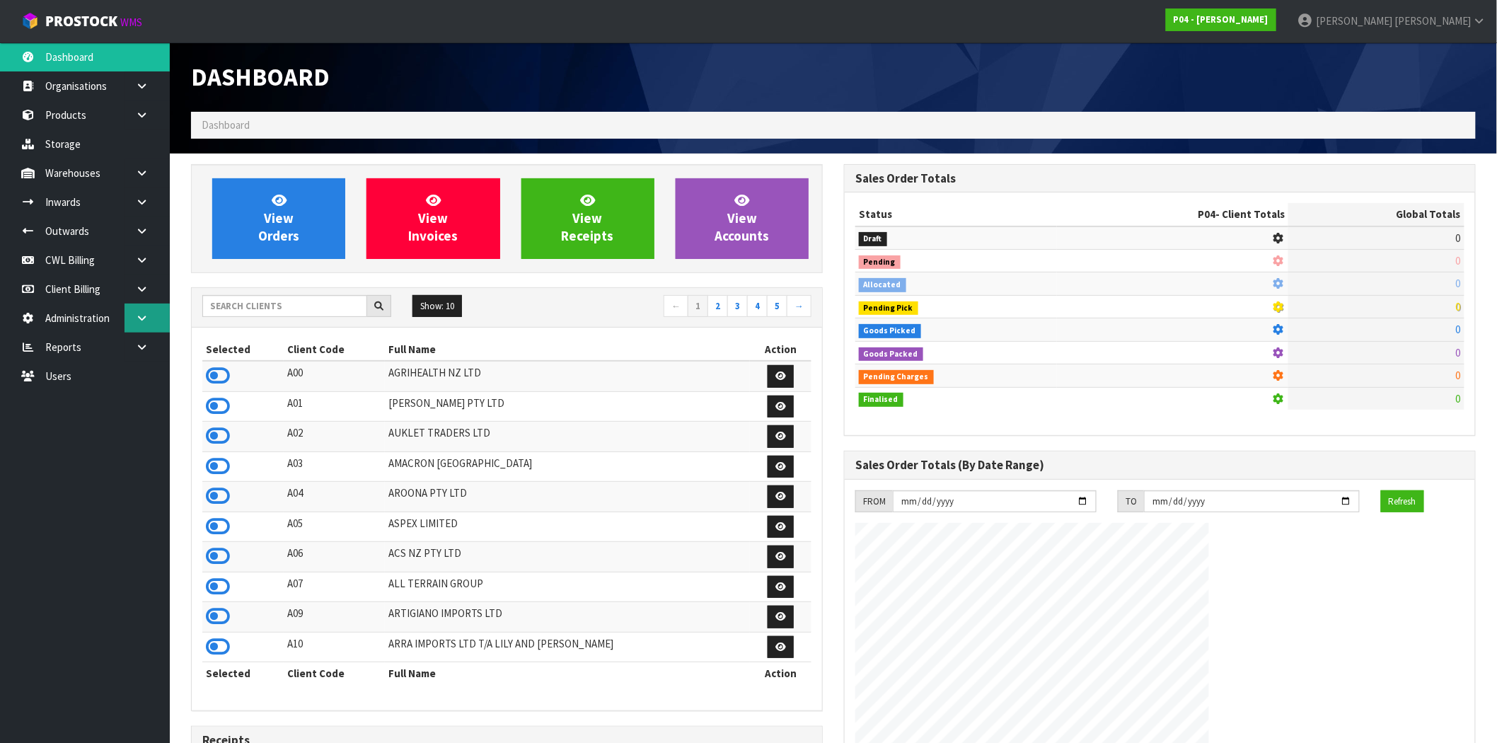
click at [149, 318] on link at bounding box center [147, 318] width 45 height 29
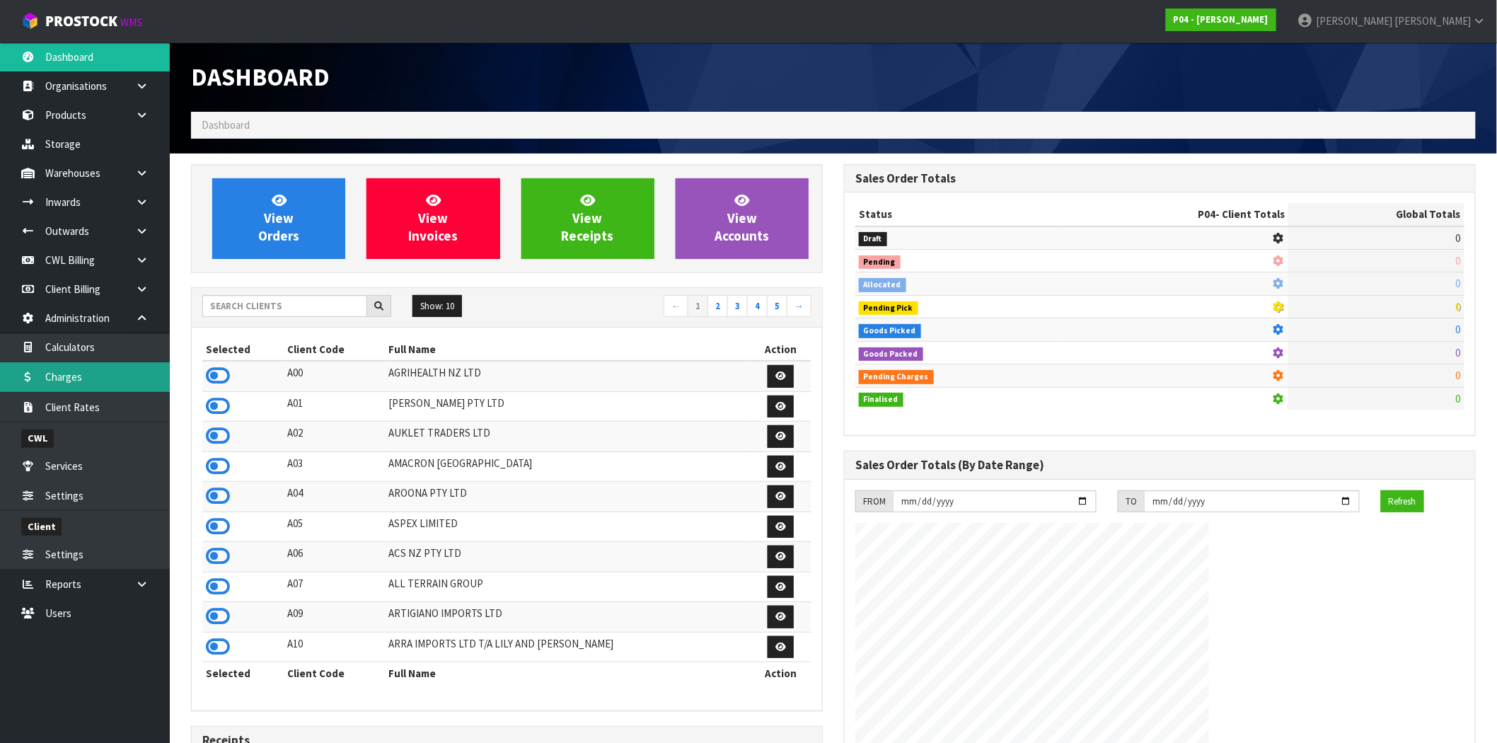
click at [95, 374] on link "Charges" at bounding box center [85, 376] width 170 height 29
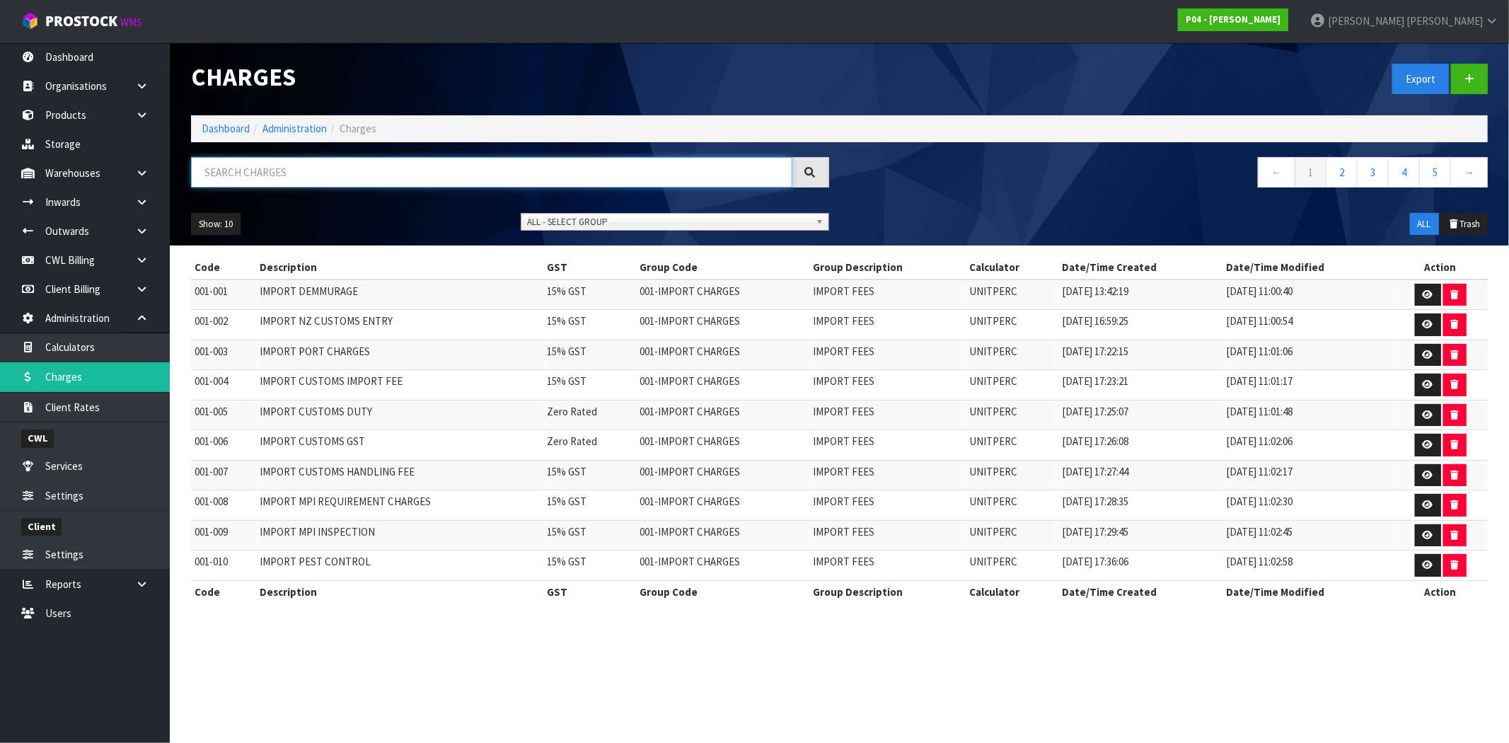
click at [350, 175] on input "text" at bounding box center [491, 172] width 601 height 30
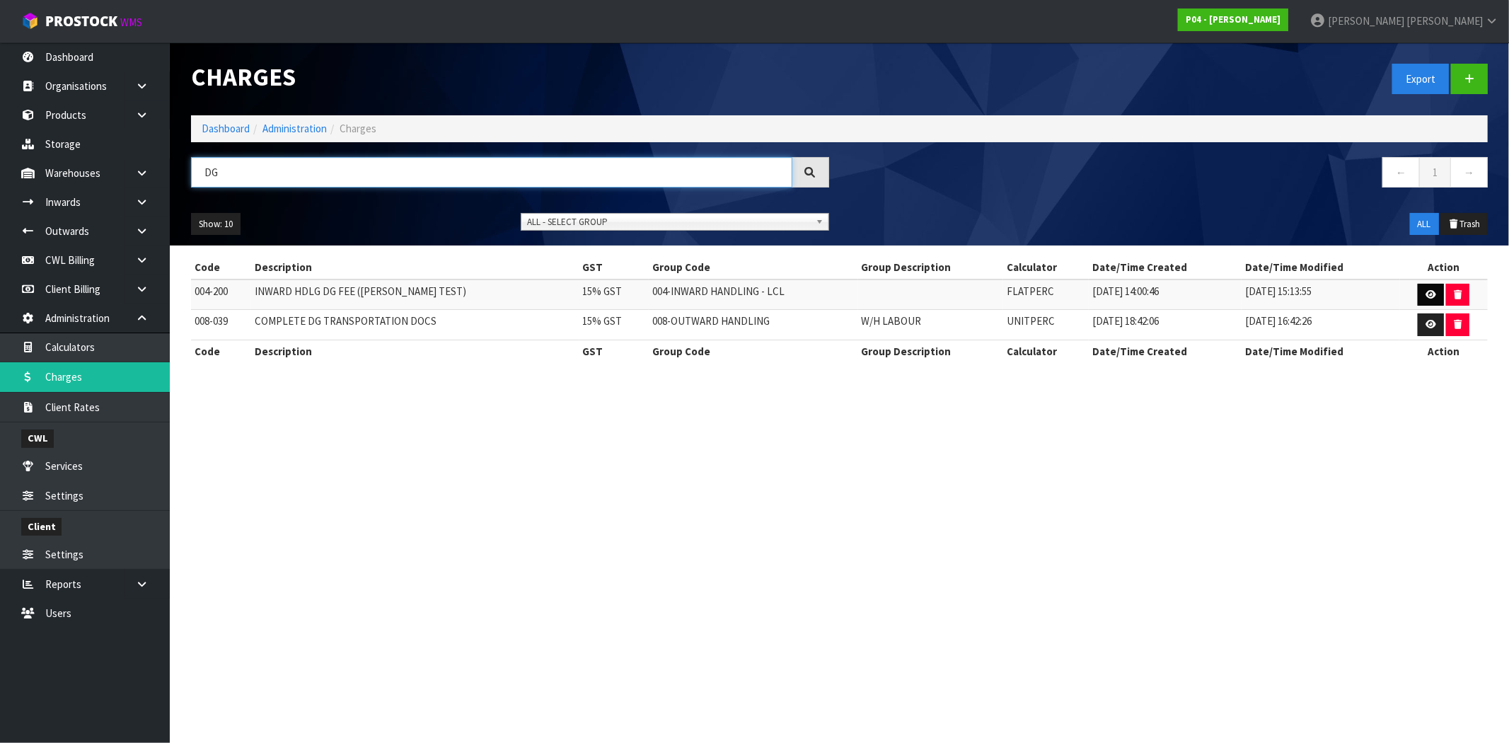
type input "DG"
click at [1437, 293] on link at bounding box center [1431, 295] width 26 height 23
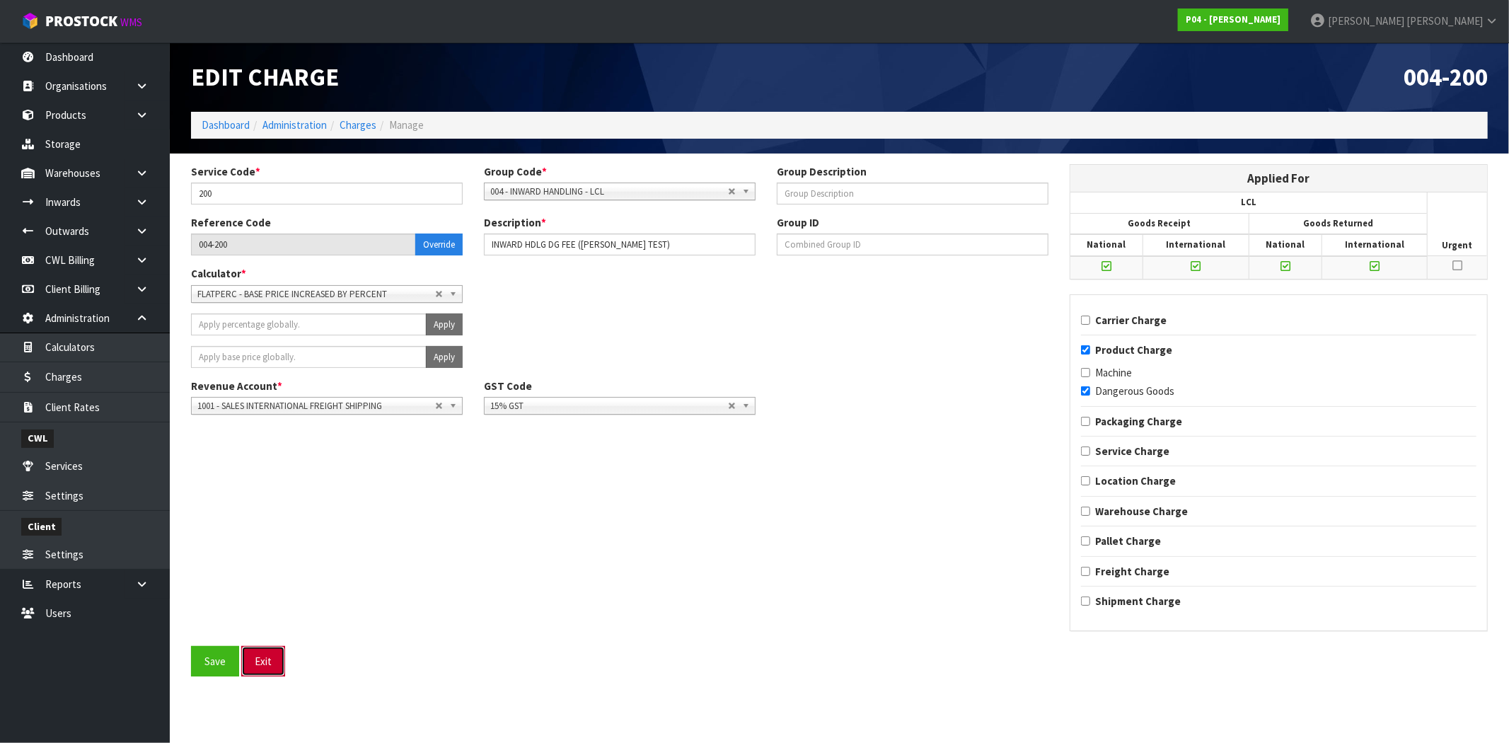
click at [262, 647] on button "Exit" at bounding box center [263, 661] width 44 height 30
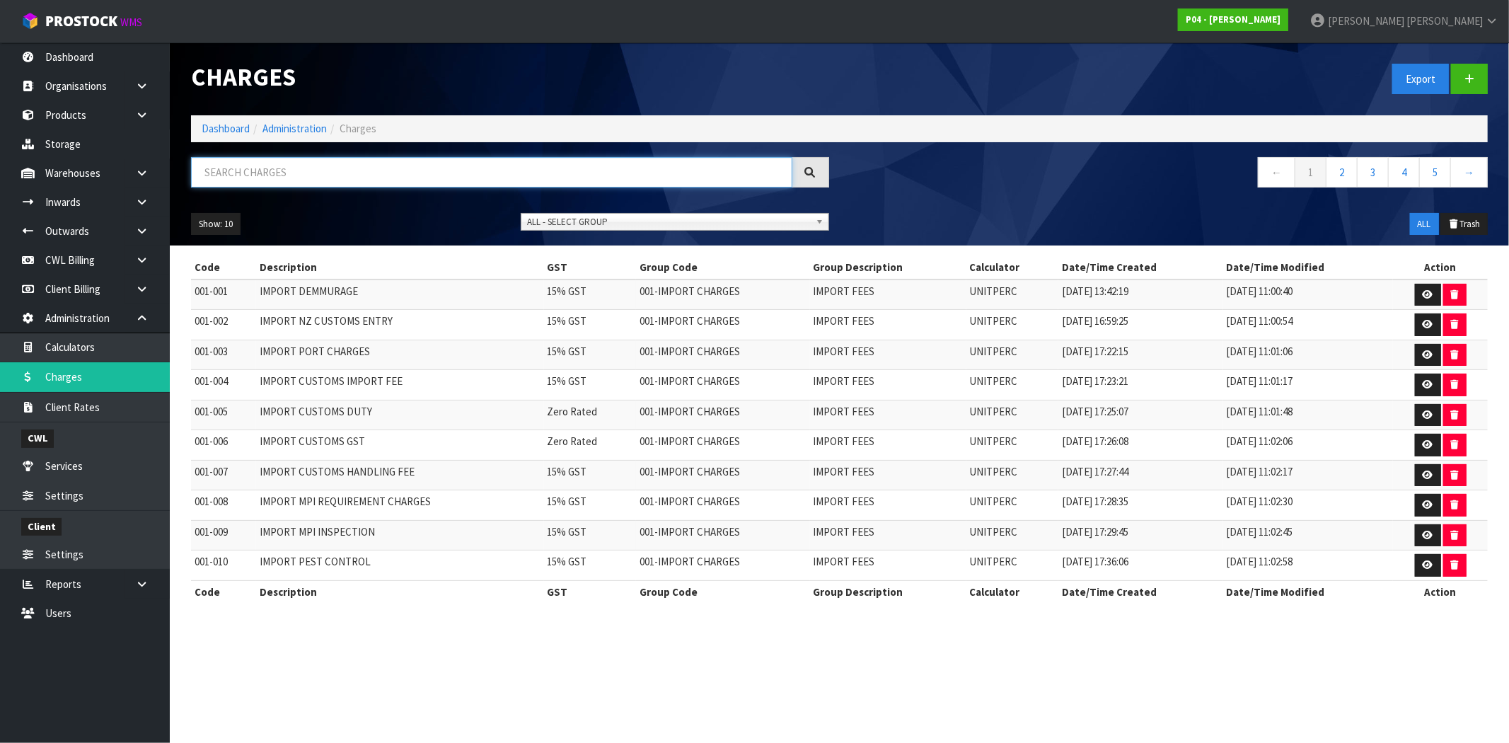
click at [492, 182] on input "text" at bounding box center [491, 172] width 601 height 30
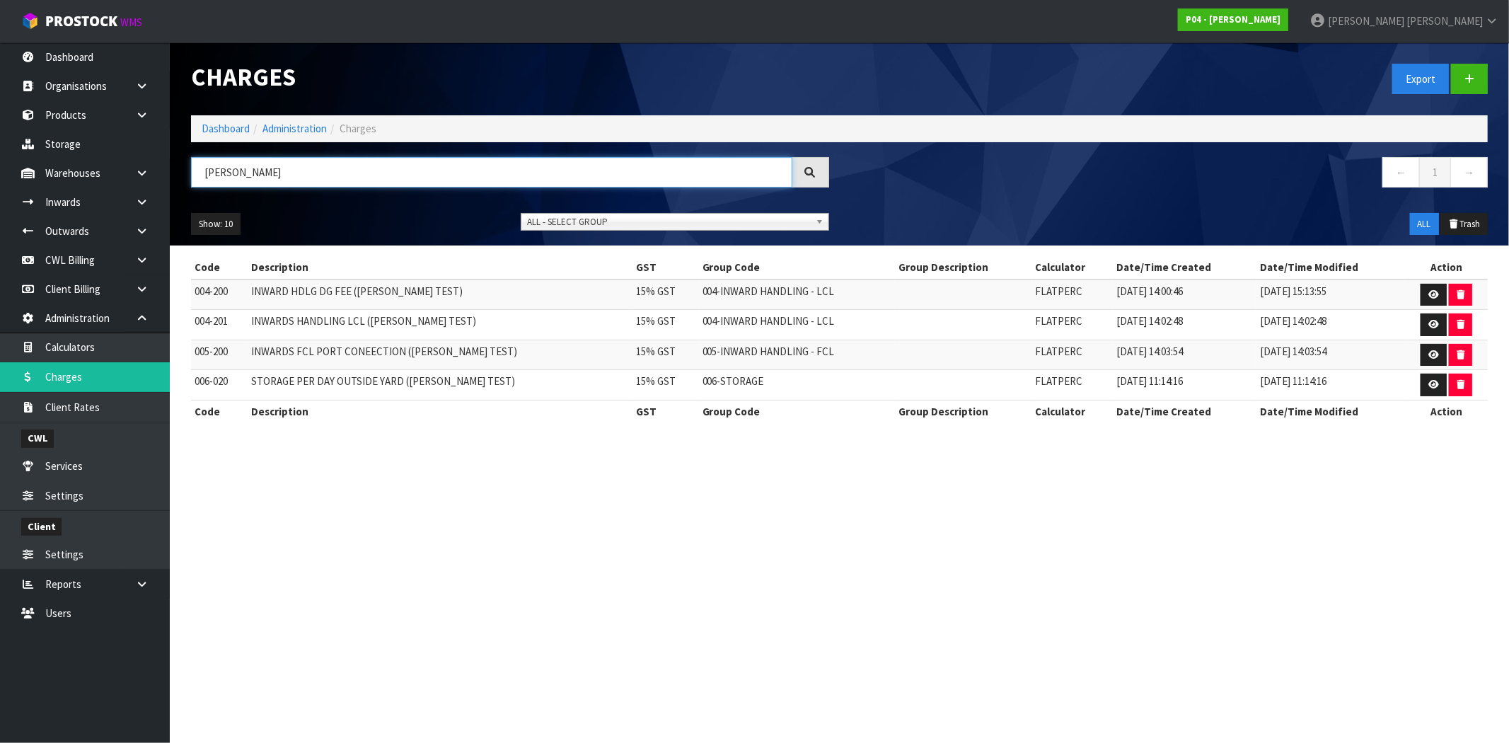
type input "MAJI"
click at [1427, 289] on link at bounding box center [1434, 295] width 26 height 23
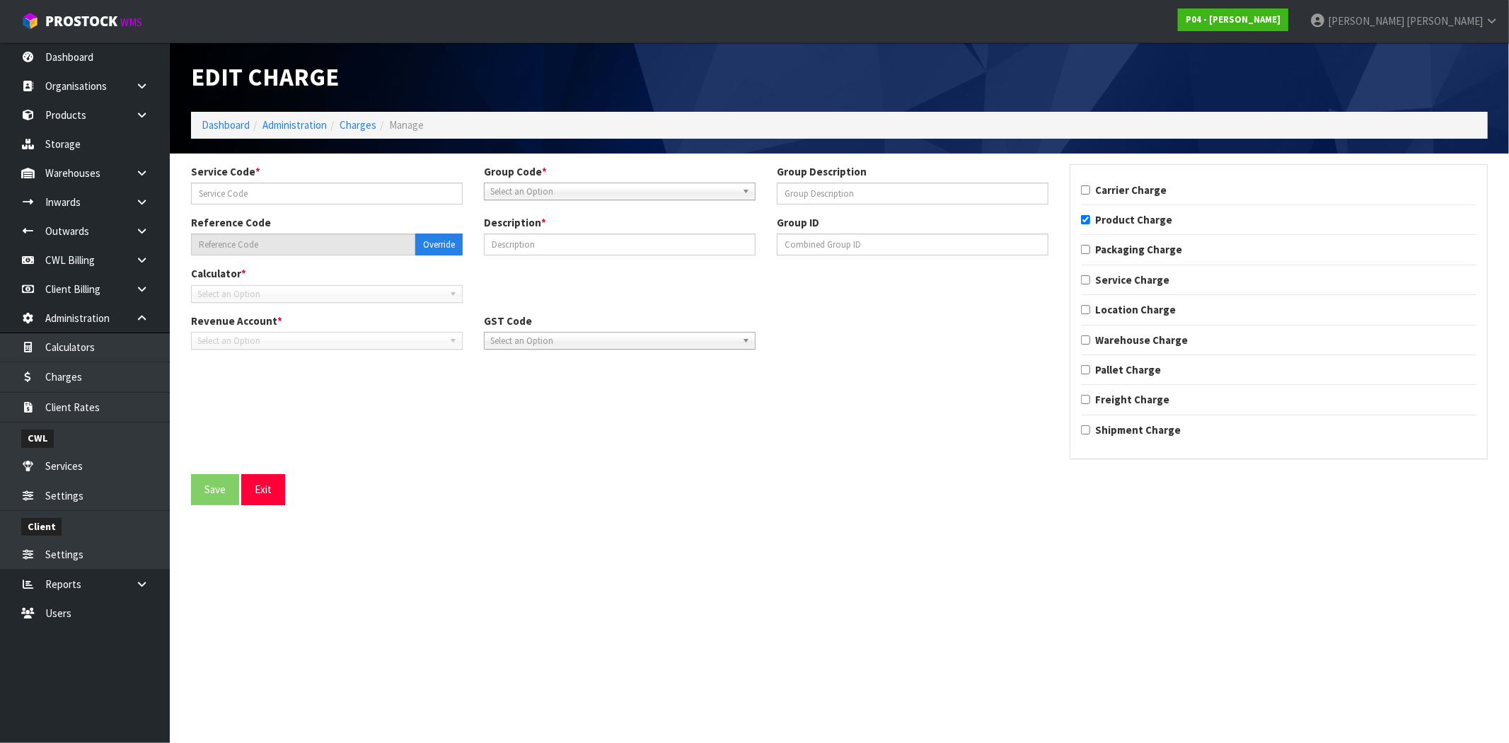
type input "200"
type input "004-200"
type input "INWARD HDLG DG FEE (MAJI TEST)"
checkbox input "true"
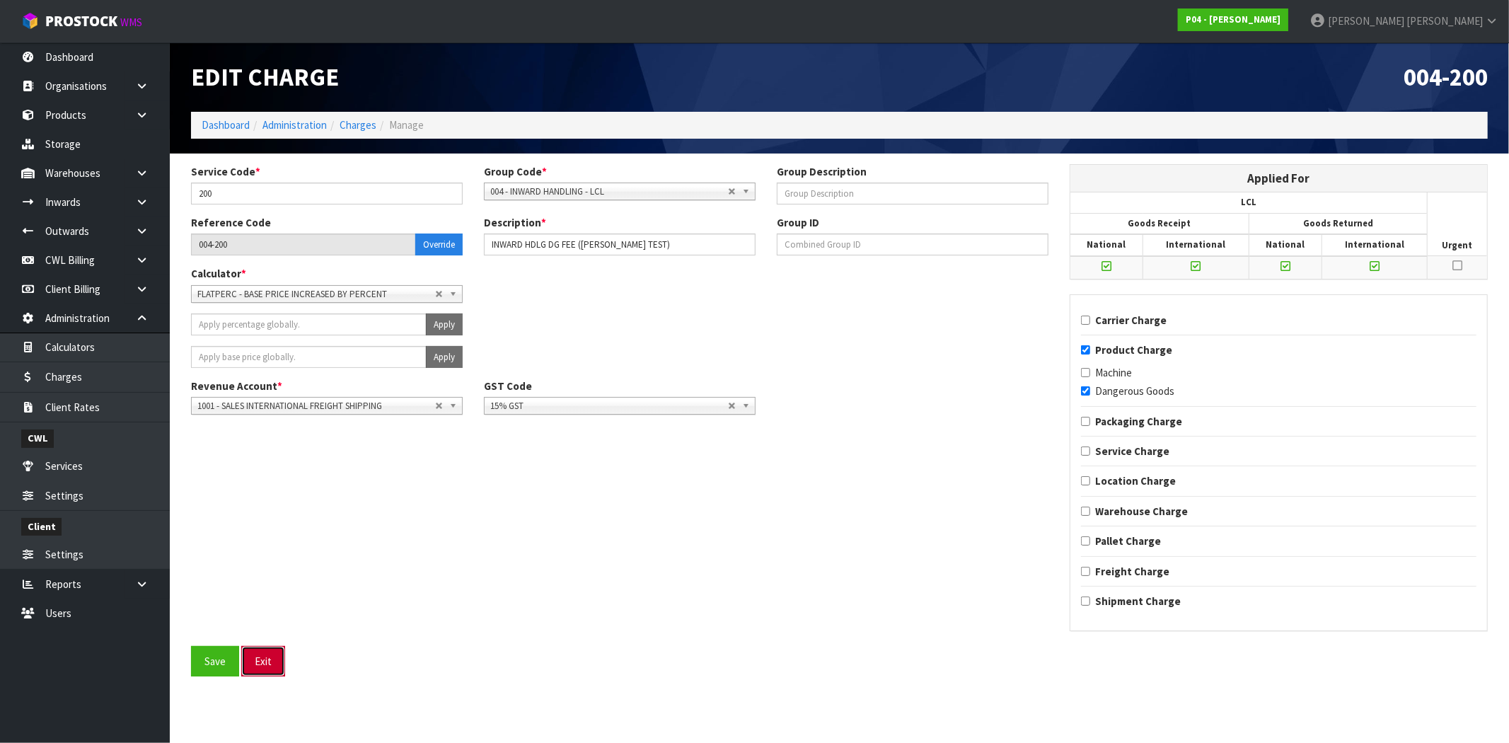
click at [272, 654] on button "Exit" at bounding box center [263, 661] width 44 height 30
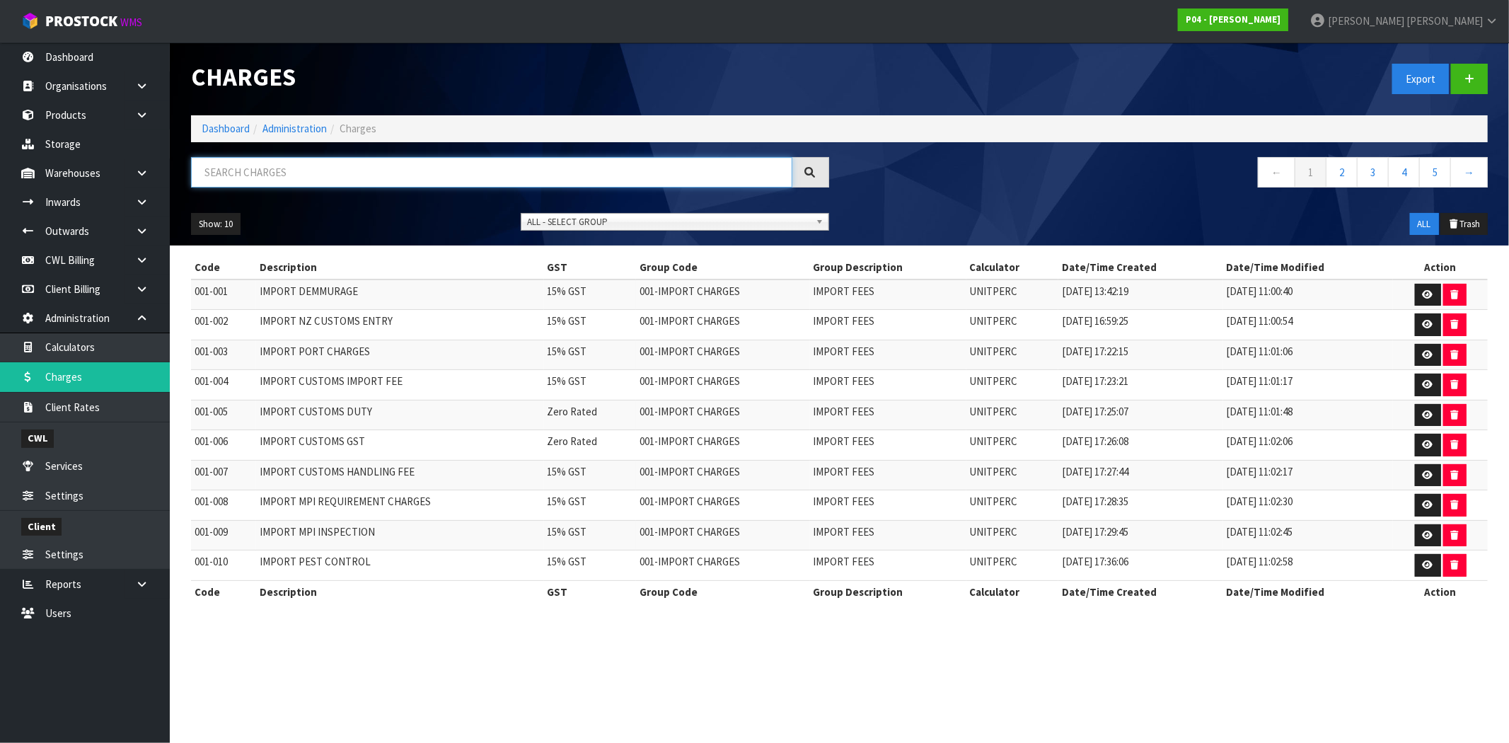
click at [456, 175] on input "text" at bounding box center [491, 172] width 601 height 30
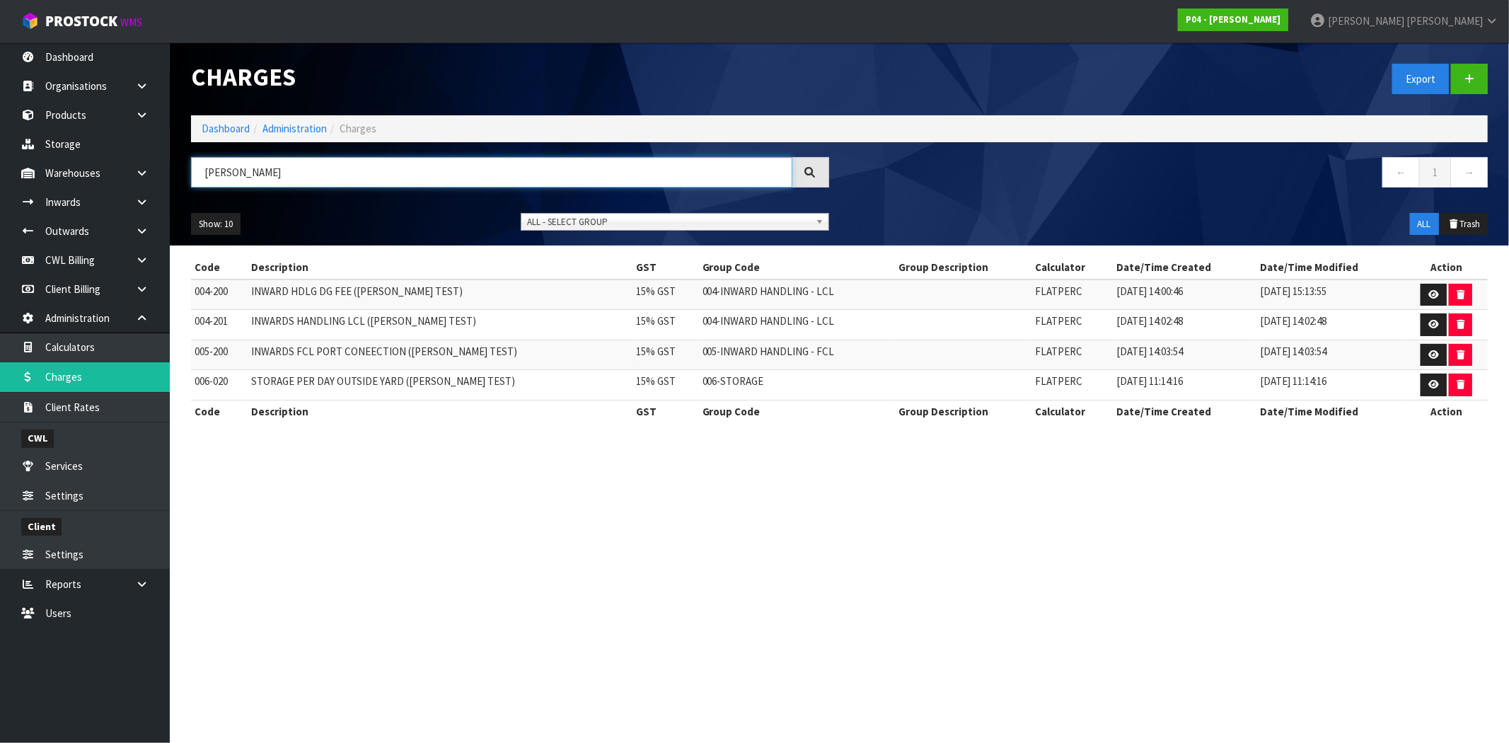
type input "MAJI"
click at [1429, 326] on icon at bounding box center [1434, 324] width 11 height 9
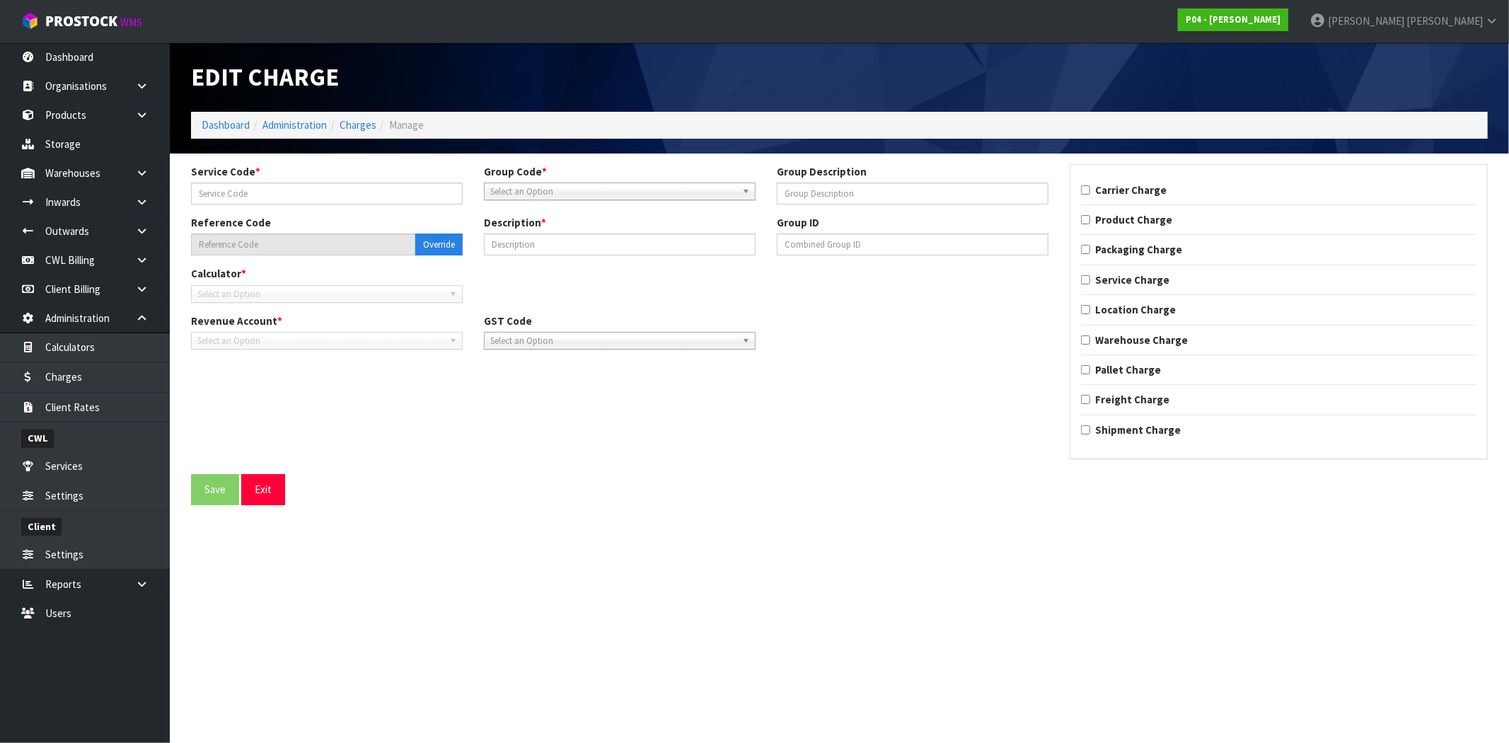
type input "201"
type input "004-201"
type input "INWARDS HANDLING LCL (MAJI TEST)"
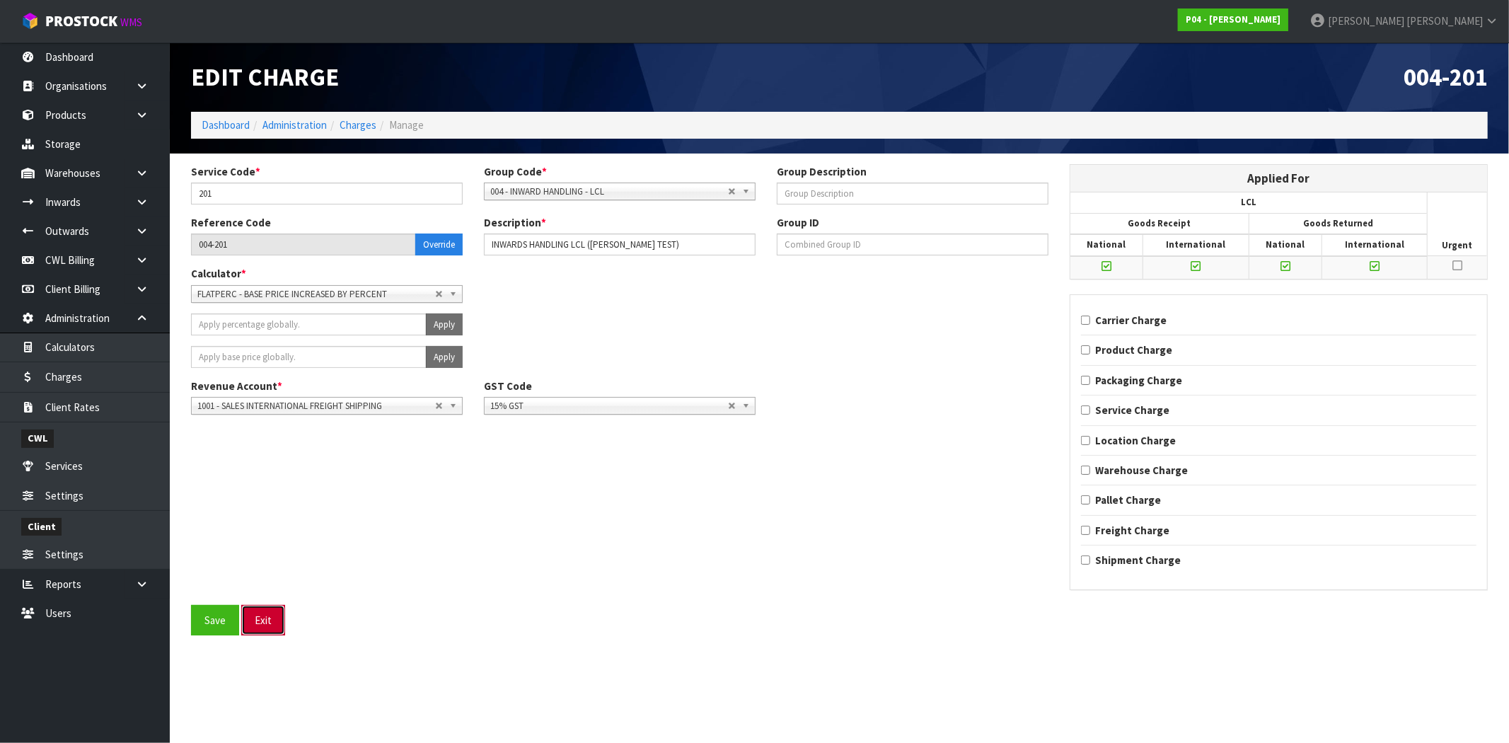
click at [263, 623] on button "Exit" at bounding box center [263, 620] width 44 height 30
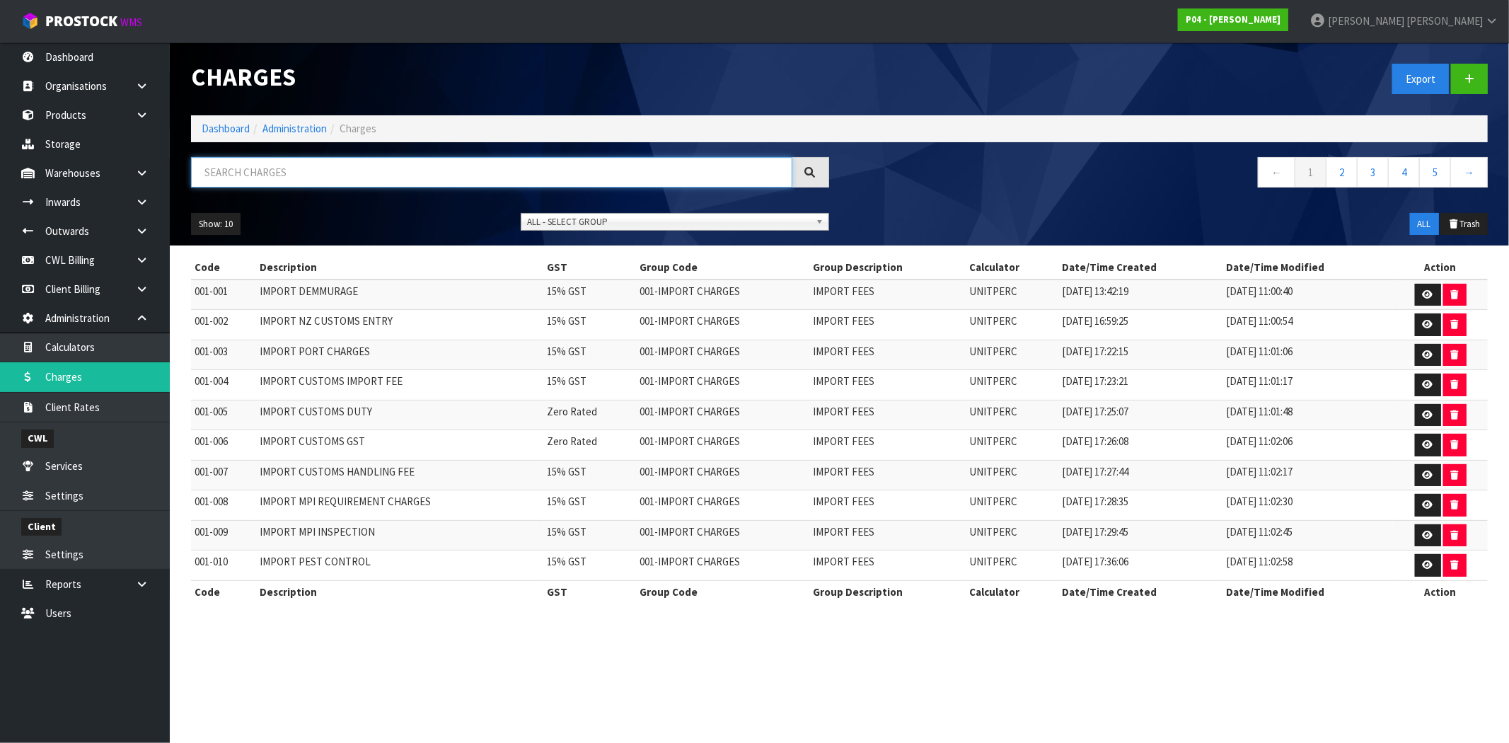
click at [382, 171] on input "text" at bounding box center [491, 172] width 601 height 30
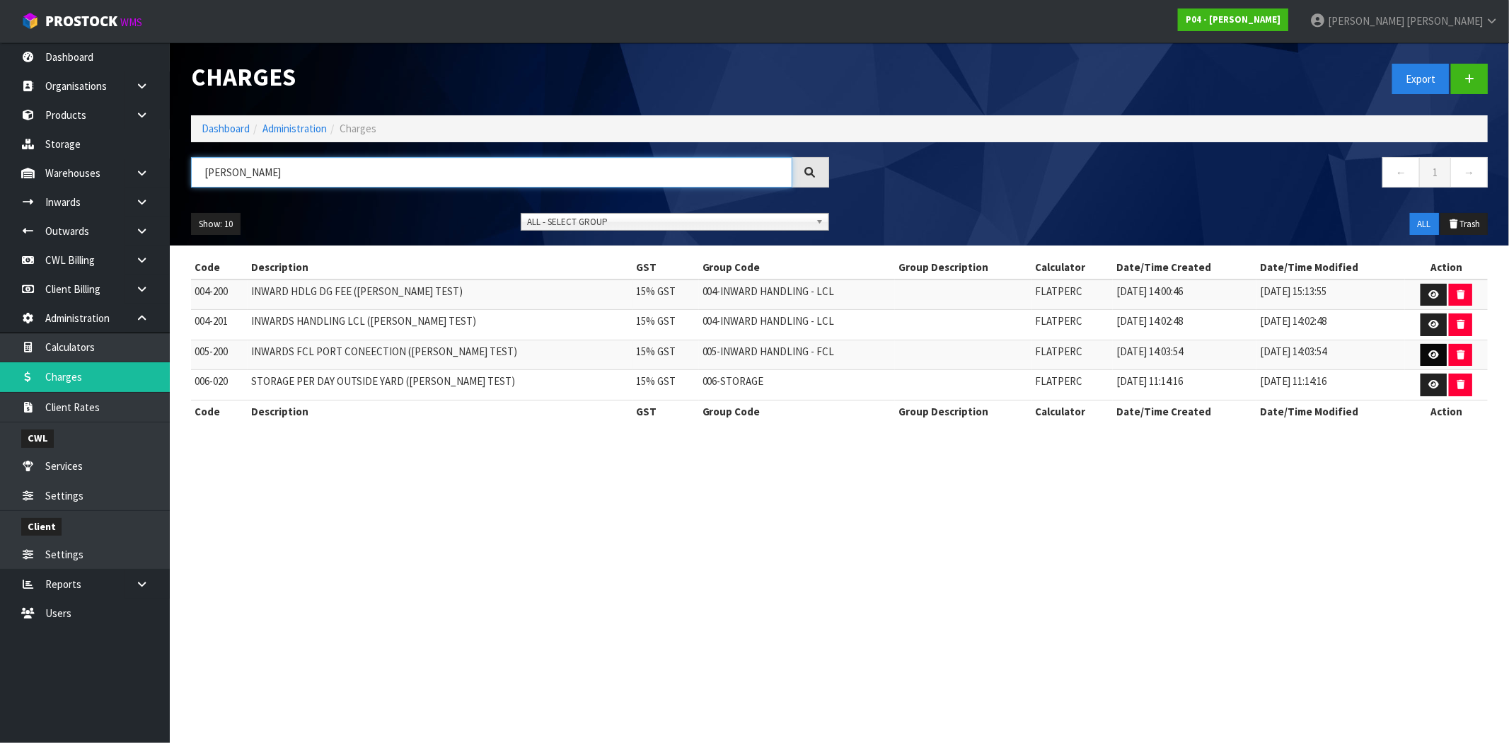
type input "MAJI"
click at [1433, 359] on icon at bounding box center [1434, 354] width 11 height 9
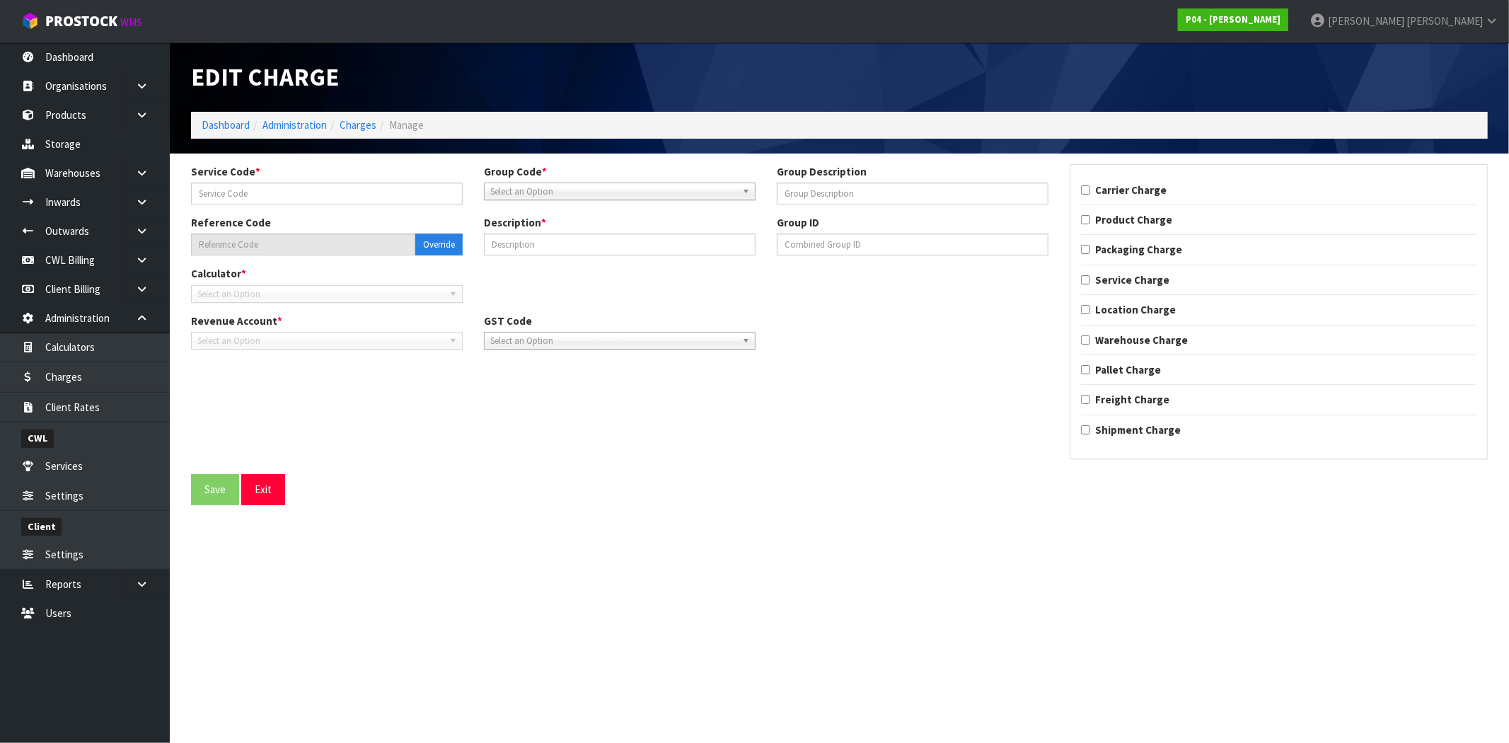
type input "200"
type input "005-200"
type input "INWARDS FCL PORT CONEECTION (MAJI TEST)"
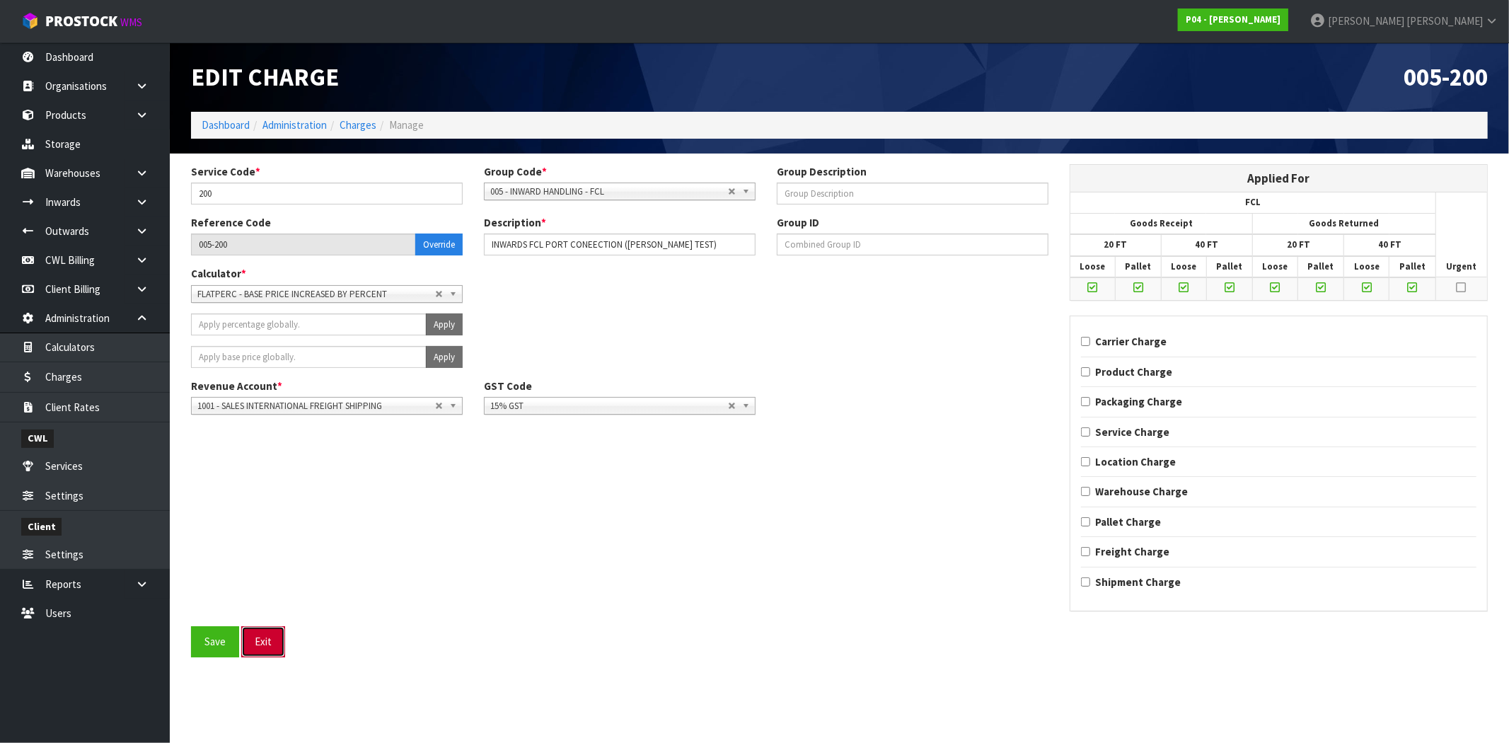
click at [260, 640] on button "Exit" at bounding box center [263, 641] width 44 height 30
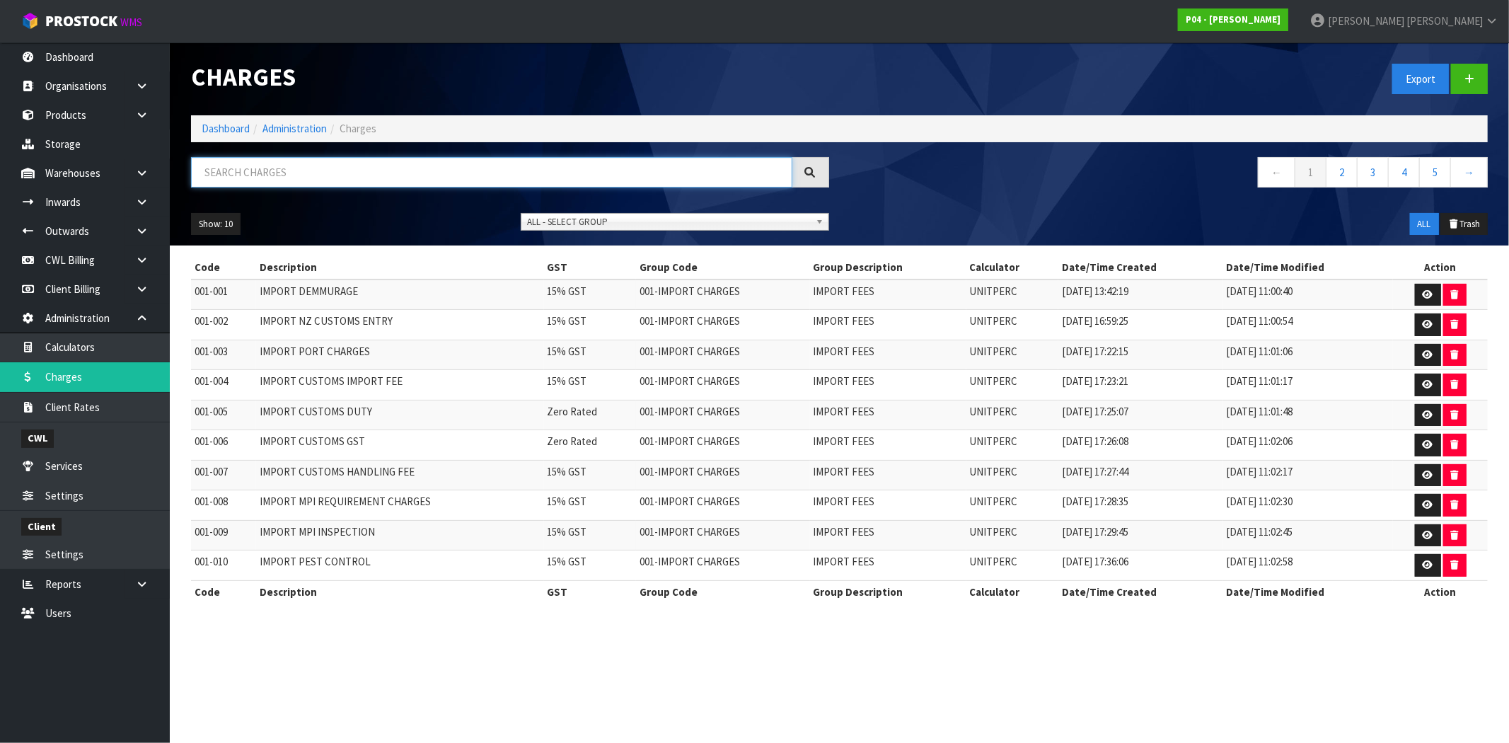
click at [442, 180] on input "text" at bounding box center [491, 172] width 601 height 30
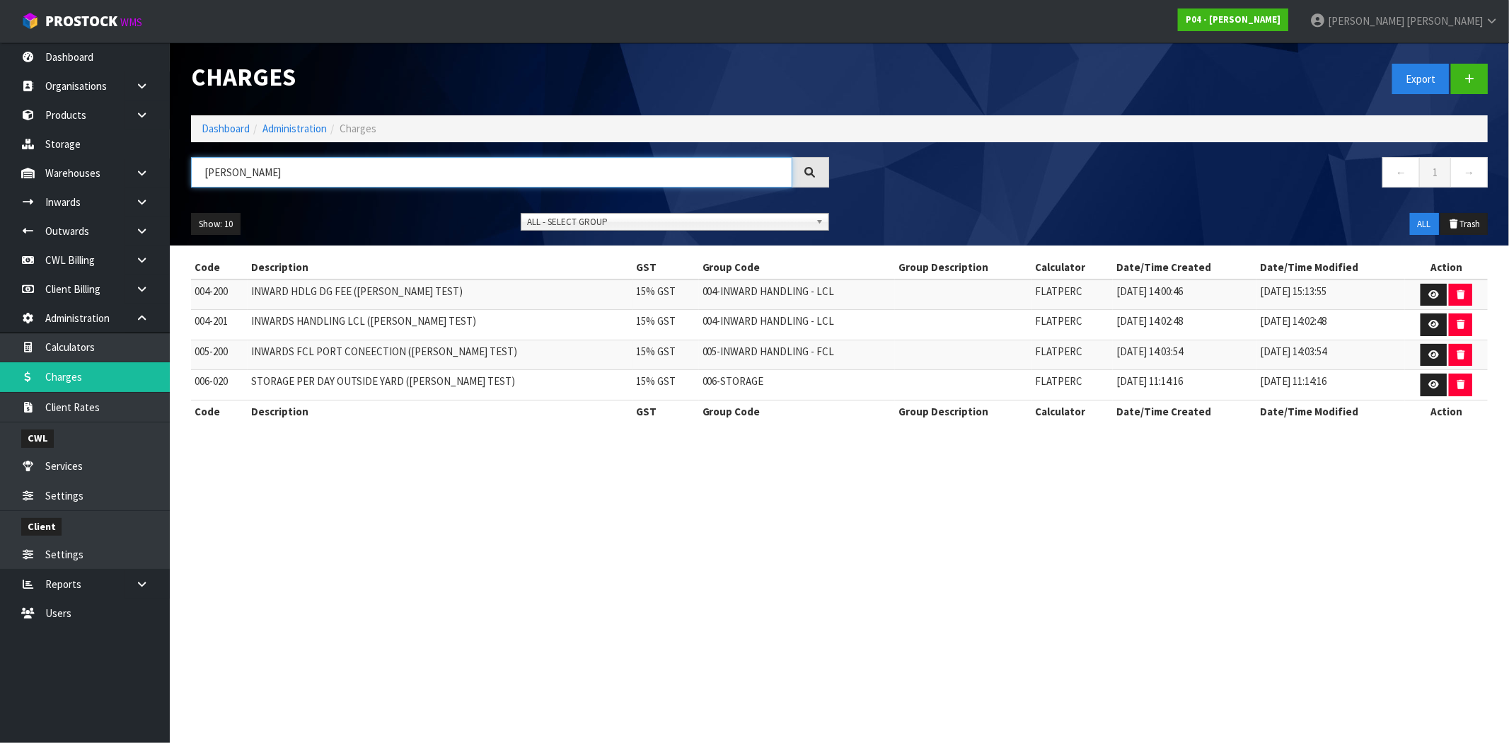
type input "MAJI"
